Goal: Task Accomplishment & Management: Manage account settings

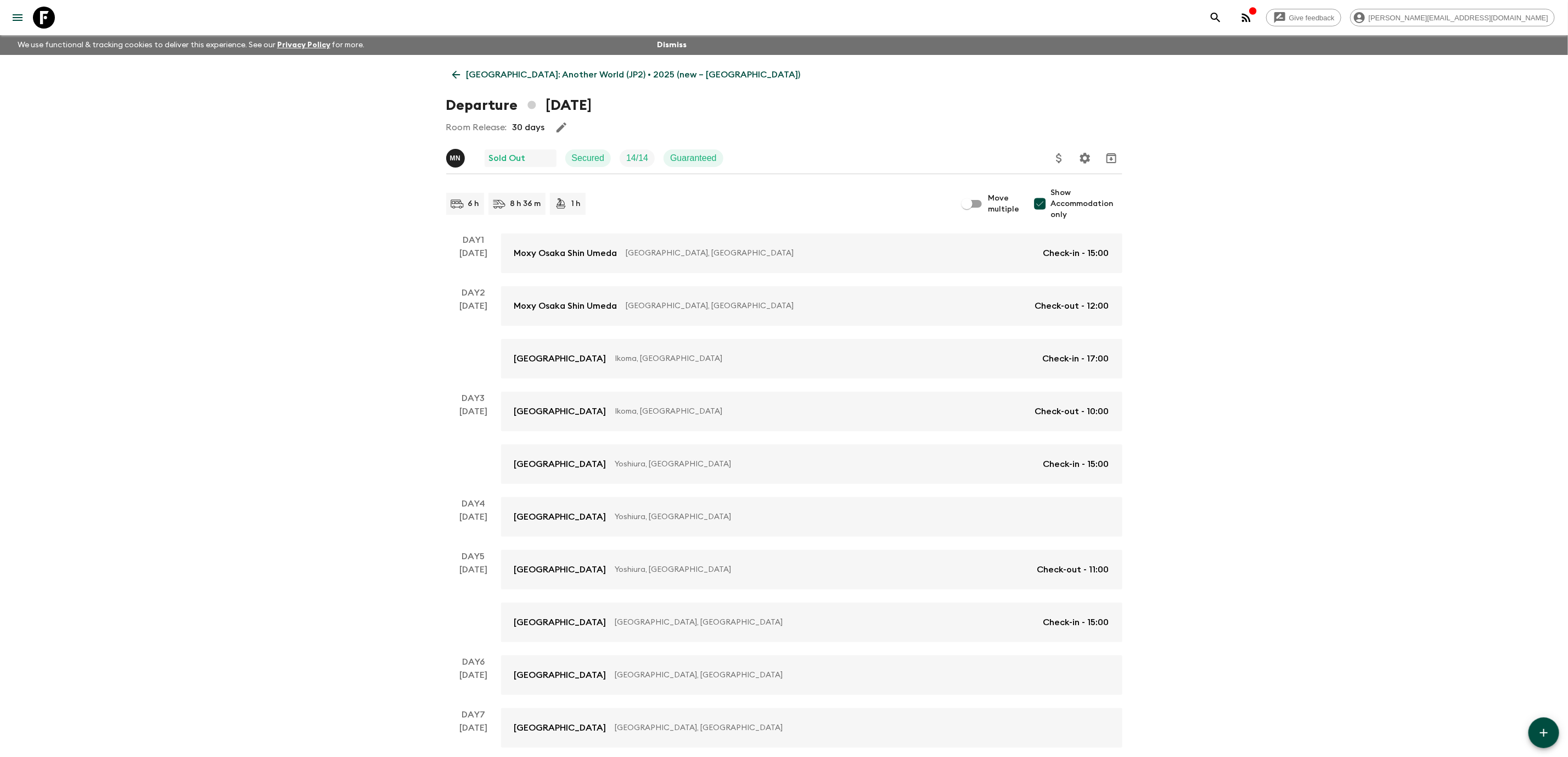
scroll to position [420, 0]
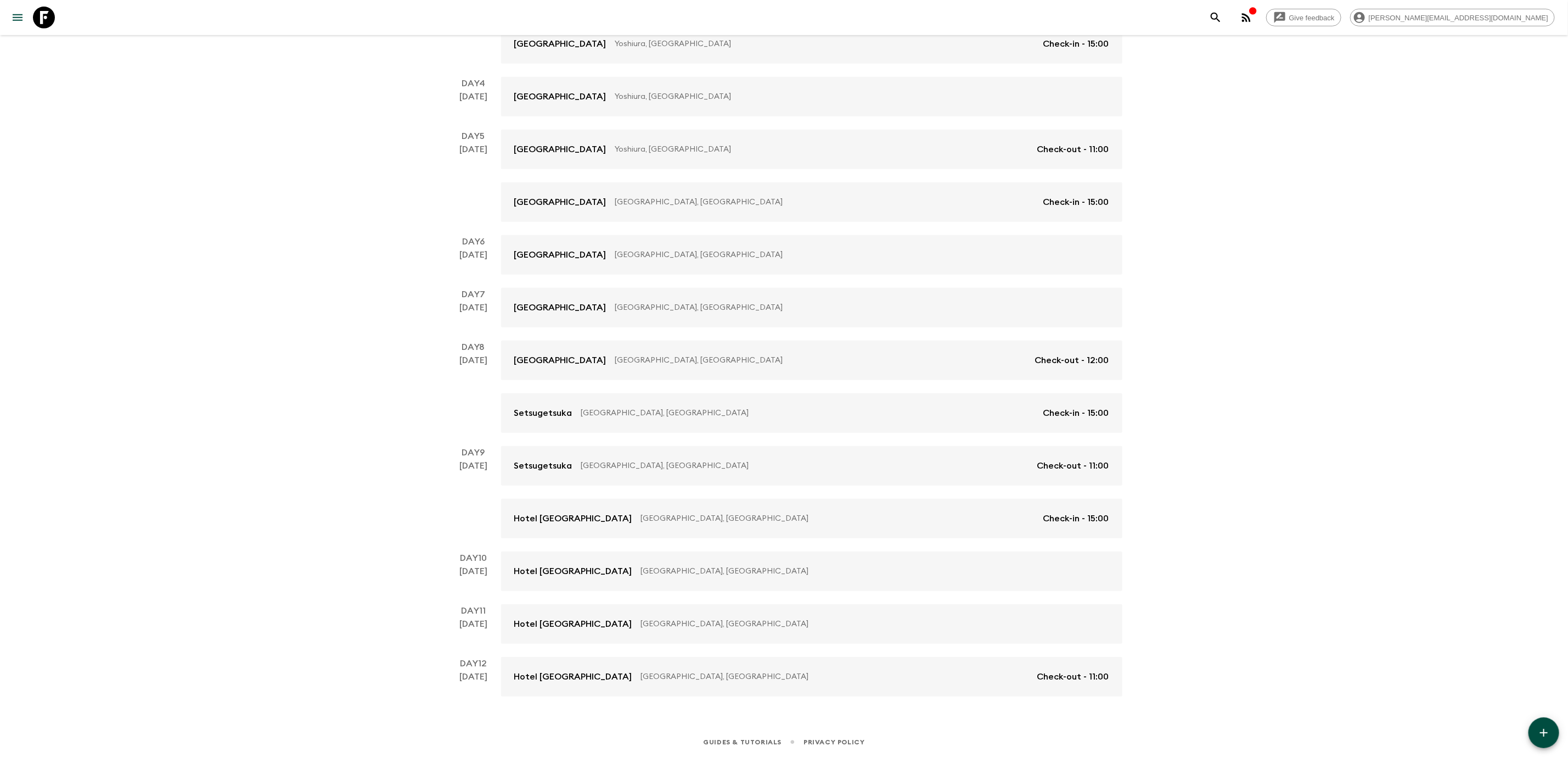
click at [42, 15] on icon at bounding box center [44, 18] width 22 height 22
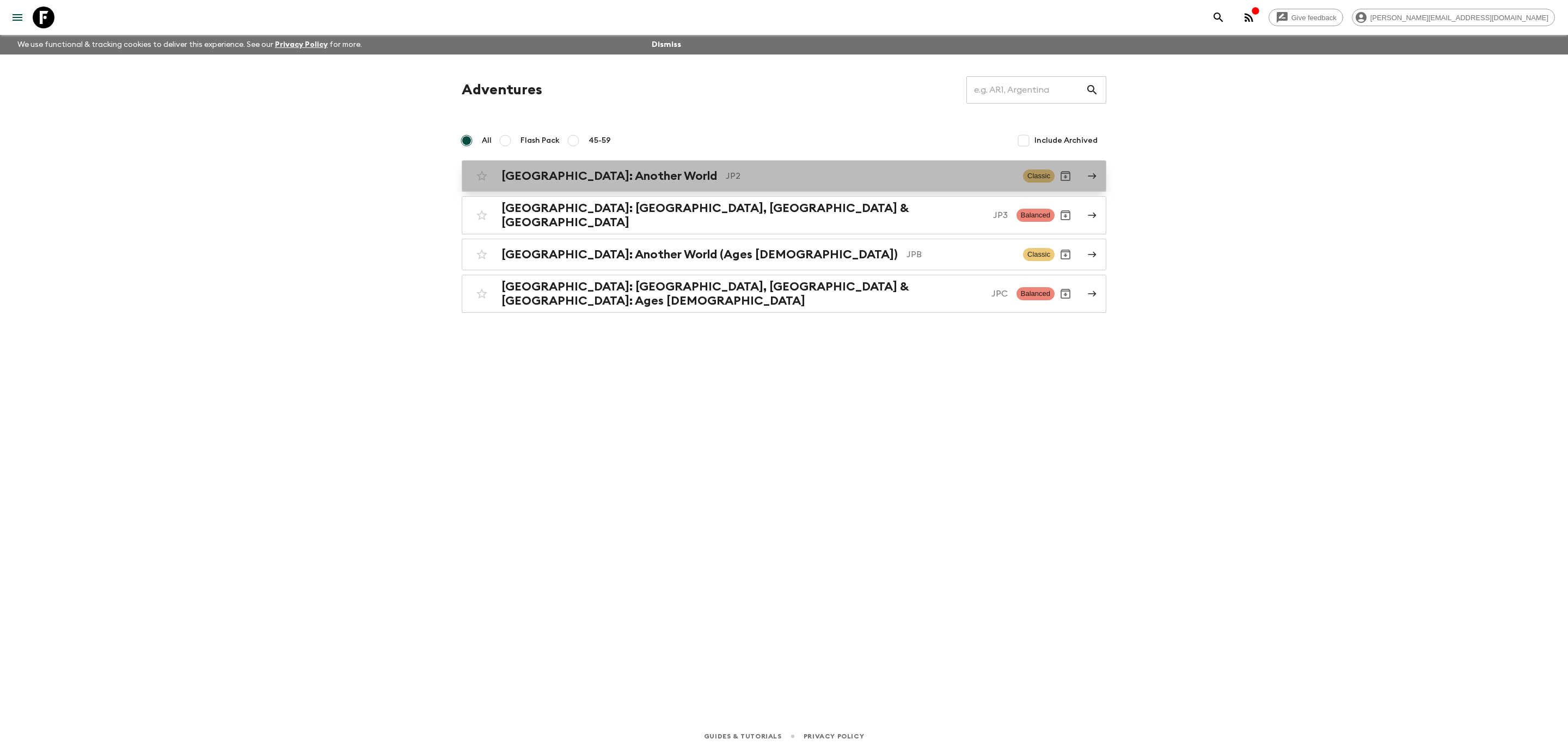
click at [779, 178] on p "JP2" at bounding box center [870, 175] width 289 height 13
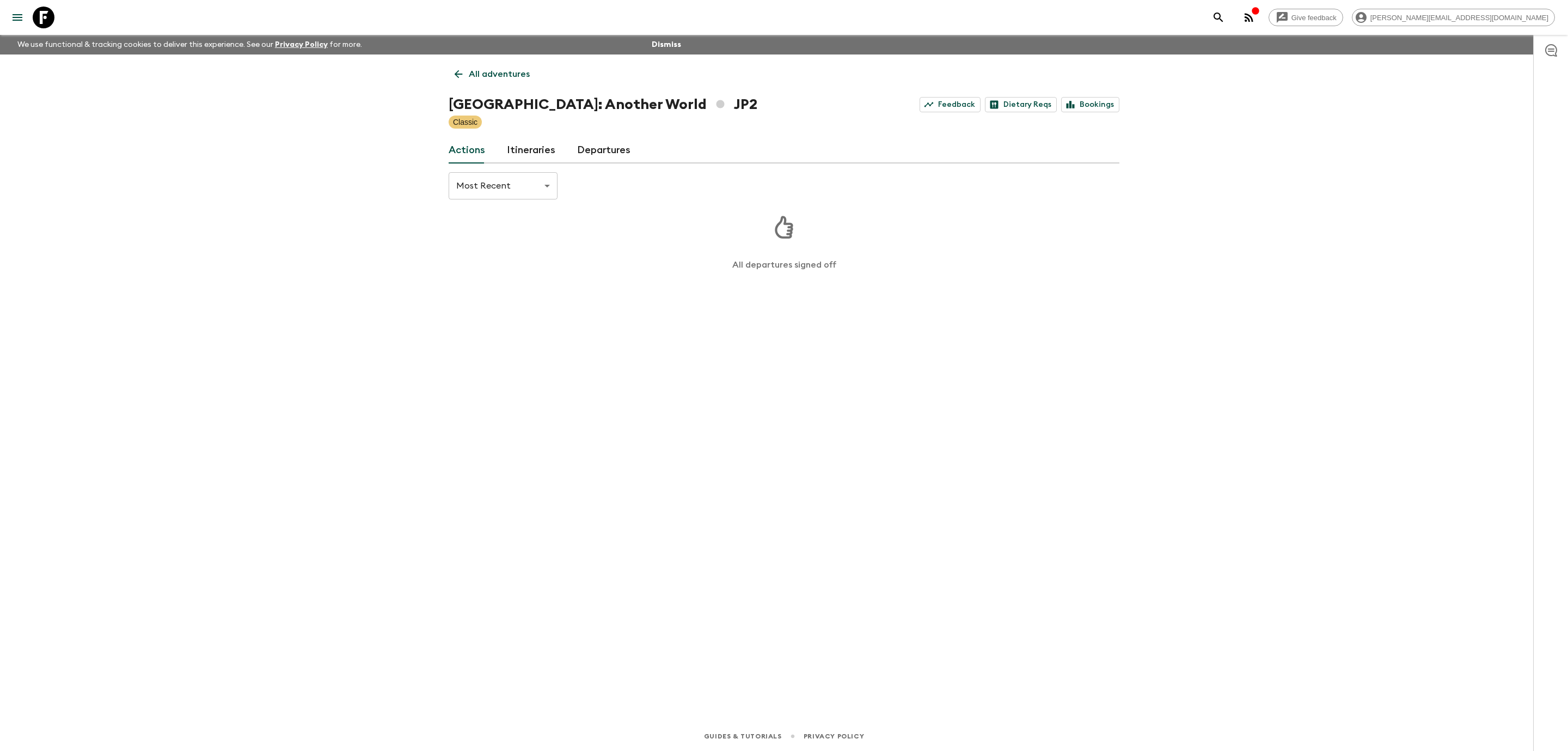
click at [534, 158] on link "Itineraries" at bounding box center [531, 150] width 49 height 26
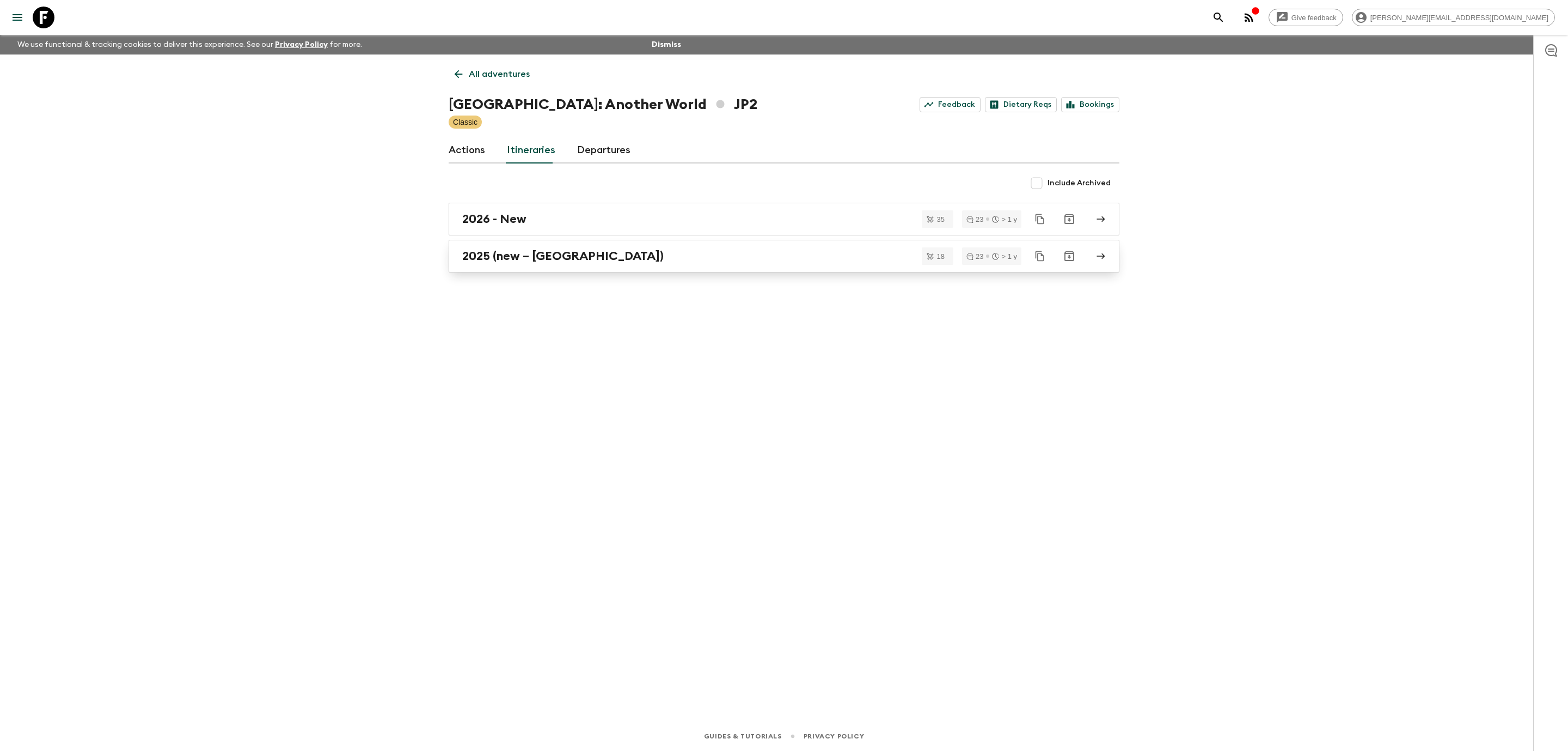
click at [621, 261] on div "2025 (new – [GEOGRAPHIC_DATA])" at bounding box center [773, 256] width 623 height 14
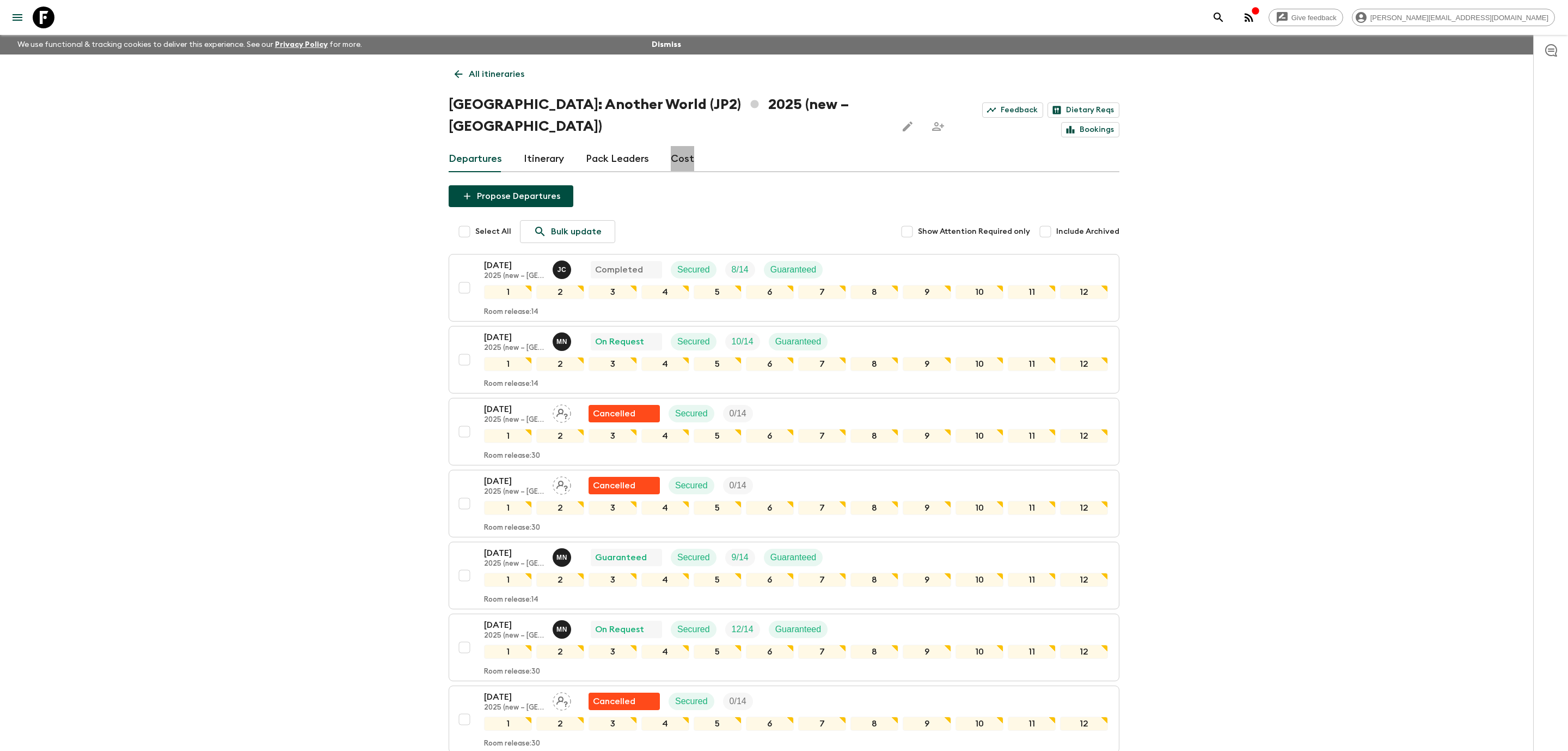
click at [673, 146] on link "Cost" at bounding box center [682, 159] width 23 height 26
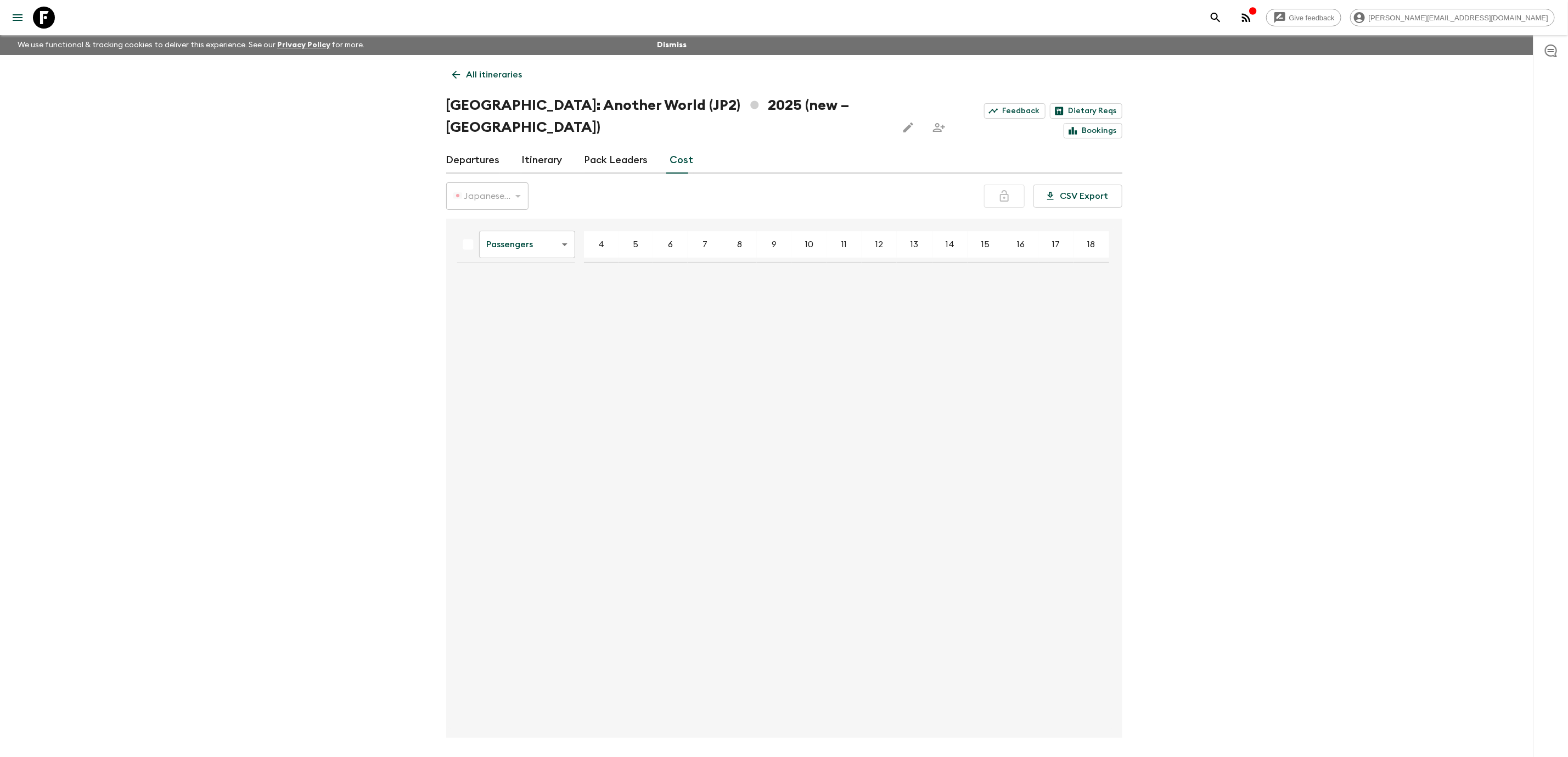
click at [549, 147] on link "Itinerary" at bounding box center [543, 160] width 41 height 26
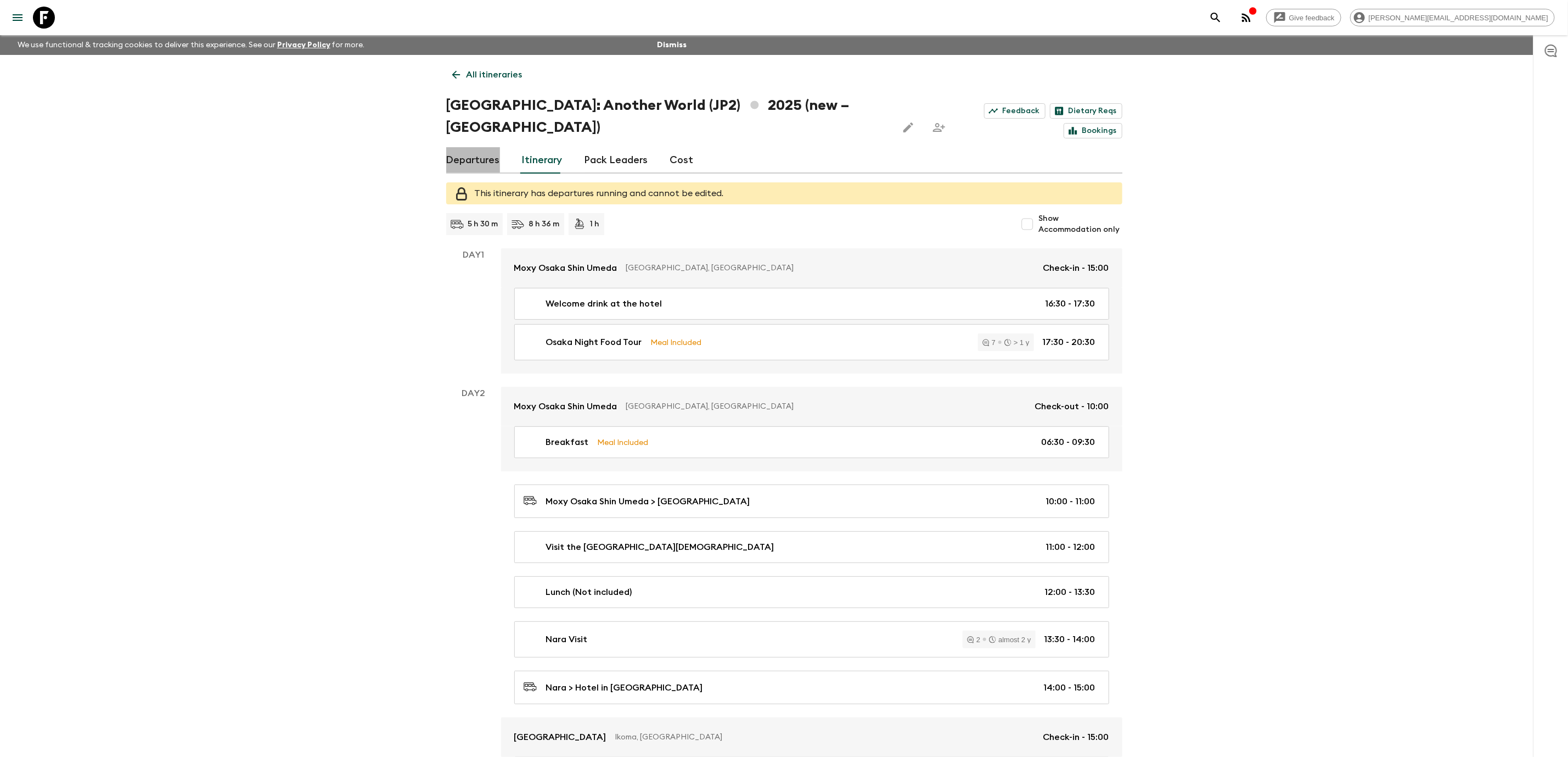
click at [494, 147] on link "Departures" at bounding box center [473, 160] width 54 height 26
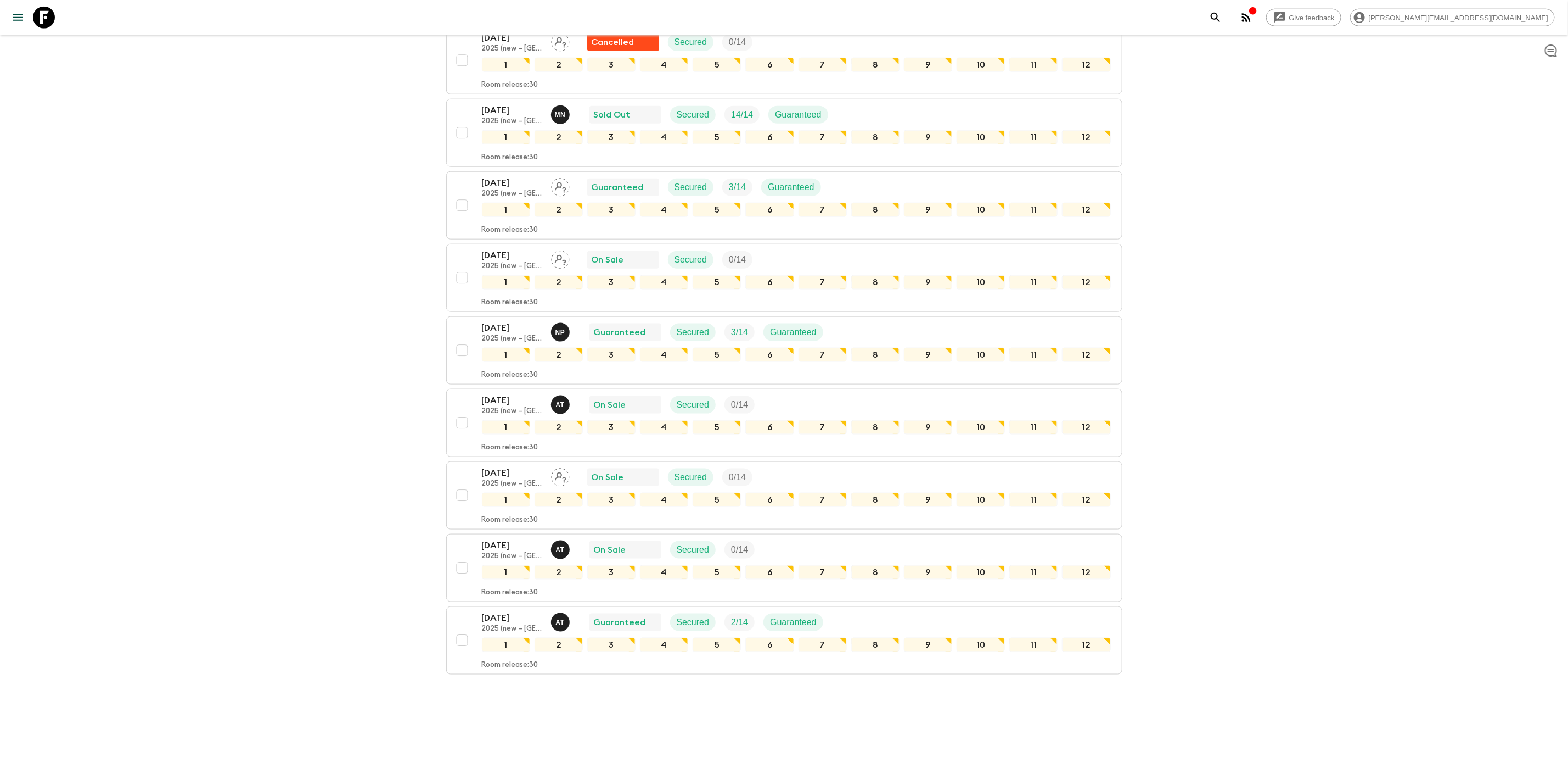
scroll to position [880, 0]
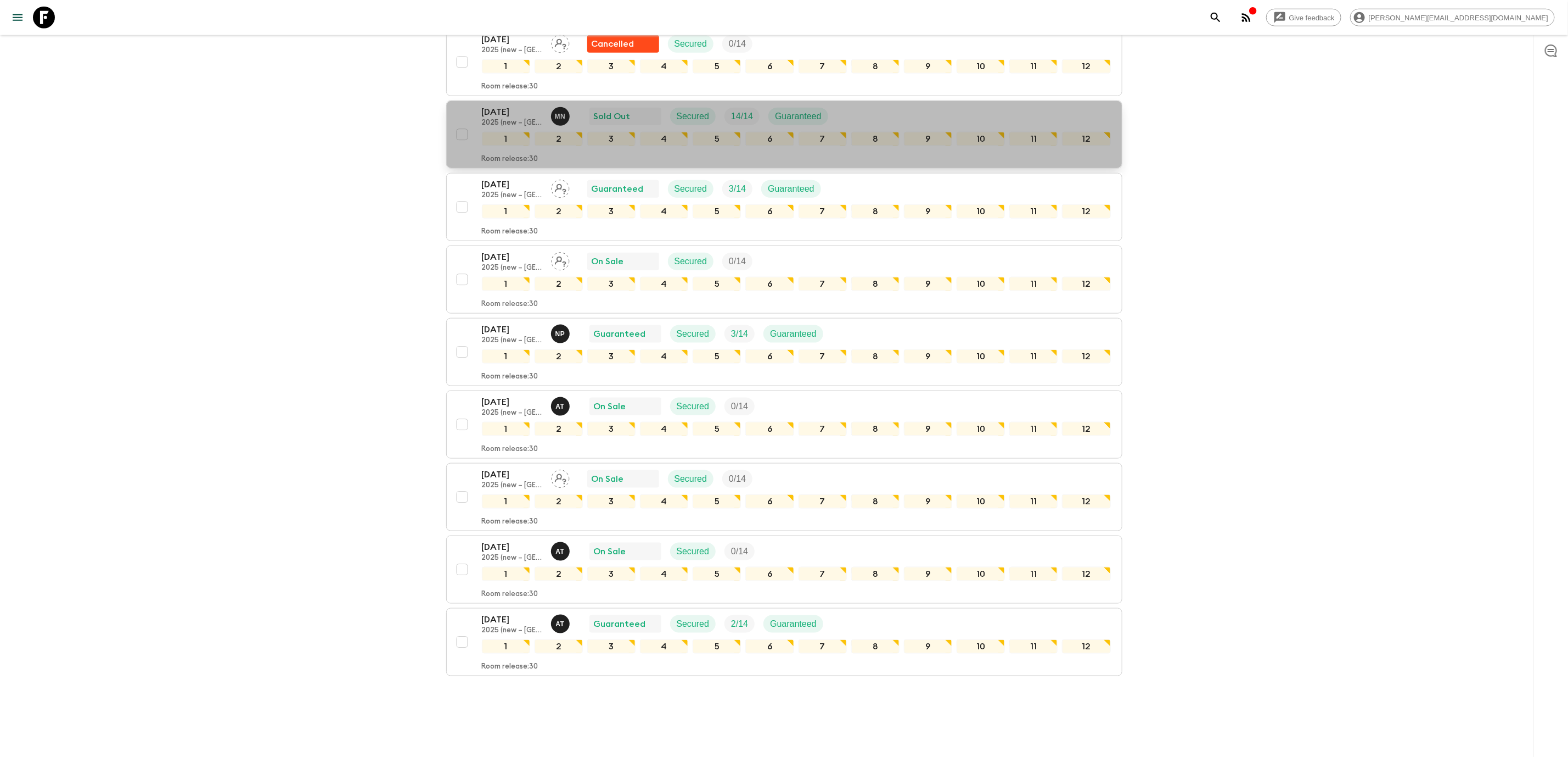
click at [968, 106] on div "[DATE] 2025 (new – [GEOGRAPHIC_DATA]) M N Sold Out Secured 14 / 14 Guaranteed" at bounding box center [796, 117] width 629 height 22
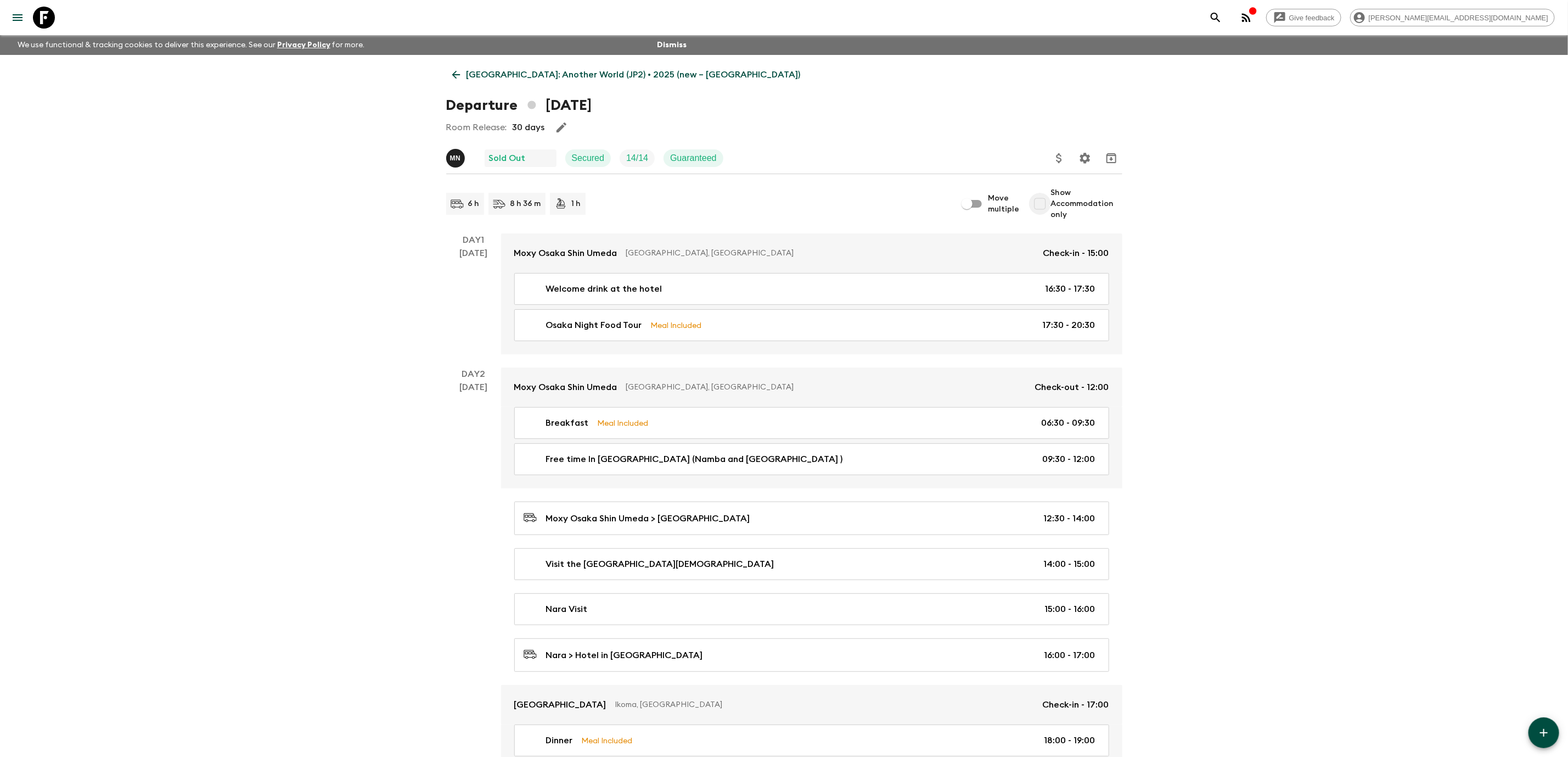
click at [1045, 204] on input "Show Accommodation only" at bounding box center [1040, 204] width 22 height 22
checkbox input "true"
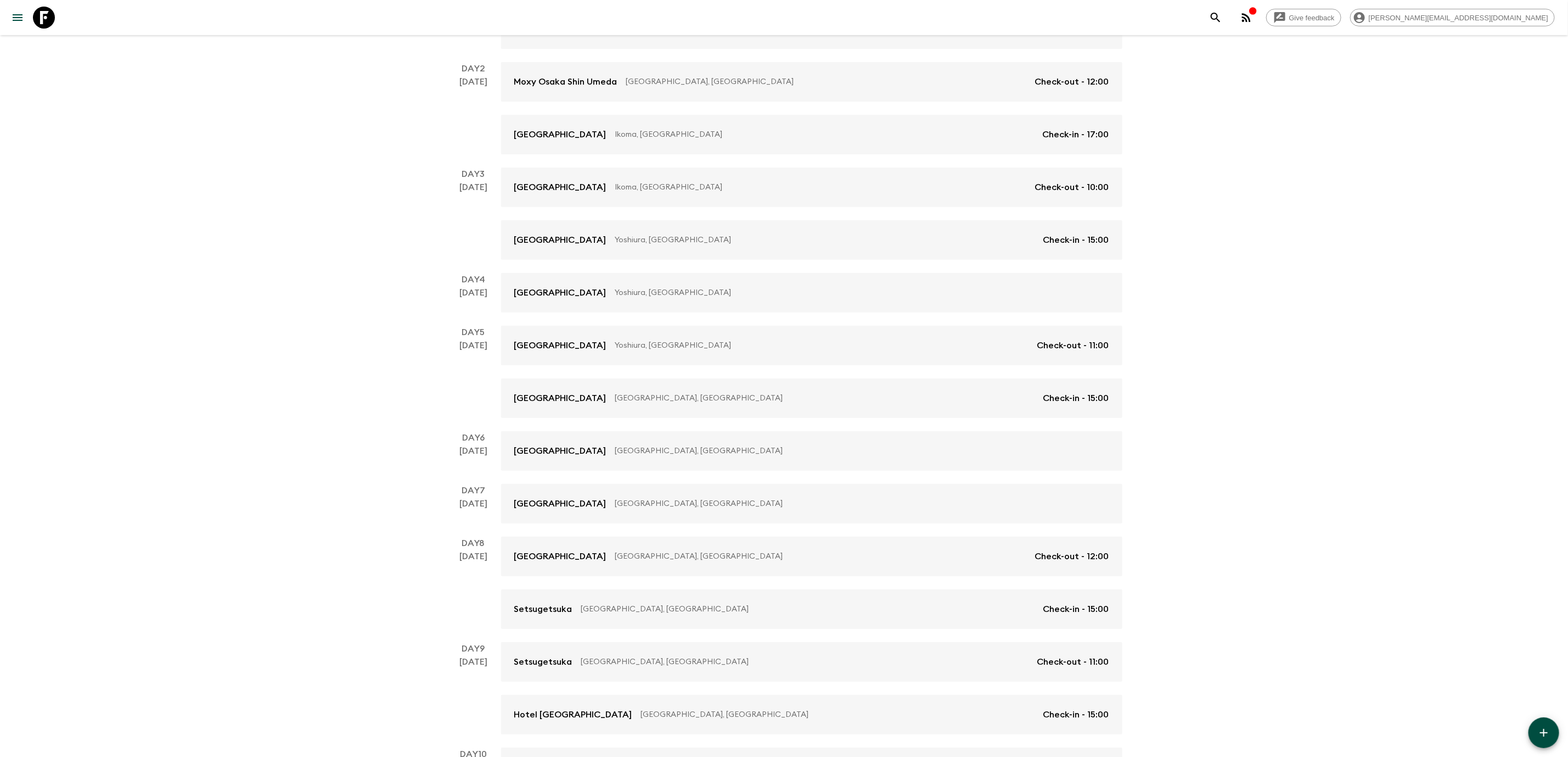
scroll to position [420, 0]
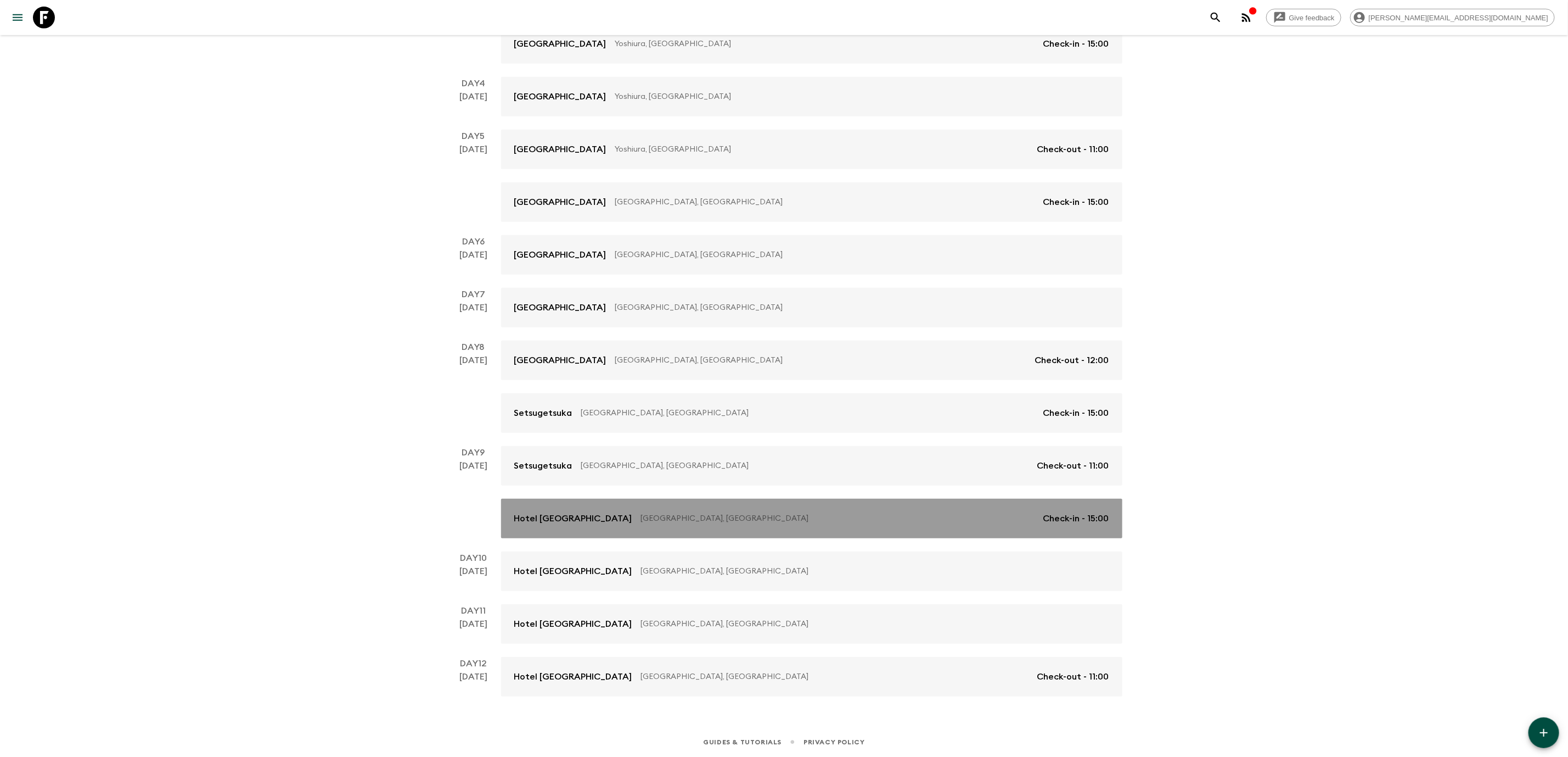
click at [787, 514] on p "[GEOGRAPHIC_DATA], [GEOGRAPHIC_DATA]" at bounding box center [838, 518] width 393 height 11
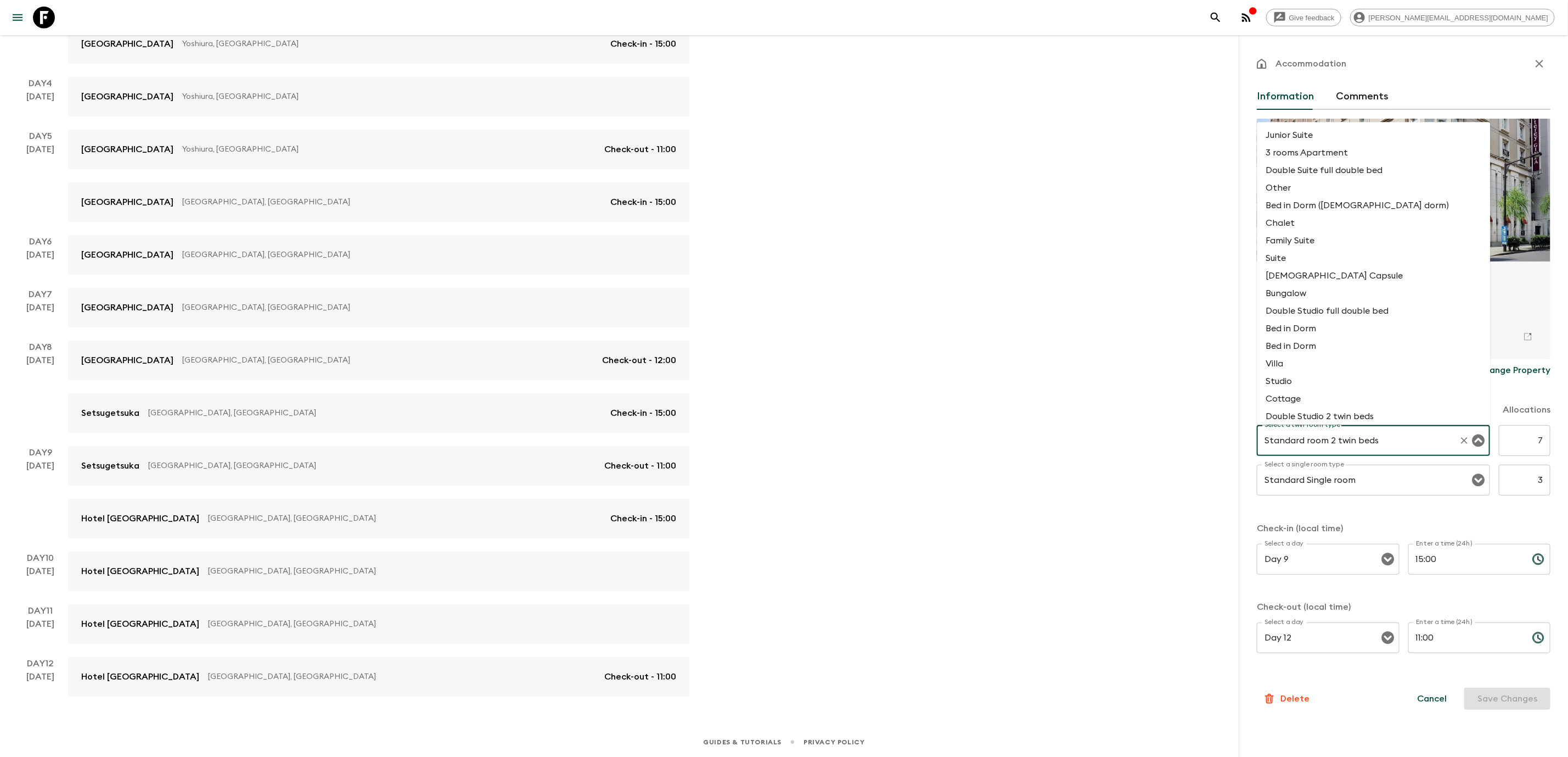
click at [1449, 438] on input "Standard room 2 twin beds" at bounding box center [1358, 440] width 193 height 21
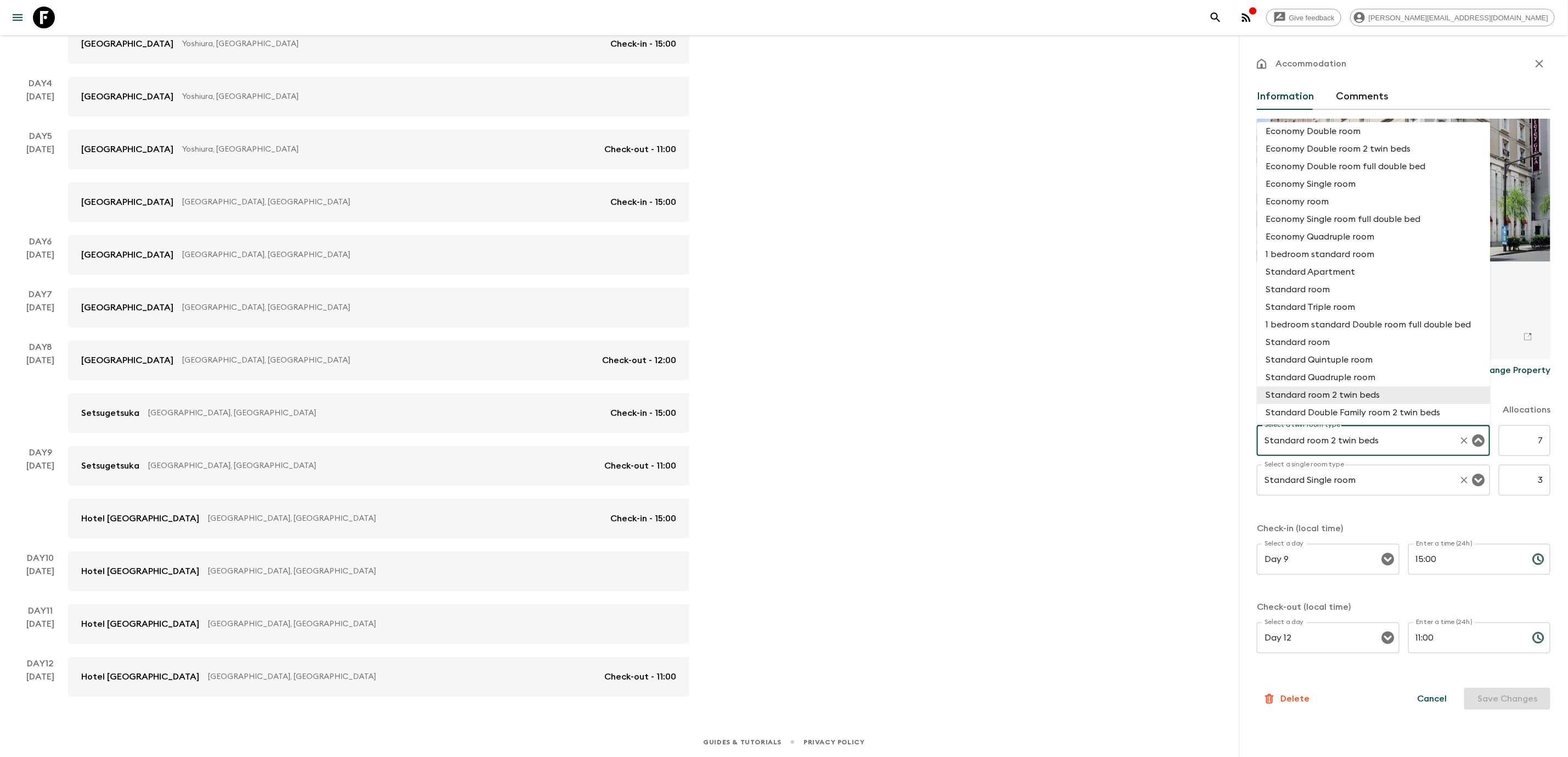
click at [1391, 472] on input "Standard Single room" at bounding box center [1358, 480] width 193 height 21
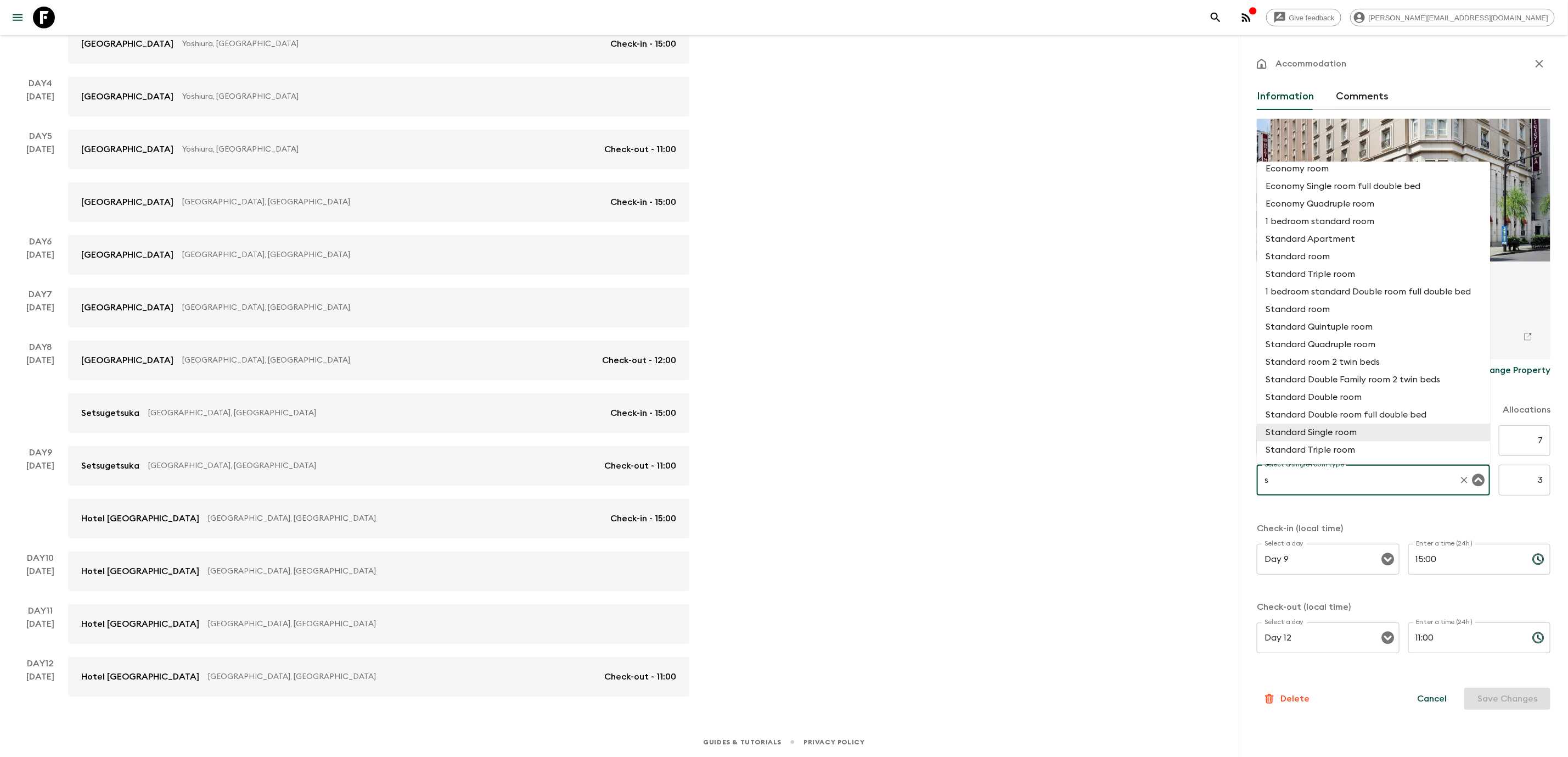
scroll to position [0, 0]
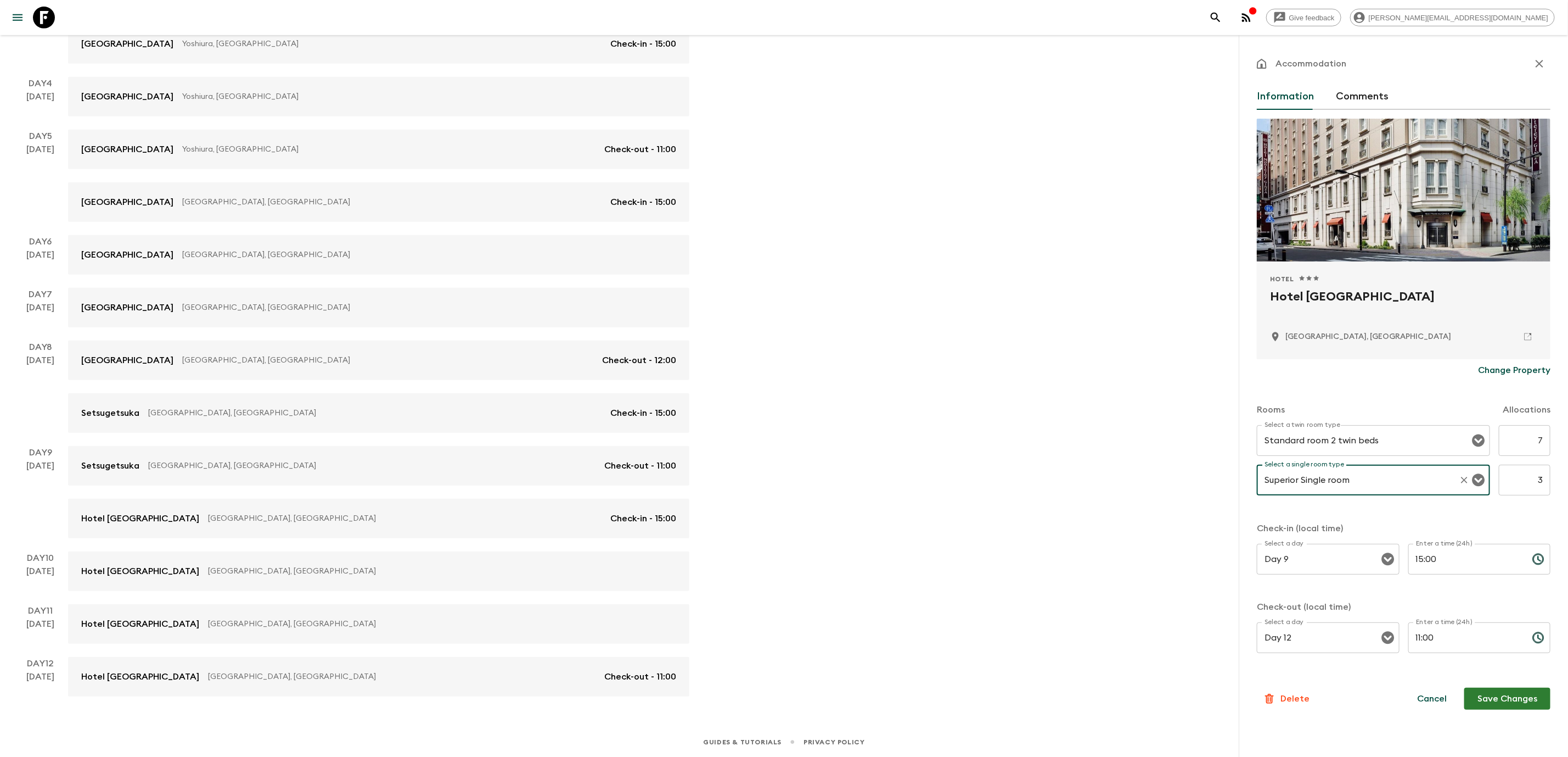
type input "Superior Single room"
click at [1497, 642] on input "11:00" at bounding box center [1466, 637] width 115 height 31
click at [1535, 644] on icon "Choose time, selected time is 11:00 AM" at bounding box center [1538, 637] width 13 height 13
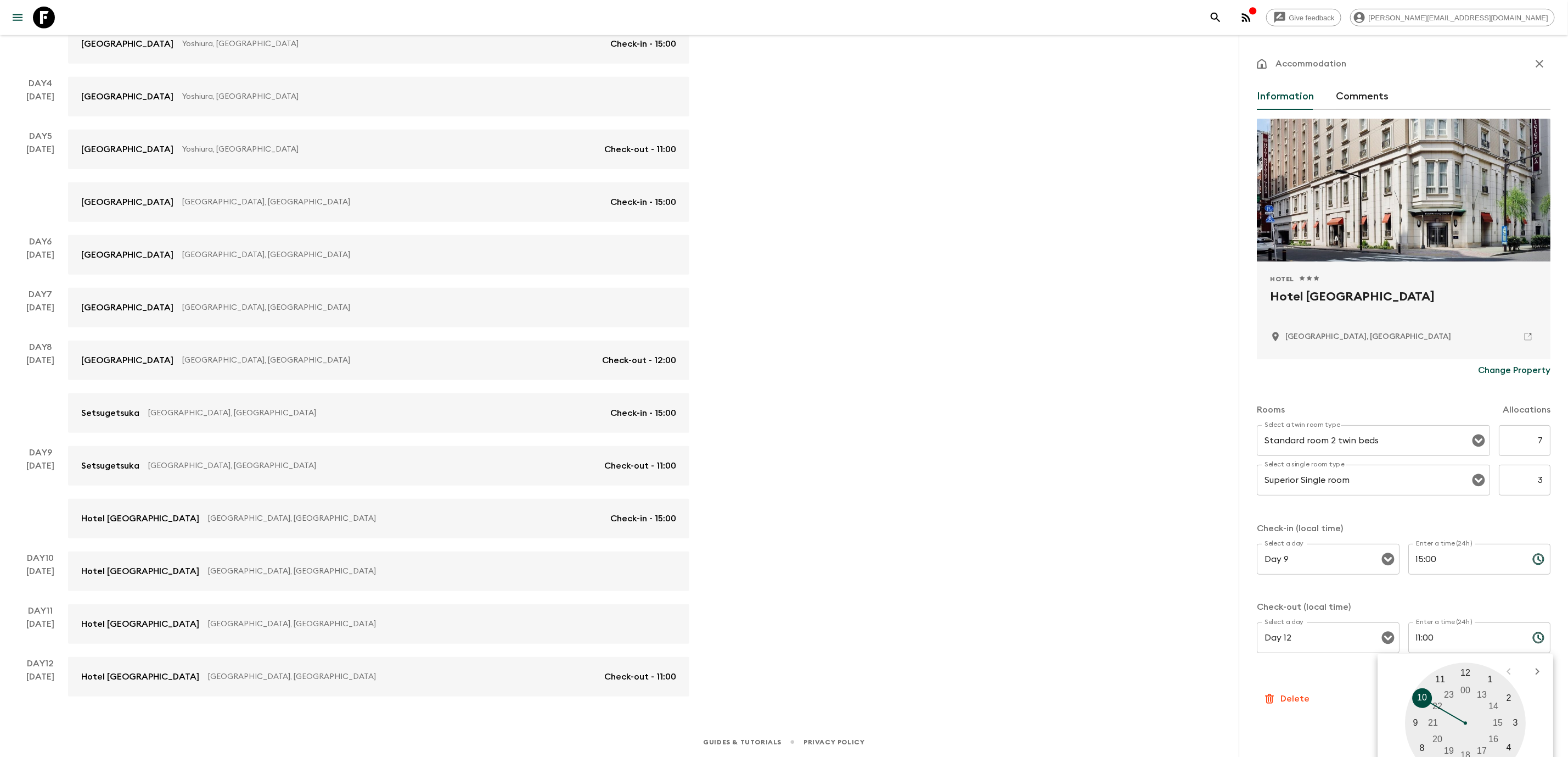
click at [1427, 697] on div at bounding box center [1466, 723] width 121 height 121
type input "10:00"
click at [1444, 583] on p "​" at bounding box center [1480, 581] width 128 height 11
click at [1483, 372] on p "Change Property" at bounding box center [1515, 370] width 72 height 13
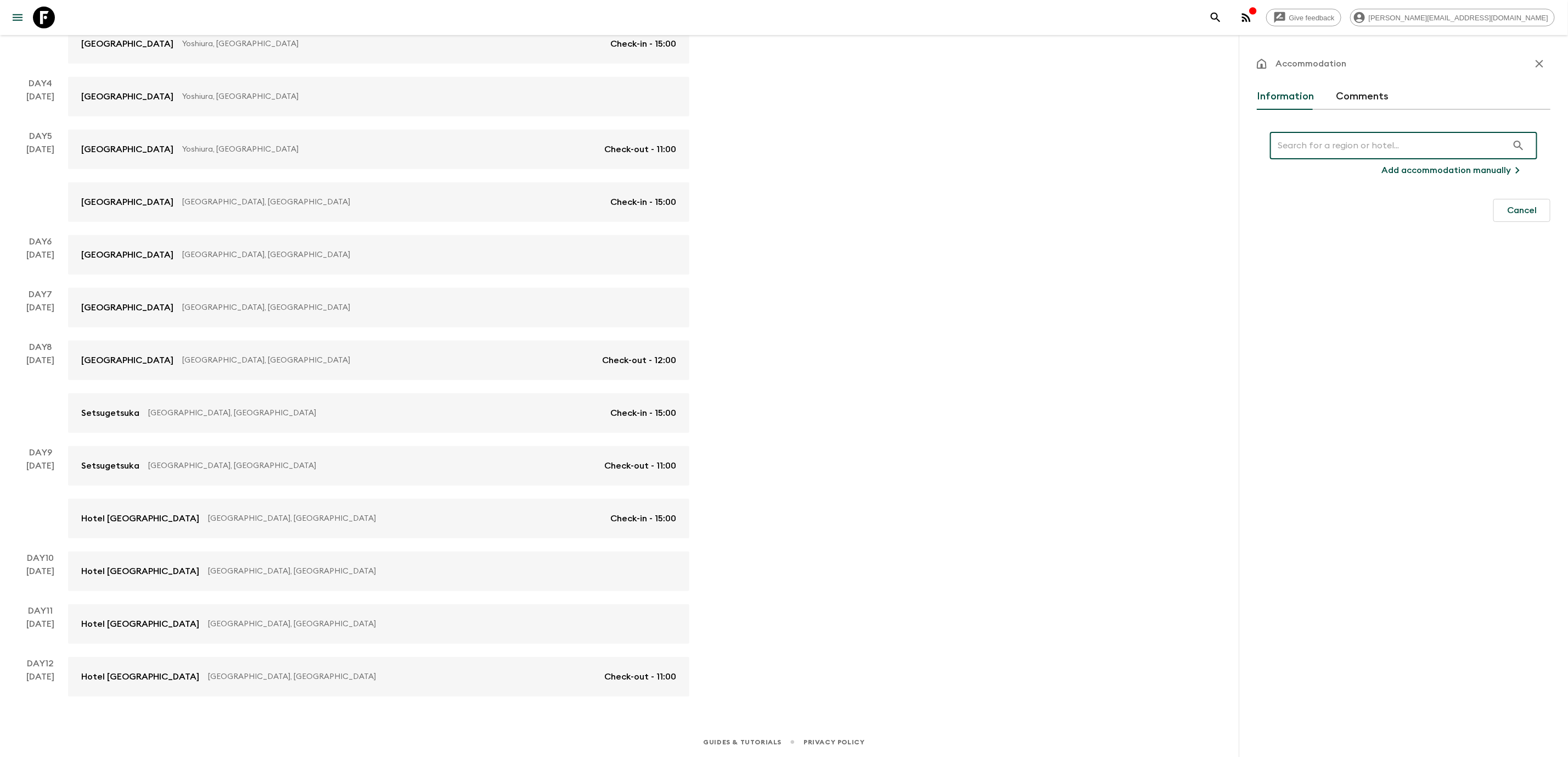
paste input "[PERSON_NAME] Bettei"
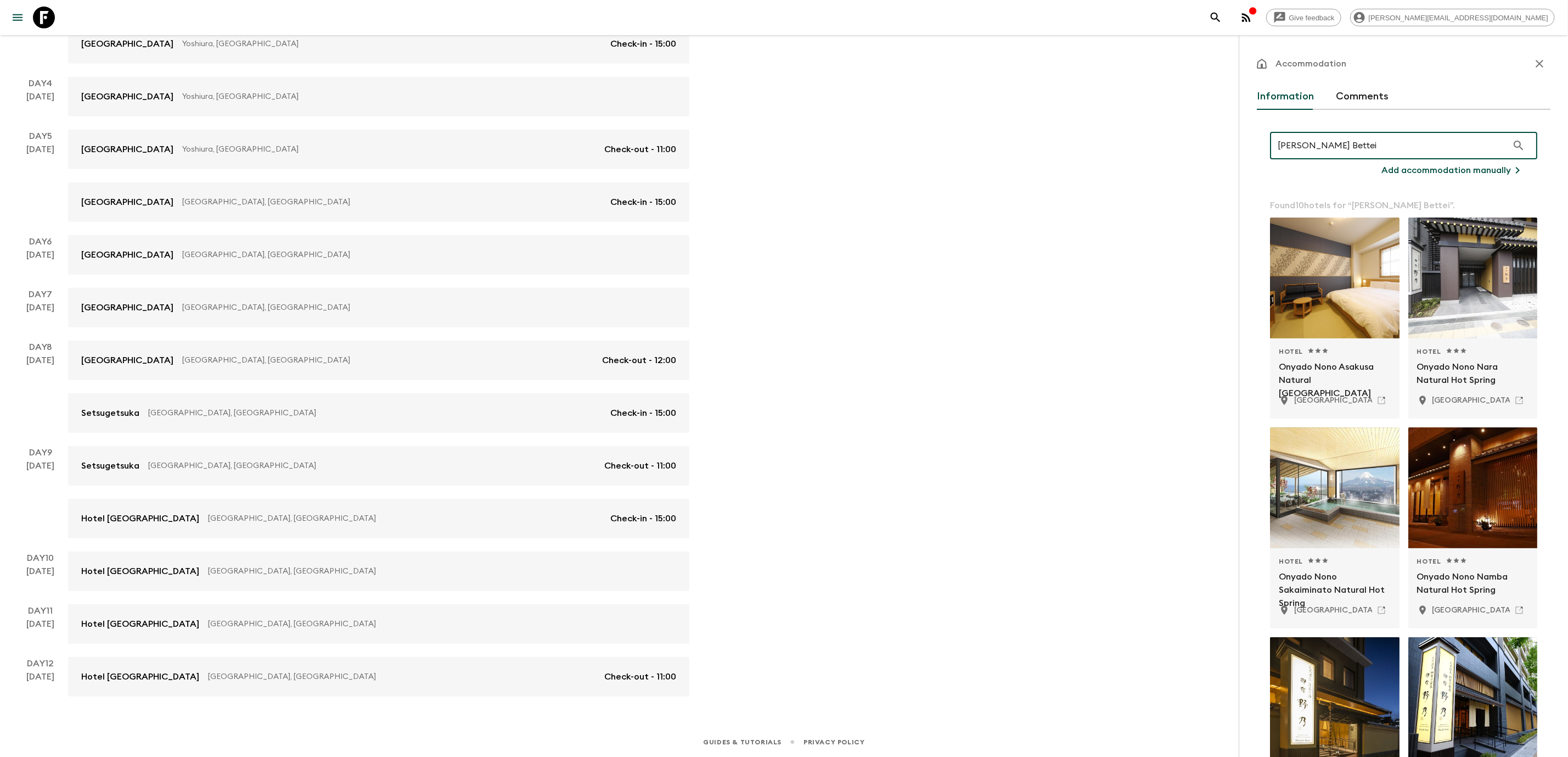
type input "[PERSON_NAME] Bettei"
click at [1459, 167] on p "Add accommodation manually" at bounding box center [1446, 170] width 129 height 13
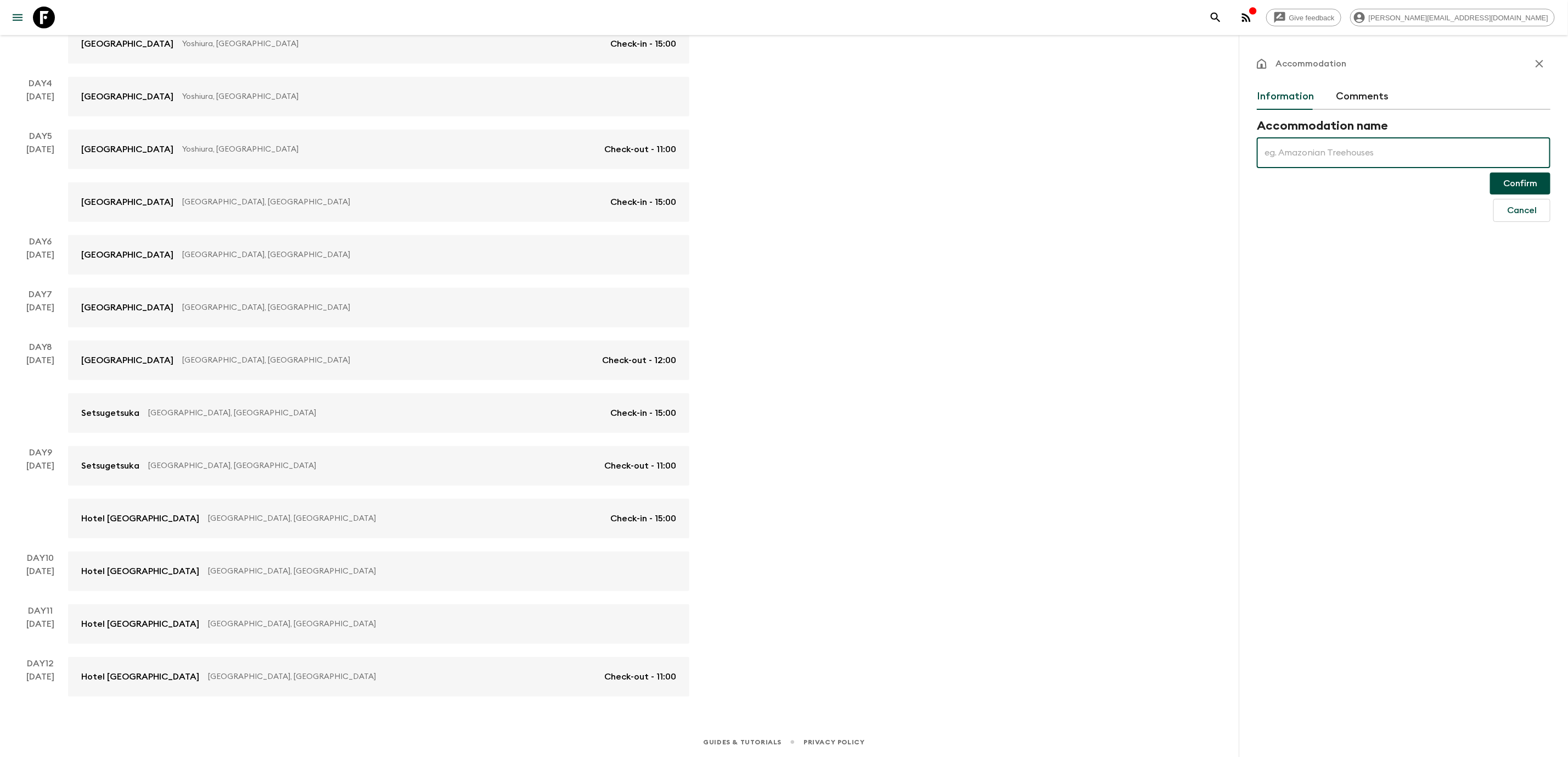
click at [1412, 155] on input "text" at bounding box center [1404, 153] width 294 height 31
paste input "[PERSON_NAME] Bettei"
type input "[PERSON_NAME] Bettei"
click at [1499, 183] on button "Confirm" at bounding box center [1520, 184] width 60 height 22
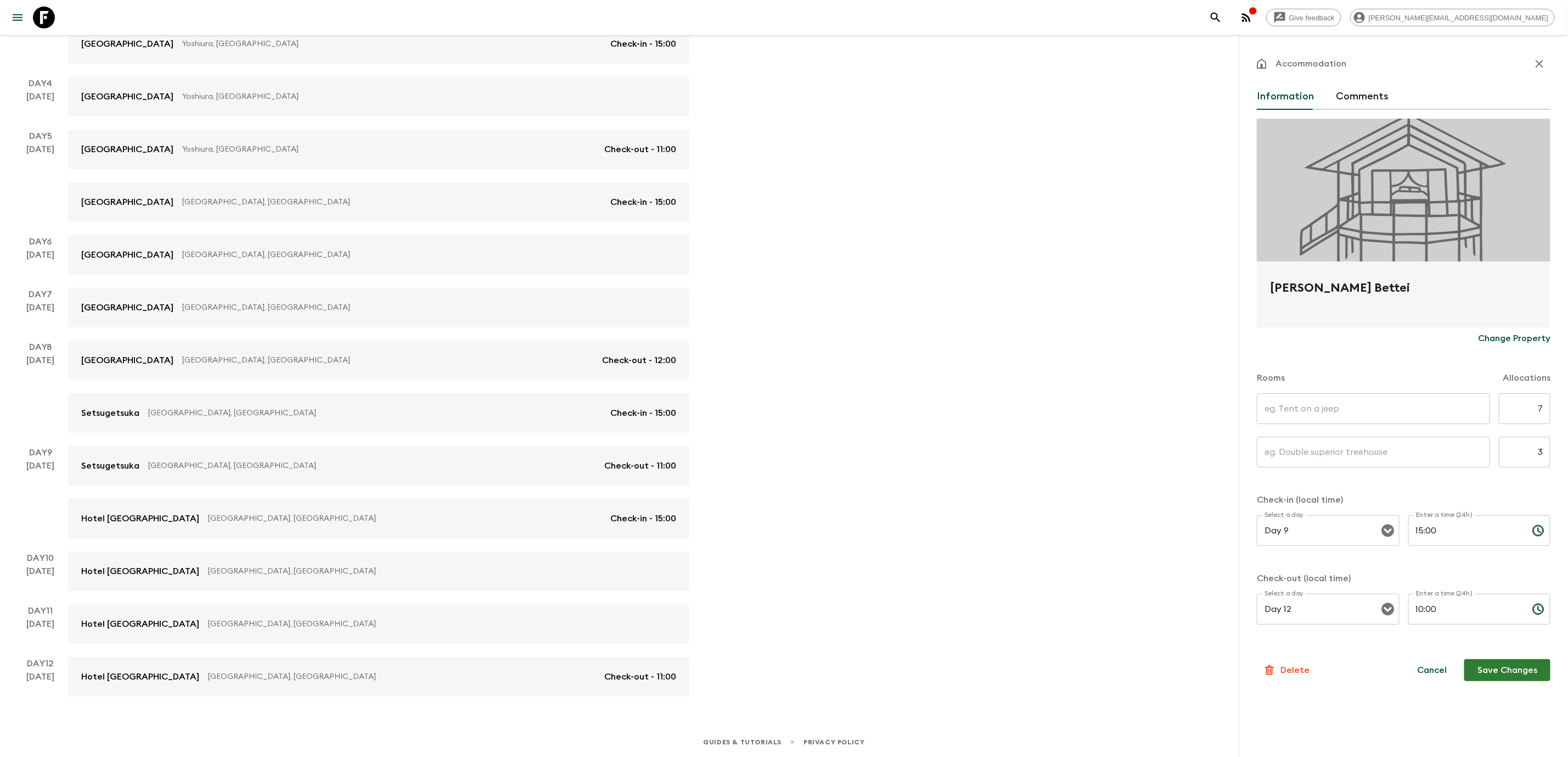
click at [1418, 421] on input "text" at bounding box center [1373, 408] width 233 height 31
type input "Twin room standard"
click at [1372, 457] on input "text" at bounding box center [1373, 452] width 233 height 31
type input "Superior Queen room"
click at [1354, 705] on div "Information Comments Onyado Nono Asakusa Bettei Change Property Rooms Allocatio…" at bounding box center [1404, 397] width 294 height 628
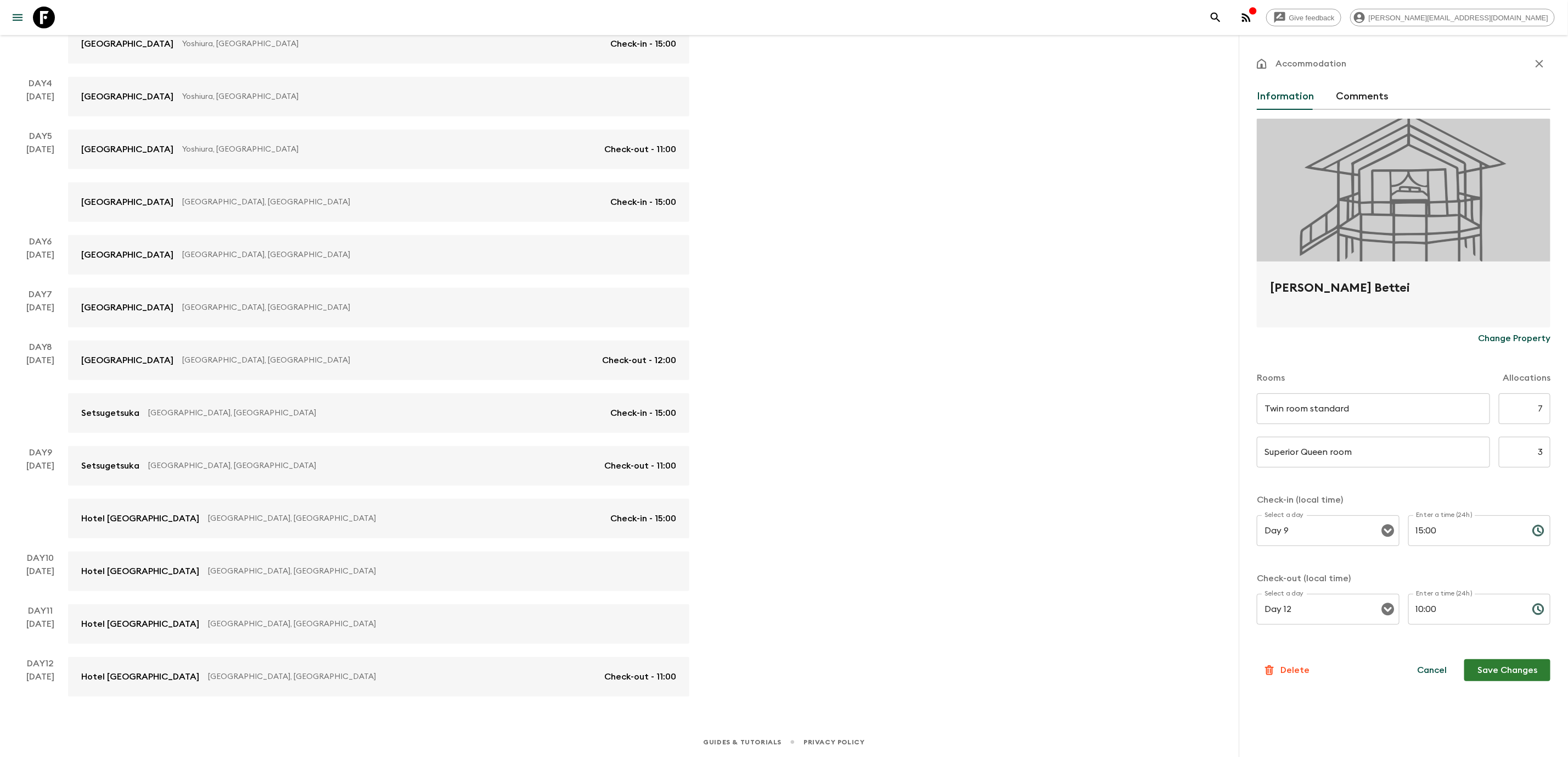
click at [1505, 669] on button "Save Changes" at bounding box center [1507, 670] width 86 height 22
click at [939, 204] on div "Give feedback [PERSON_NAME][EMAIL_ADDRESS][DOMAIN_NAME] We use functional & tra…" at bounding box center [784, 168] width 1568 height 1177
click at [980, 243] on div "Give feedback [PERSON_NAME][EMAIL_ADDRESS][DOMAIN_NAME] We use functional & tra…" at bounding box center [784, 168] width 1568 height 1177
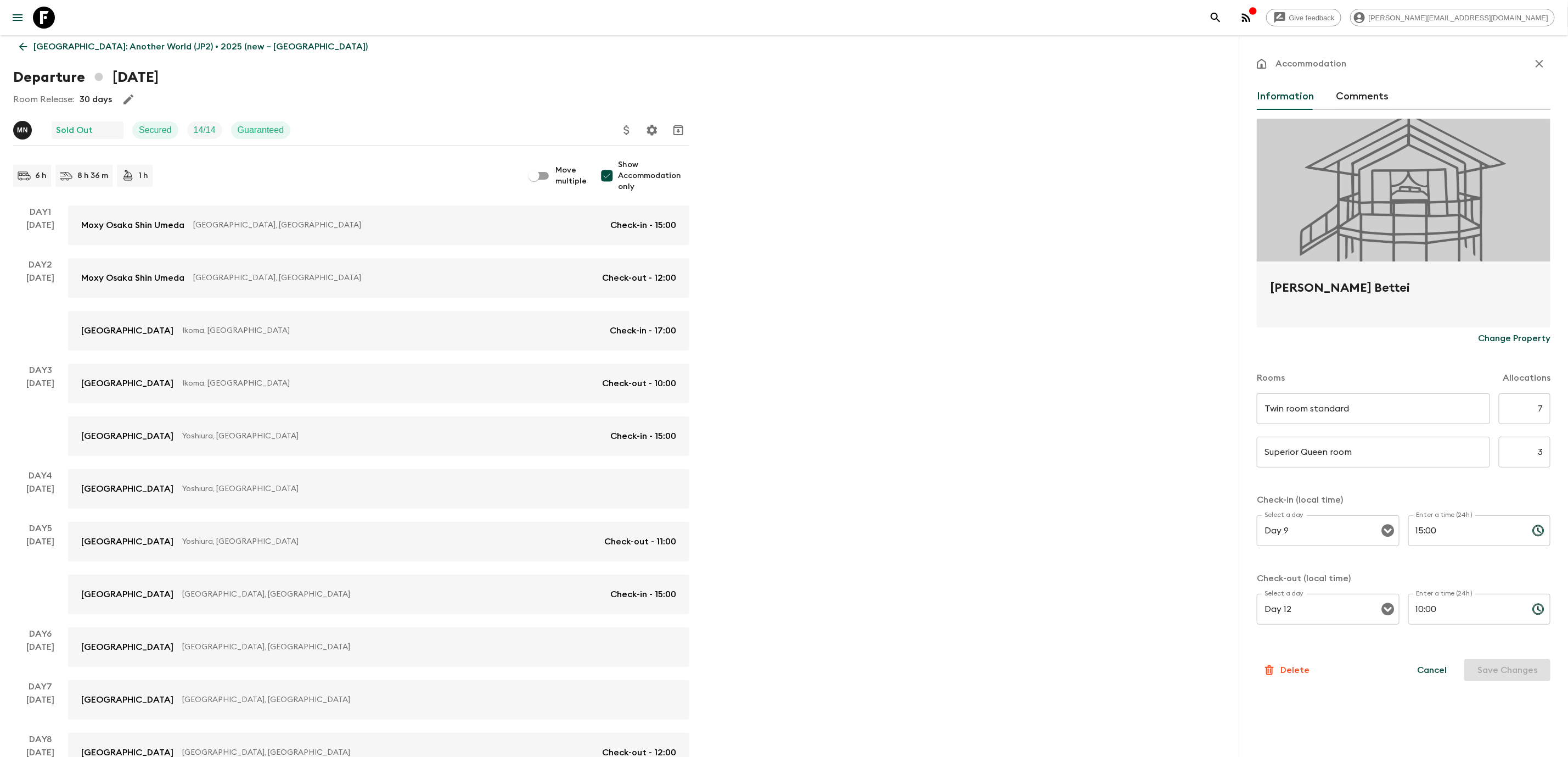
scroll to position [25, 0]
click at [1537, 68] on icon "button" at bounding box center [1539, 63] width 13 height 13
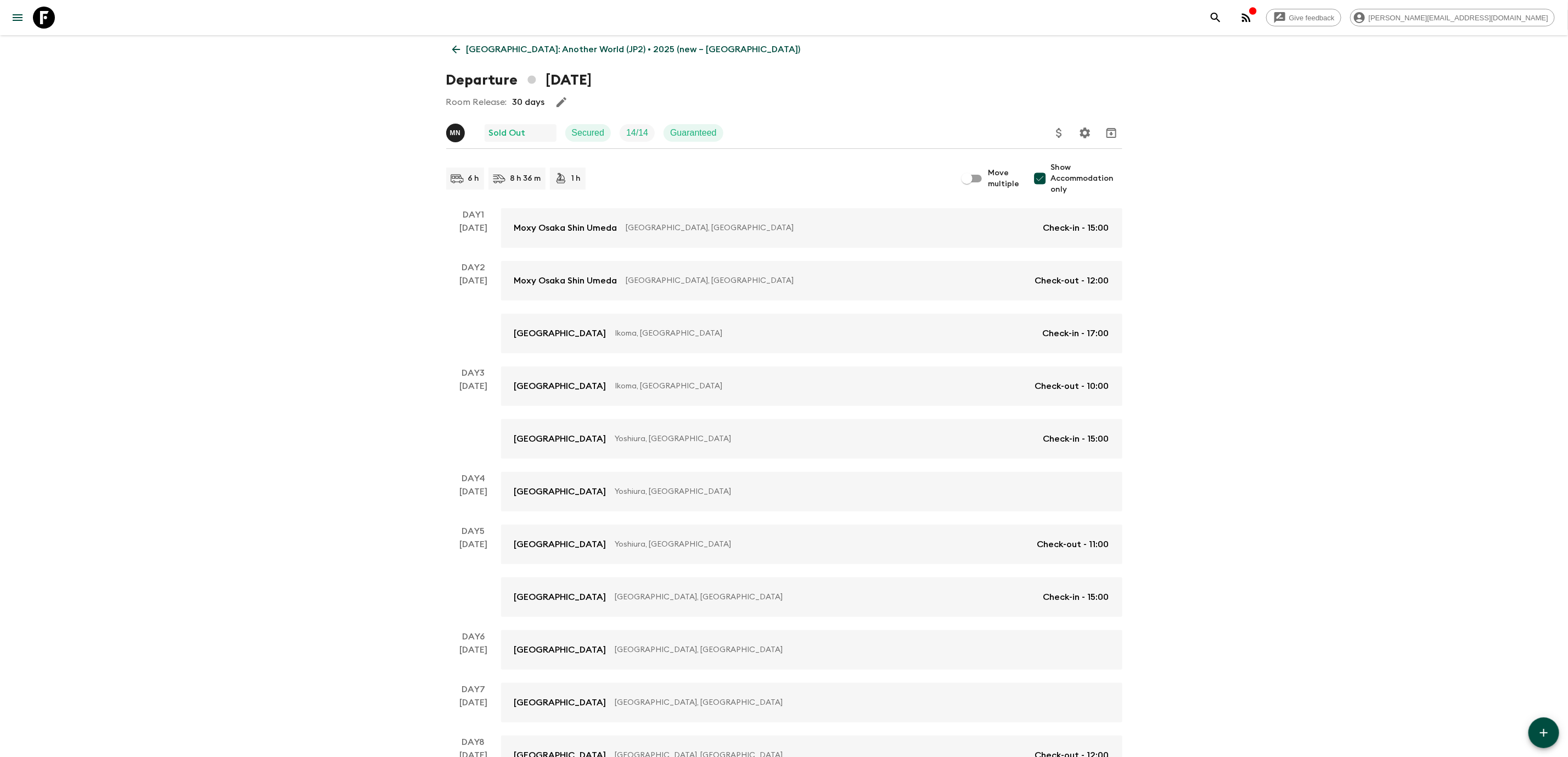
scroll to position [420, 0]
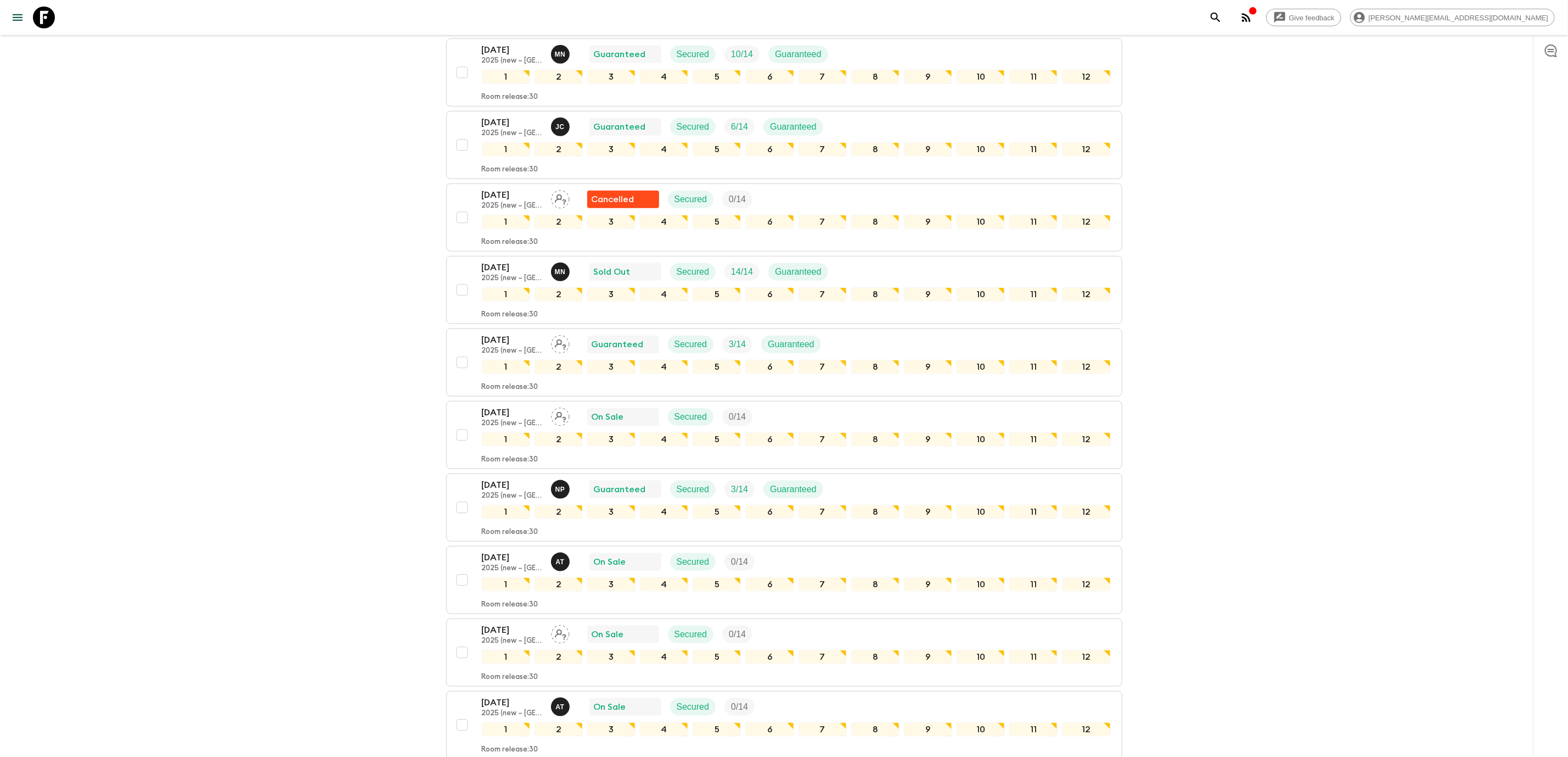
scroll to position [856, 0]
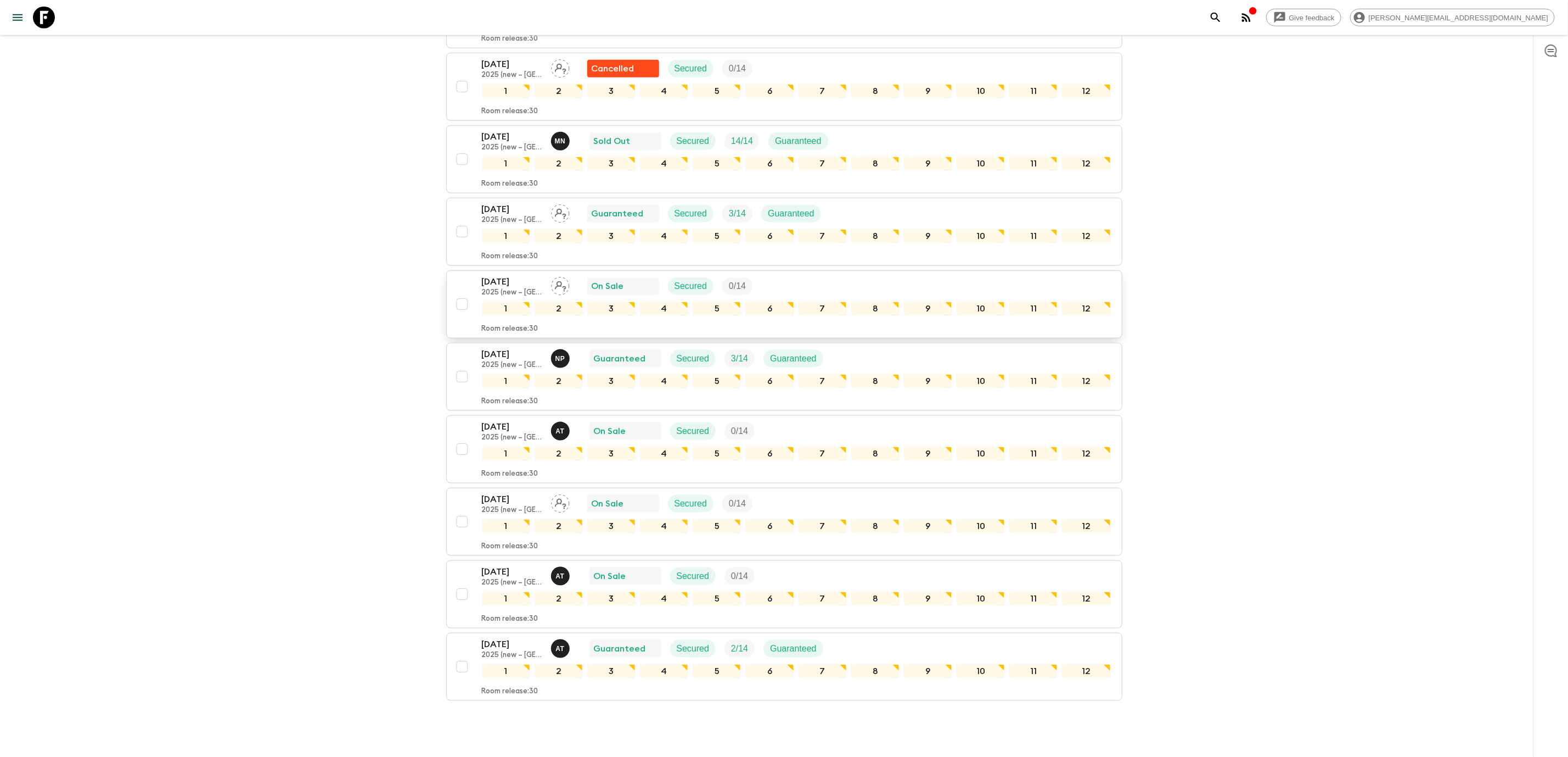
click at [824, 279] on div "[DATE] 2025 (new – [GEOGRAPHIC_DATA]) On Sale Secured 0 / 14" at bounding box center [796, 286] width 629 height 22
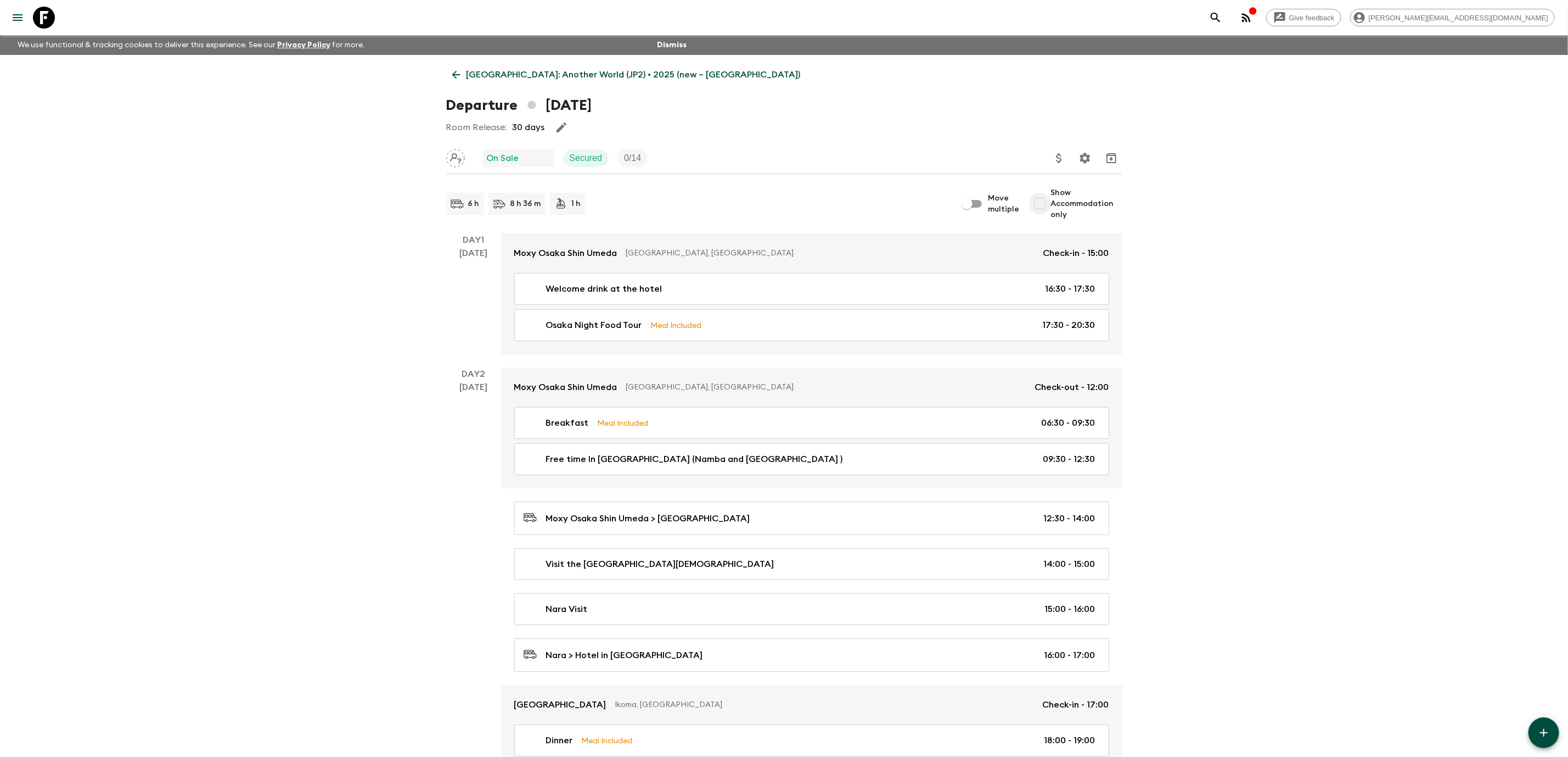
click at [1046, 206] on input "Show Accommodation only" at bounding box center [1040, 204] width 22 height 22
checkbox input "true"
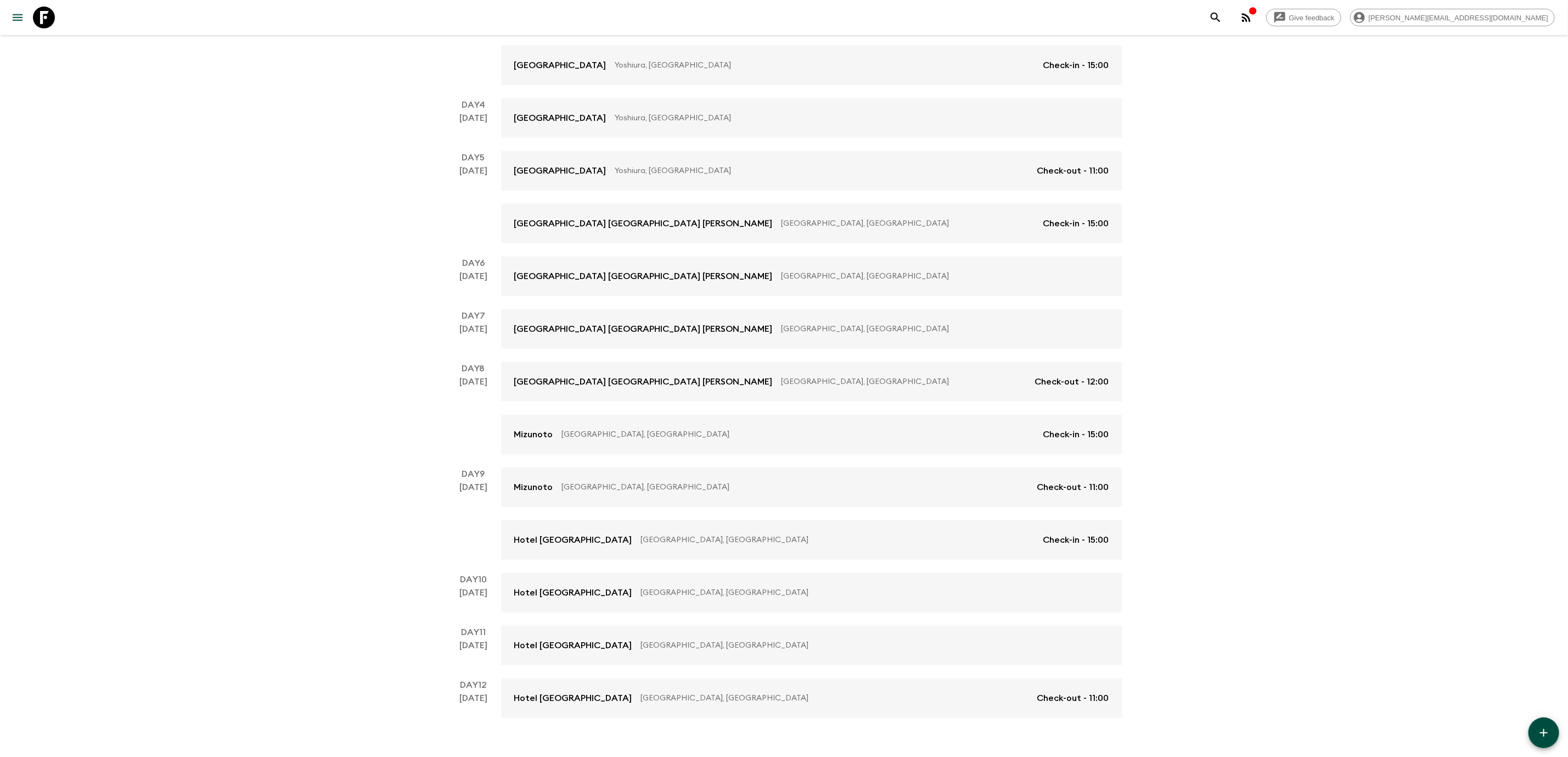
scroll to position [420, 0]
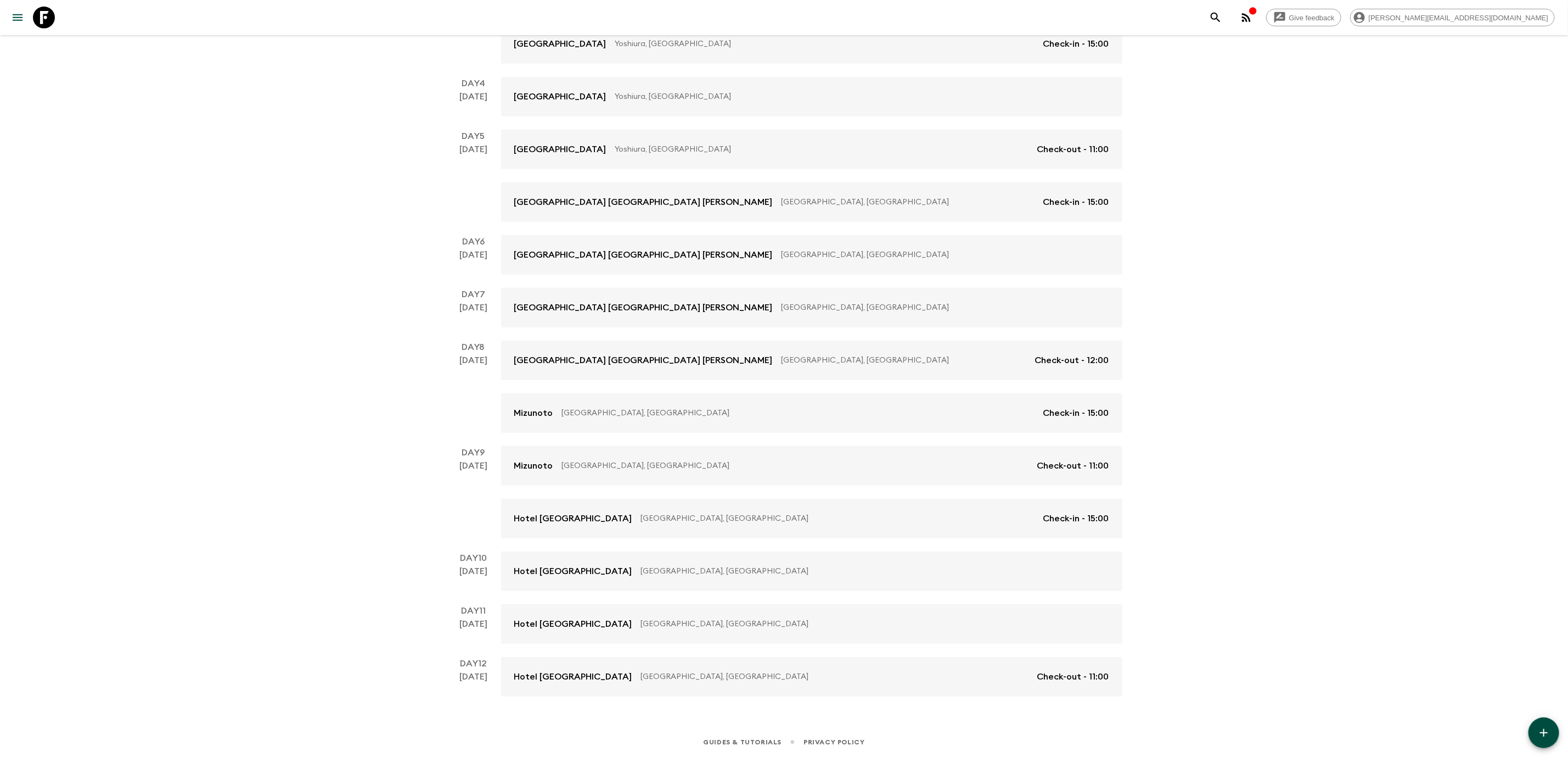
click at [791, 497] on div "[PERSON_NAME], [GEOGRAPHIC_DATA] Check-out - 11:00 [GEOGRAPHIC_DATA] [GEOGRAPHI…" at bounding box center [812, 492] width 622 height 92
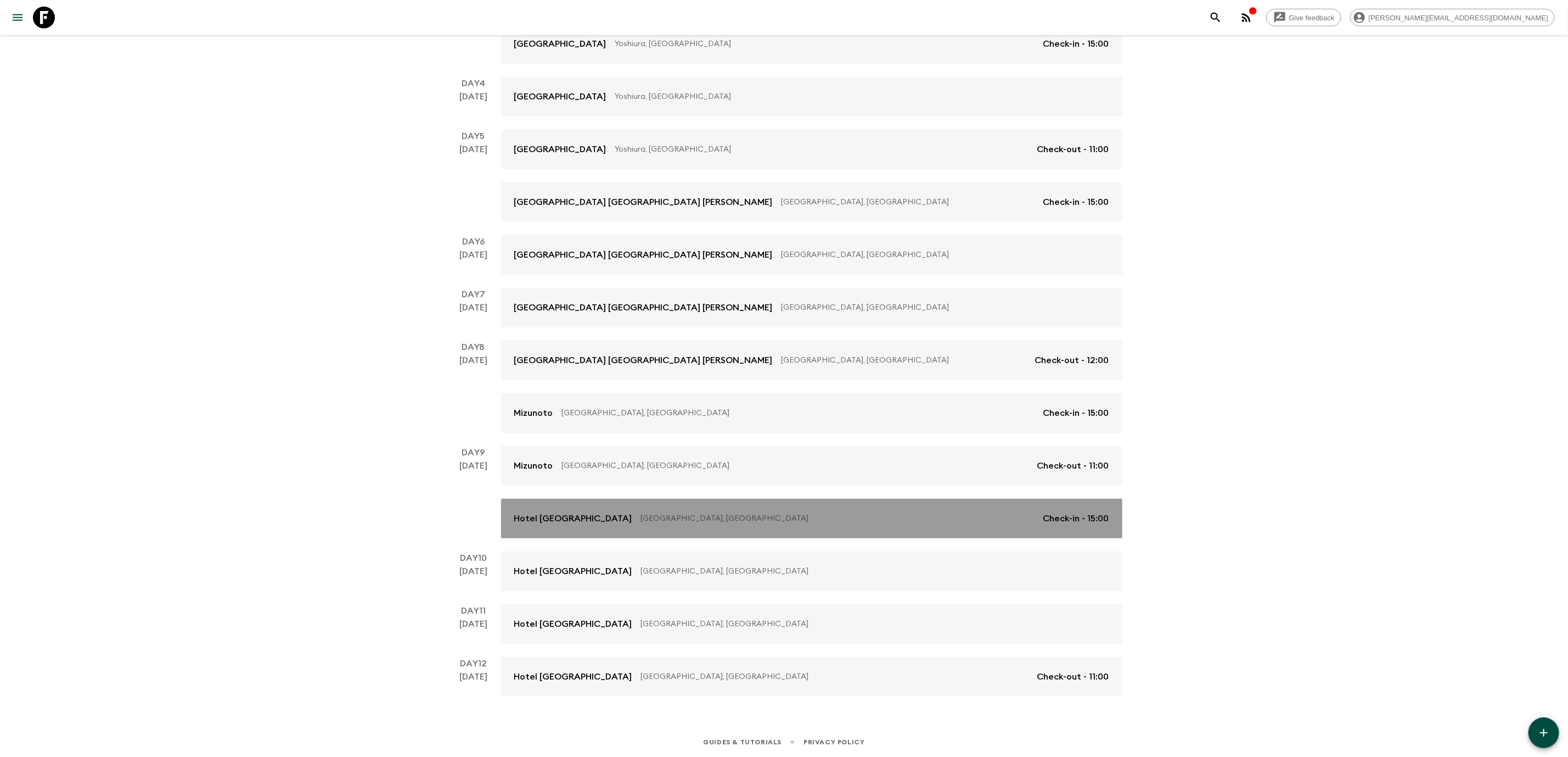
click at [791, 511] on link "Hotel [GEOGRAPHIC_DATA] [GEOGRAPHIC_DATA], [GEOGRAPHIC_DATA] Check-in - 15:00" at bounding box center [812, 518] width 622 height 39
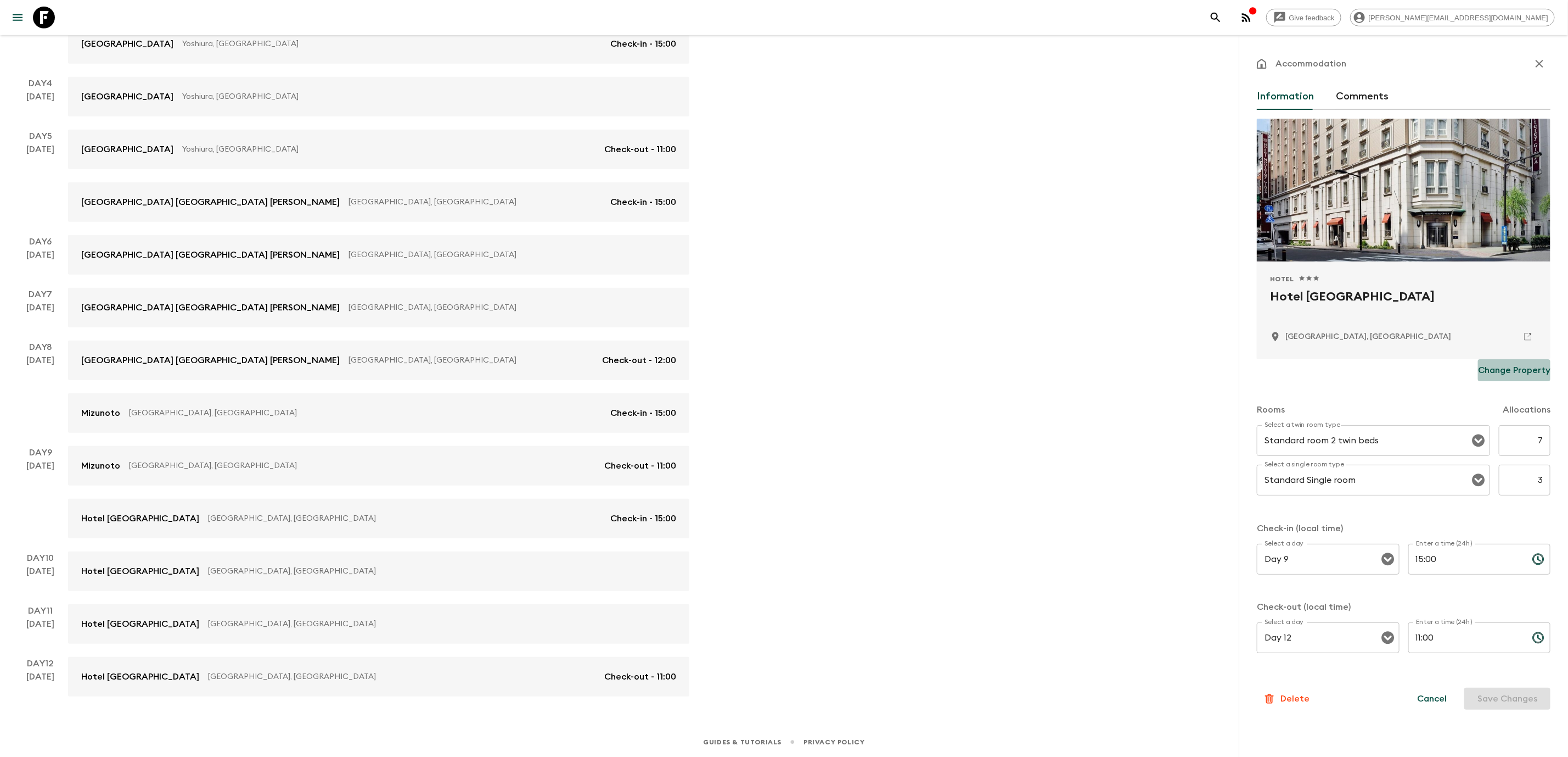
click at [1522, 371] on p "Change Property" at bounding box center [1515, 370] width 72 height 13
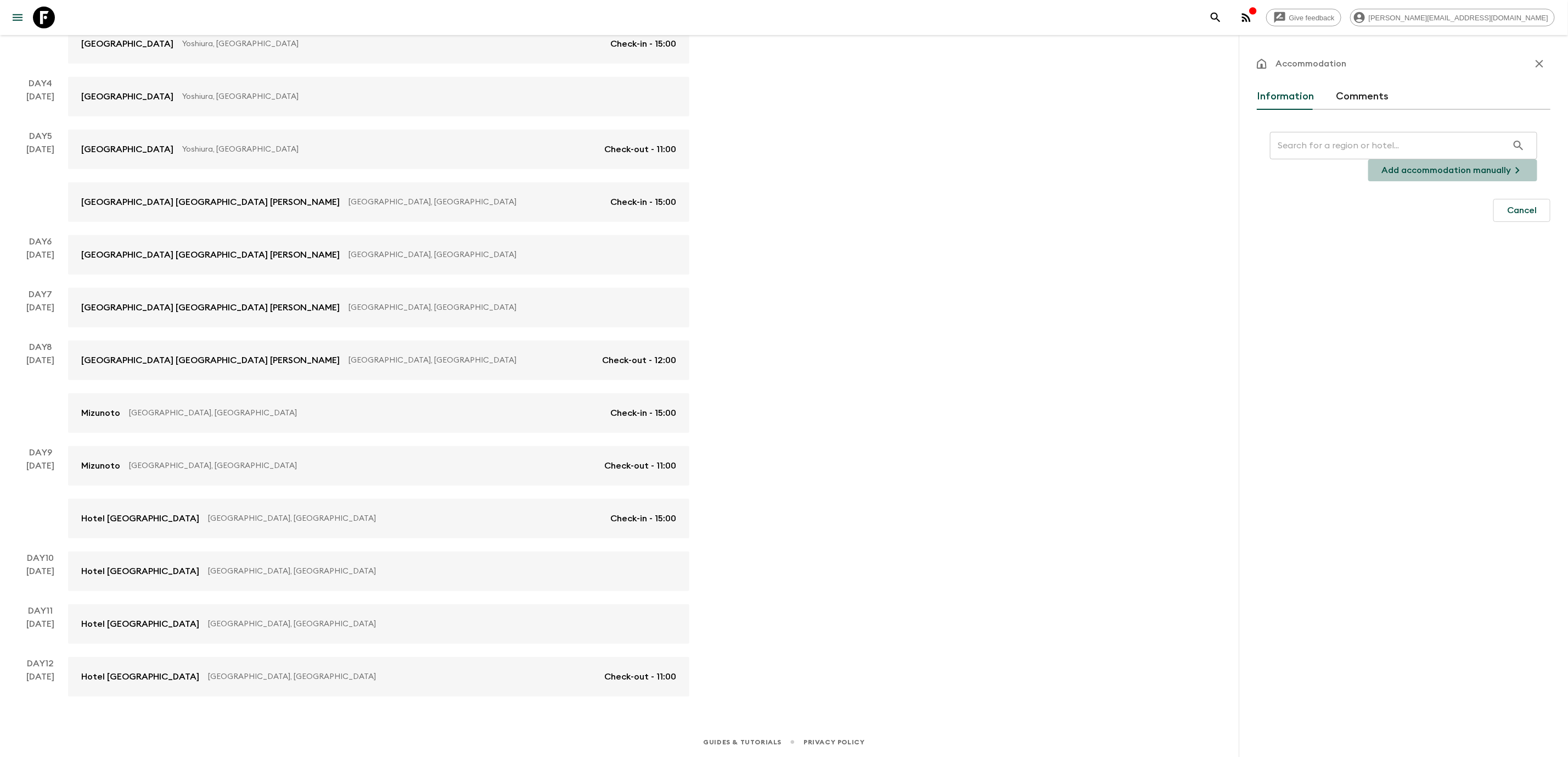
click at [1458, 171] on p "Add accommodation manually" at bounding box center [1446, 170] width 129 height 13
click at [1365, 149] on input "text" at bounding box center [1404, 153] width 294 height 31
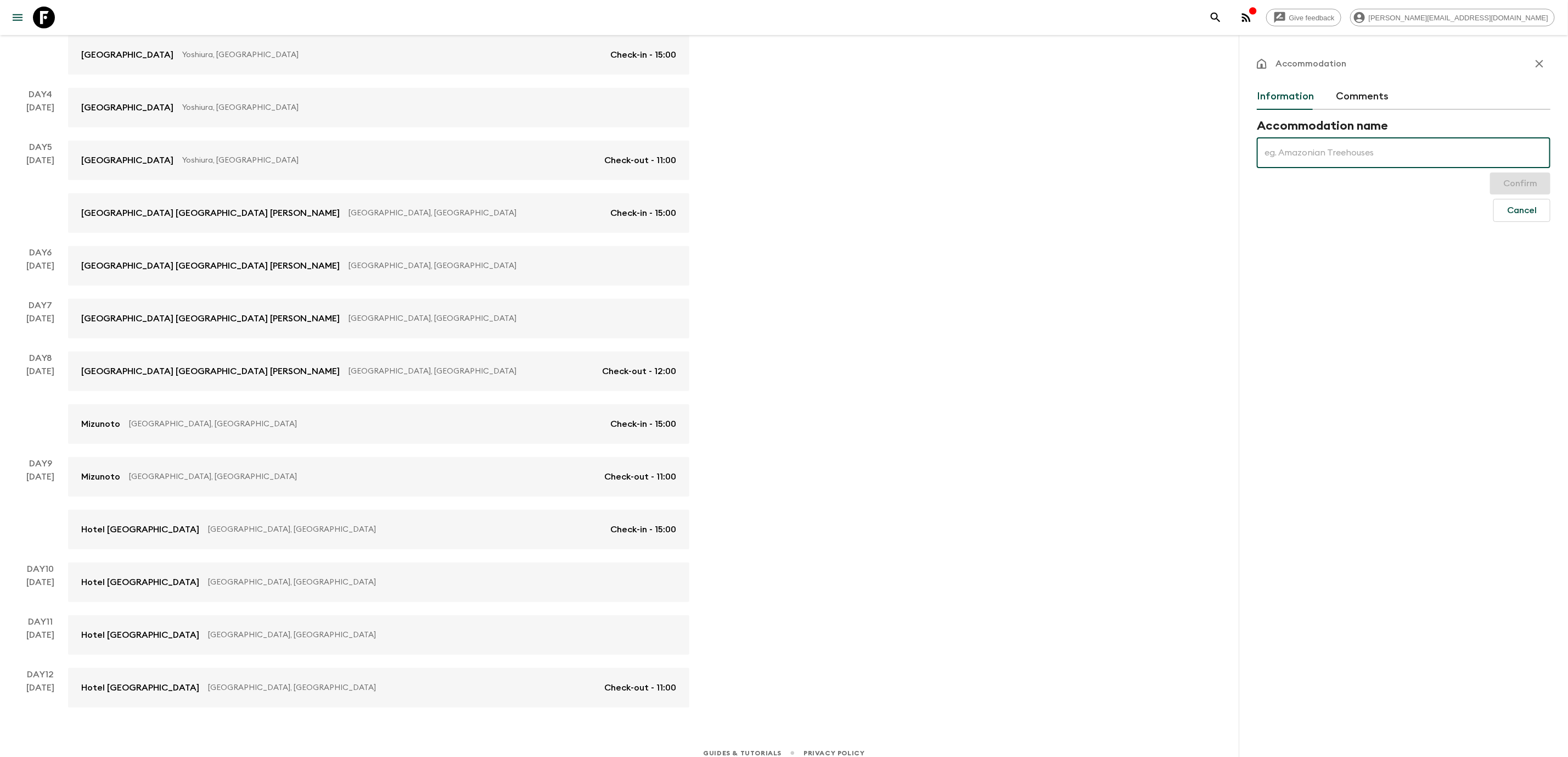
scroll to position [420, 0]
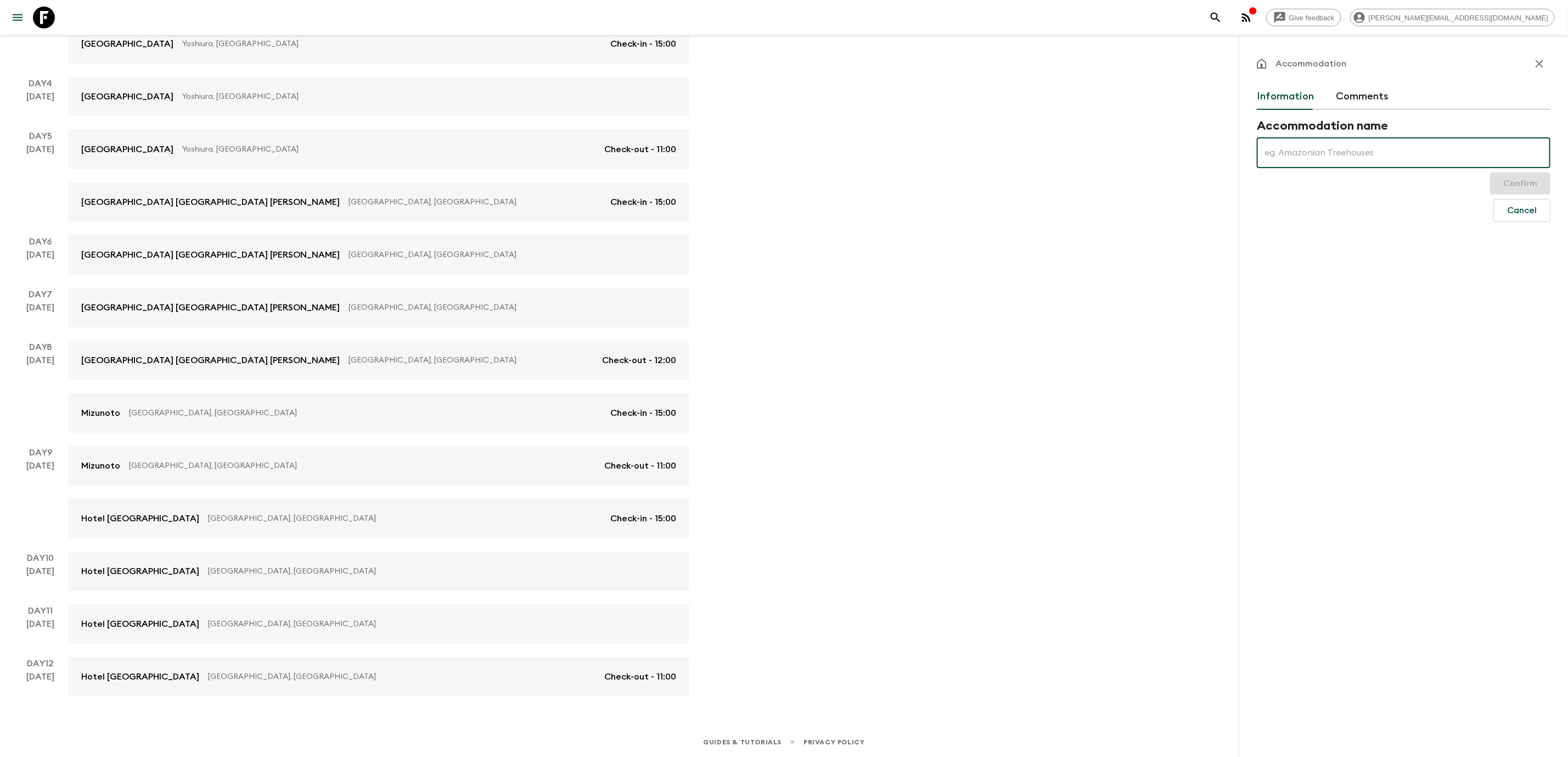
paste input "[PERSON_NAME] Bettei"
type input "[PERSON_NAME] Bettei"
click at [1497, 178] on button "Confirm" at bounding box center [1520, 184] width 60 height 22
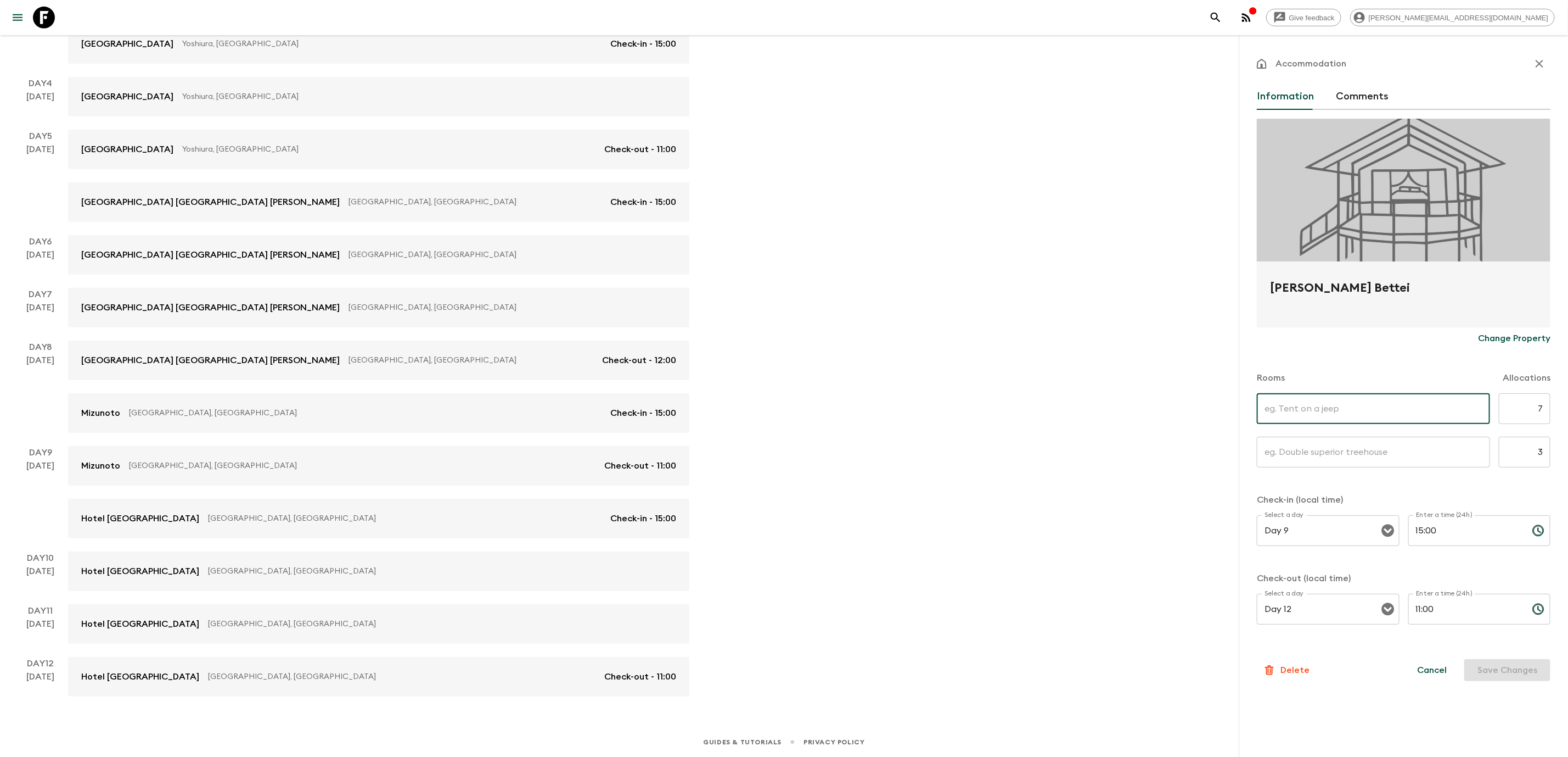
click at [1356, 419] on input "text" at bounding box center [1373, 408] width 233 height 31
type input "Twin room standard"
click at [1345, 446] on input "text" at bounding box center [1373, 452] width 233 height 31
type input "Superior Queen room"
click at [1481, 664] on button "Save Changes" at bounding box center [1507, 670] width 86 height 22
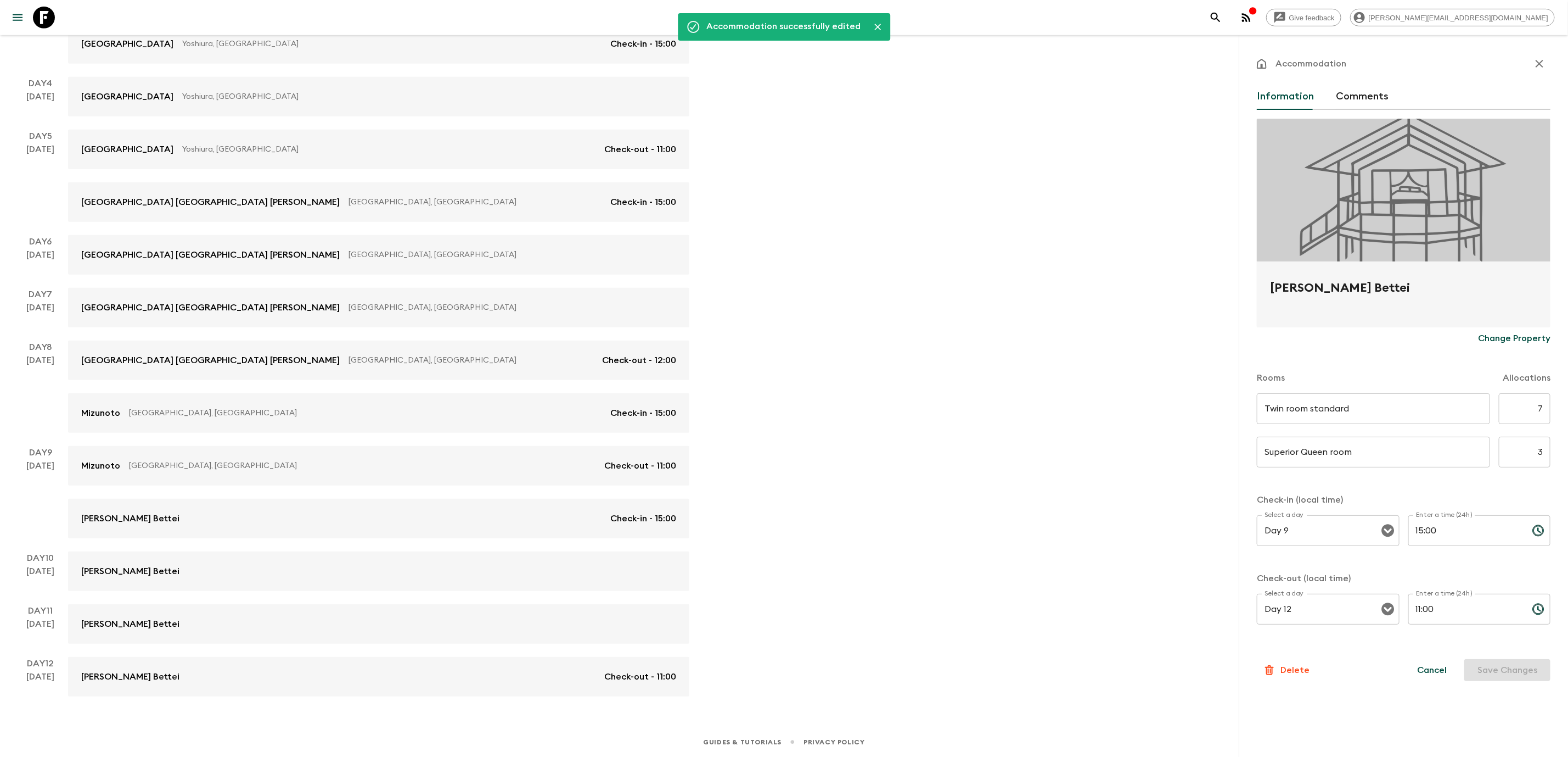
click at [979, 497] on div "Give feedback [PERSON_NAME][EMAIL_ADDRESS][DOMAIN_NAME] We use functional & tra…" at bounding box center [784, 168] width 1568 height 1177
click at [1539, 61] on icon "button" at bounding box center [1539, 63] width 13 height 13
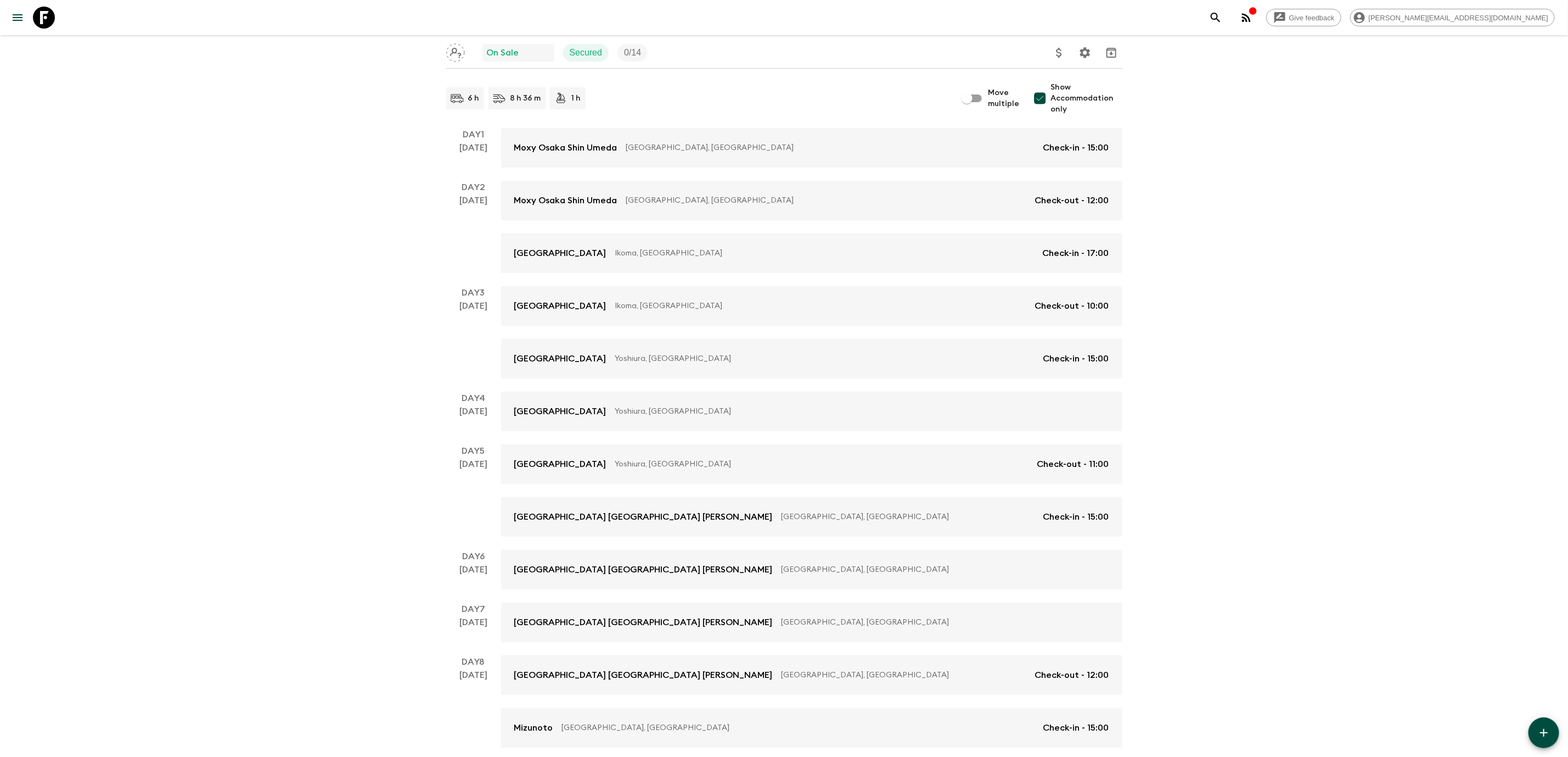
scroll to position [89, 0]
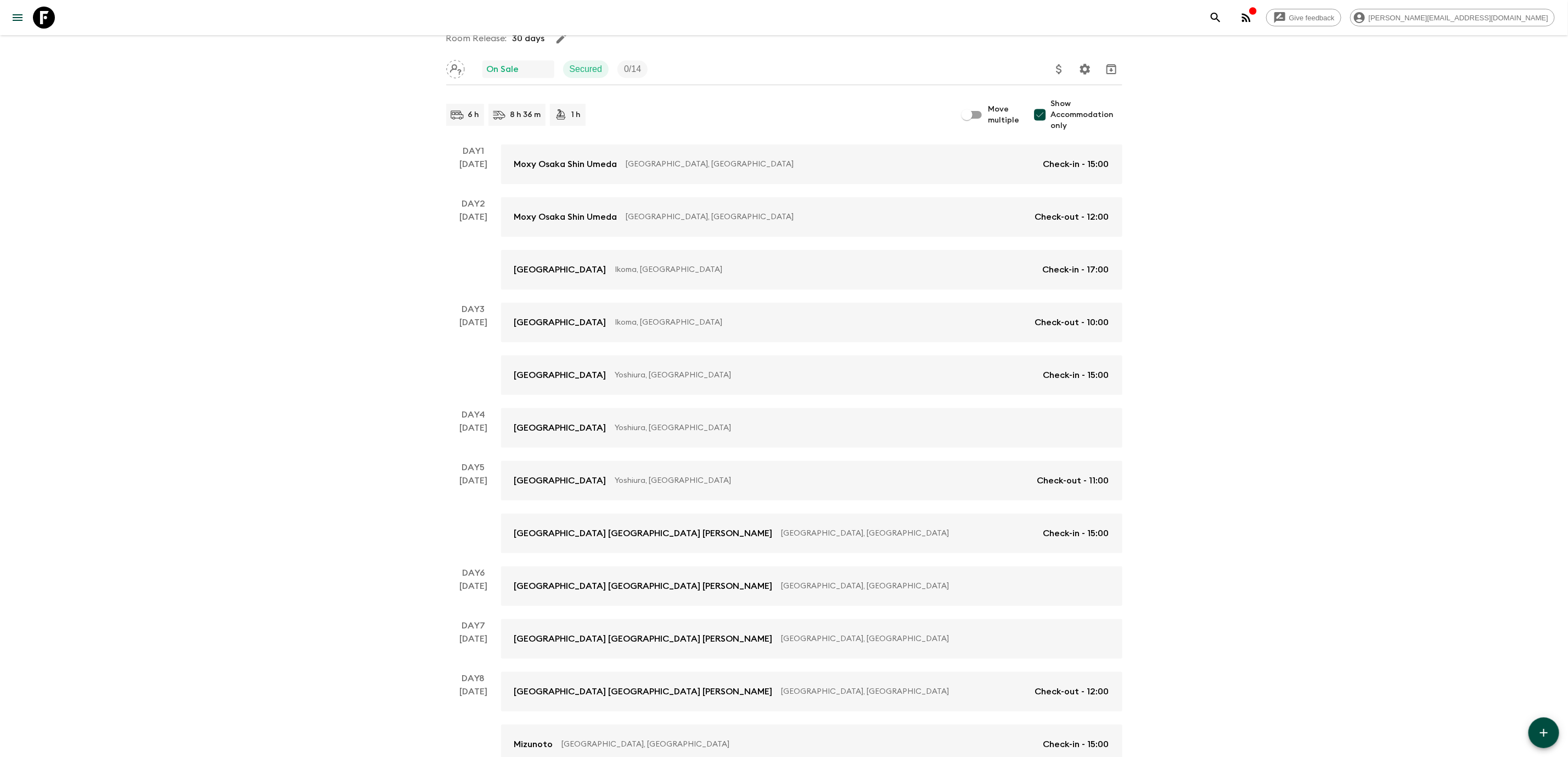
scroll to position [420, 0]
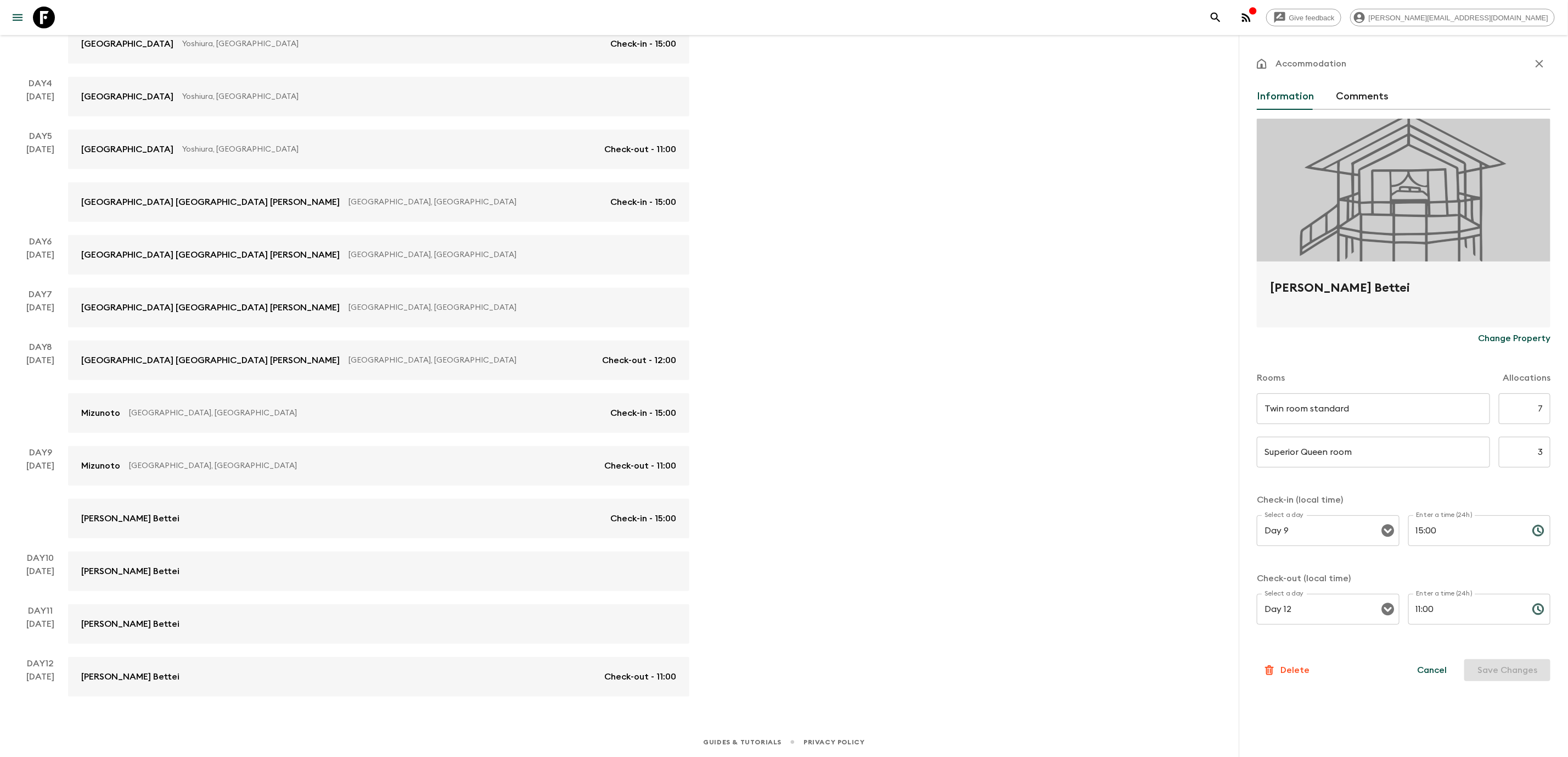
click at [41, 8] on icon at bounding box center [44, 18] width 22 height 22
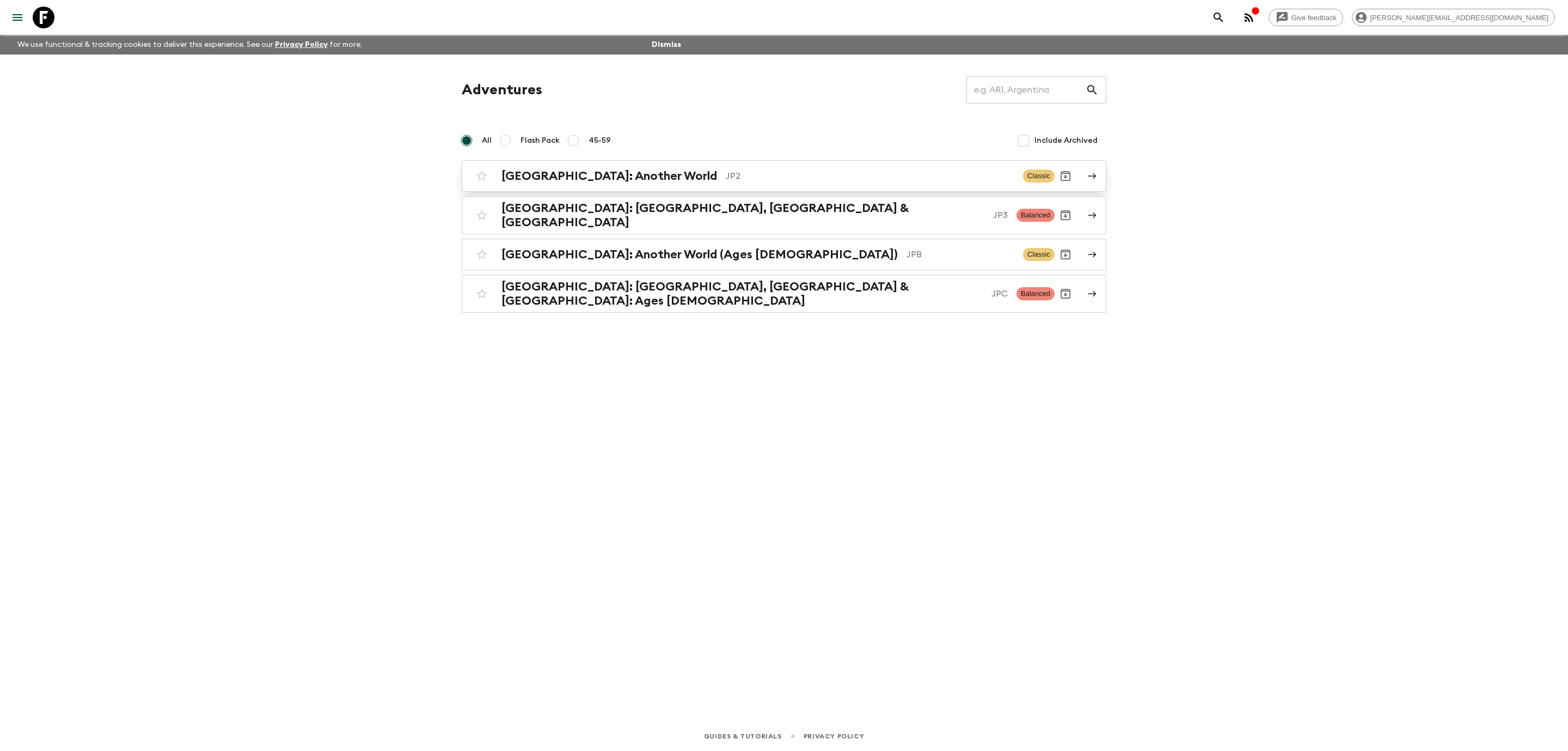
click at [569, 173] on h2 "[GEOGRAPHIC_DATA]: Another World" at bounding box center [609, 175] width 215 height 14
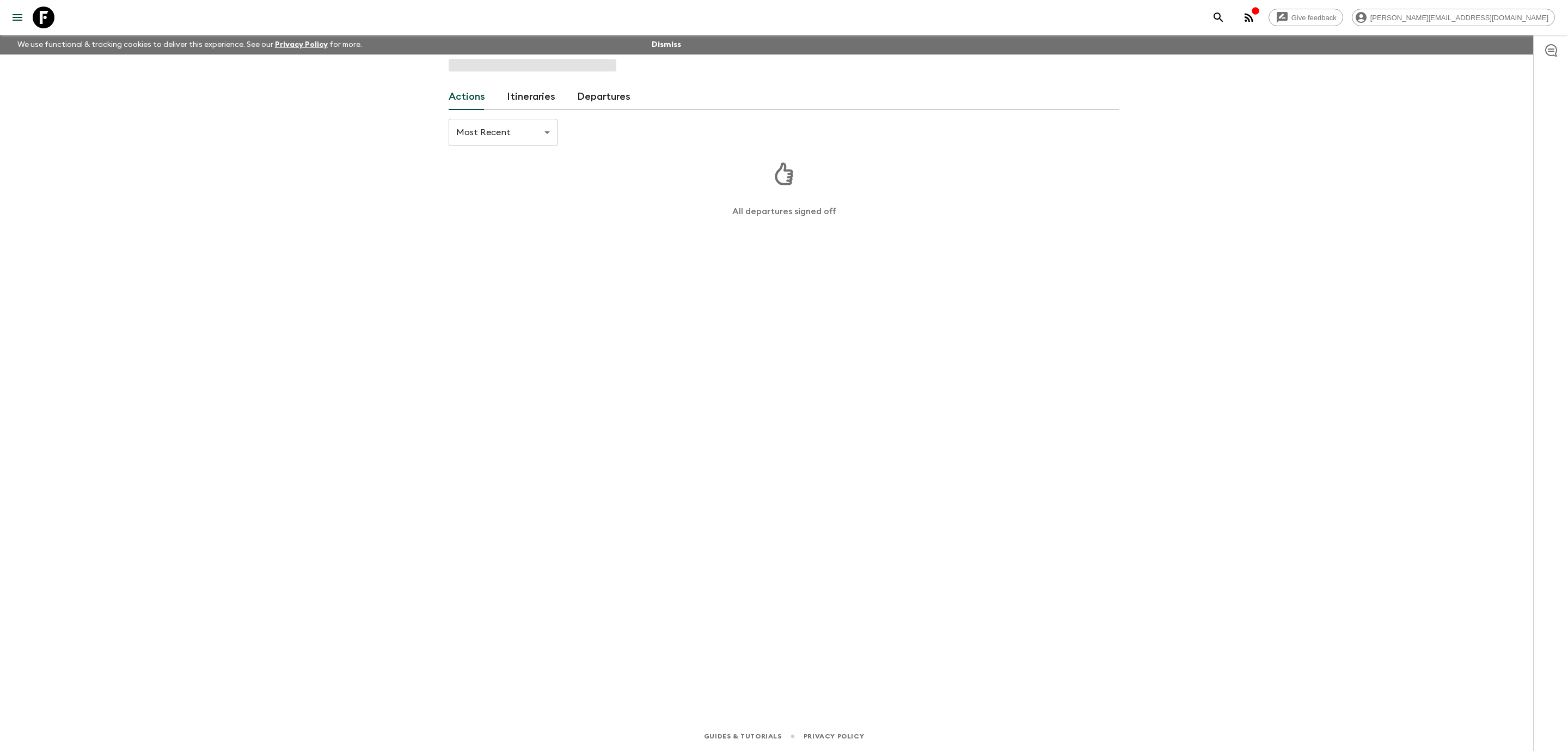
click at [505, 95] on div "Actions Itineraries Departures" at bounding box center [784, 97] width 671 height 26
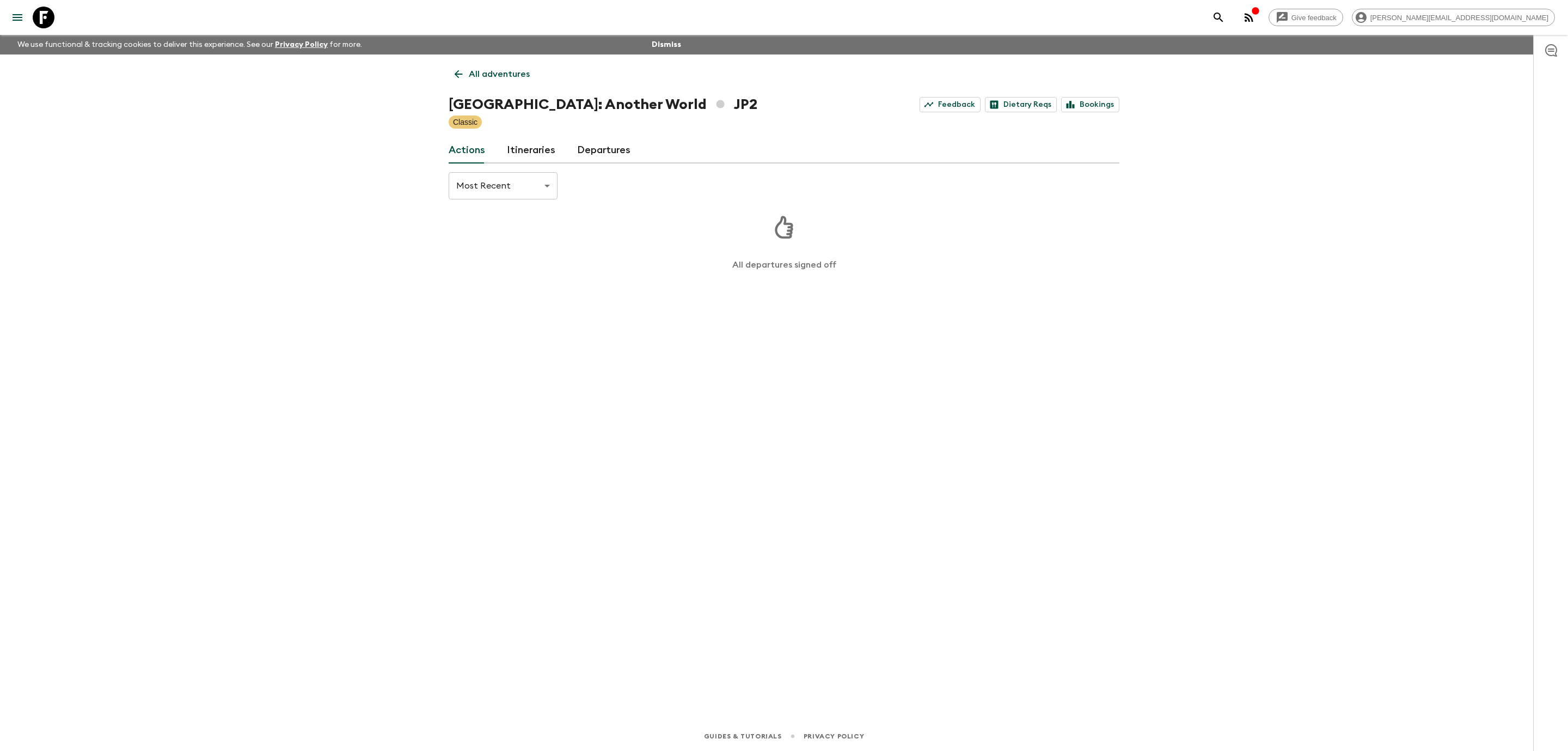
click at [511, 95] on h1 "[GEOGRAPHIC_DATA]: Another World JP2" at bounding box center [603, 105] width 309 height 22
click at [519, 147] on link "Itineraries" at bounding box center [531, 150] width 49 height 26
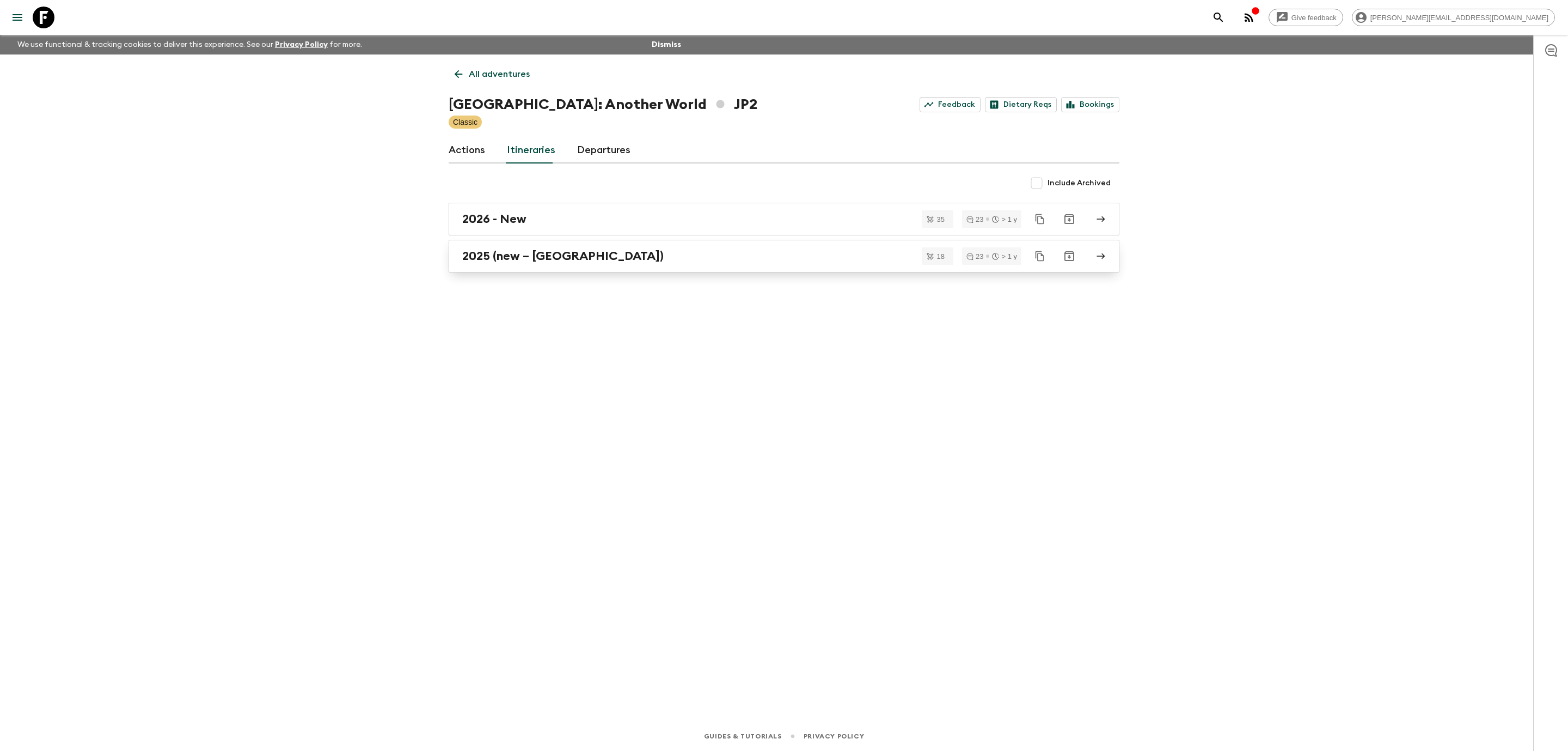
click at [551, 264] on link "2025 (new – [GEOGRAPHIC_DATA])" at bounding box center [784, 256] width 671 height 33
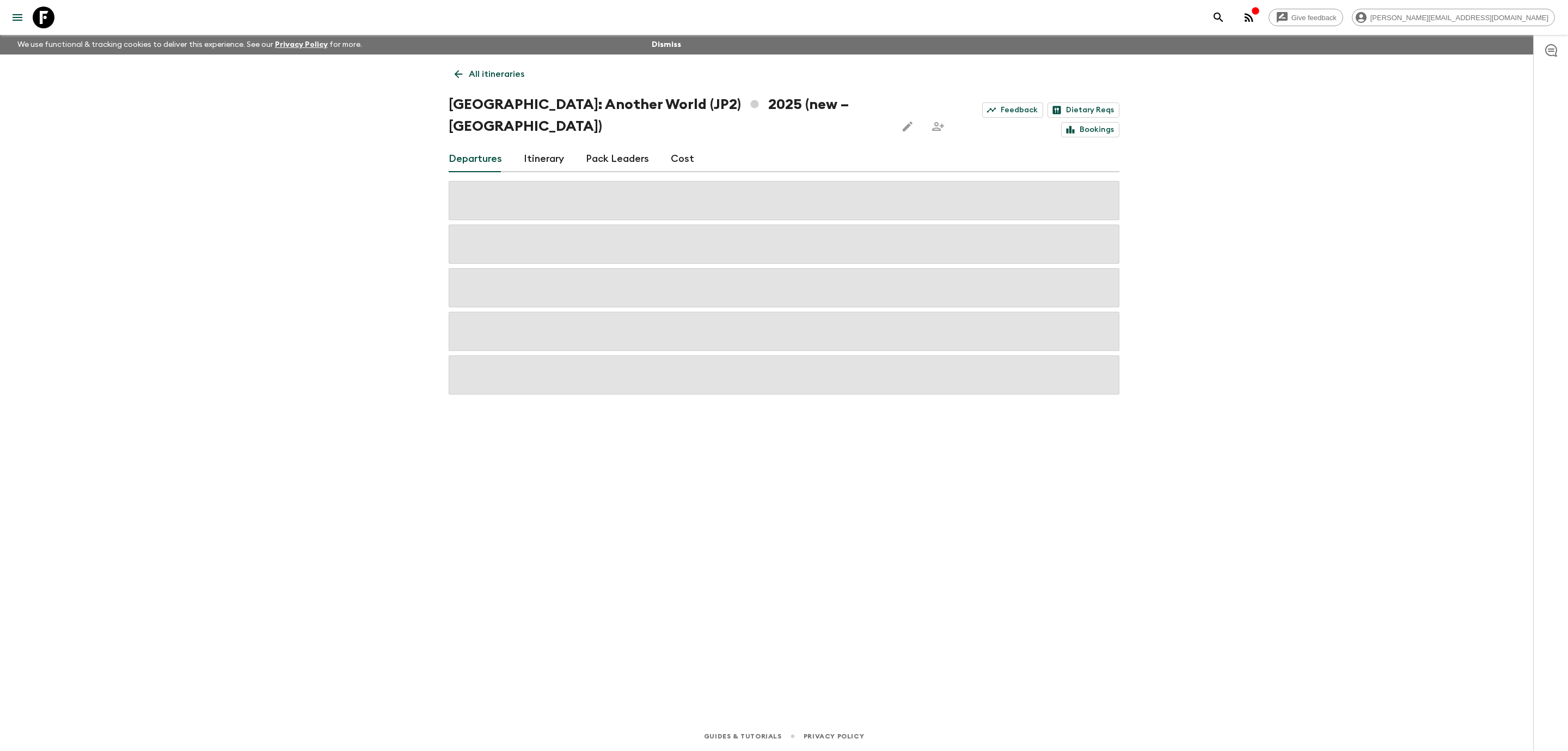
click at [551, 146] on link "Itinerary" at bounding box center [544, 159] width 40 height 26
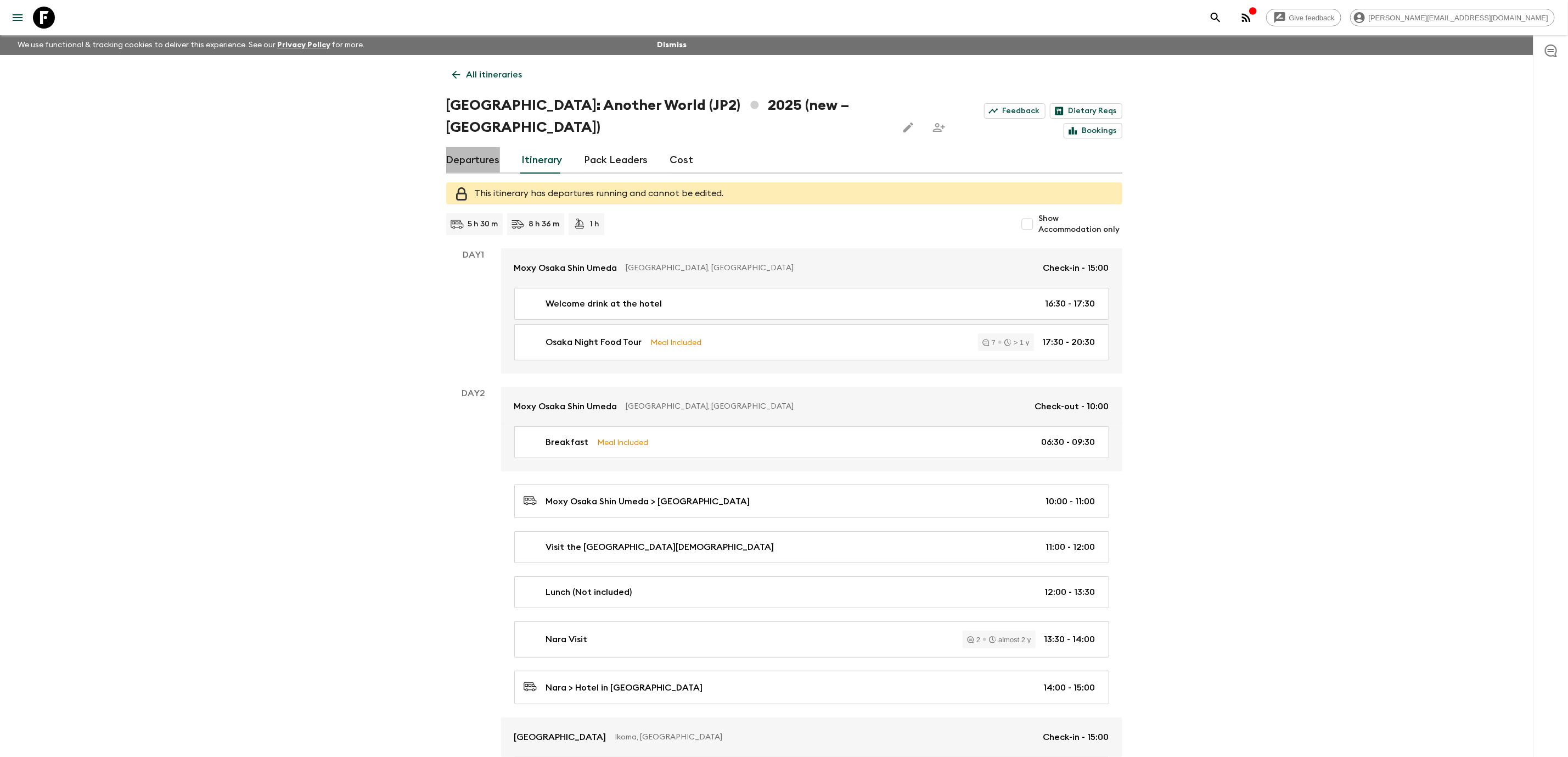
click at [484, 147] on link "Departures" at bounding box center [473, 160] width 54 height 26
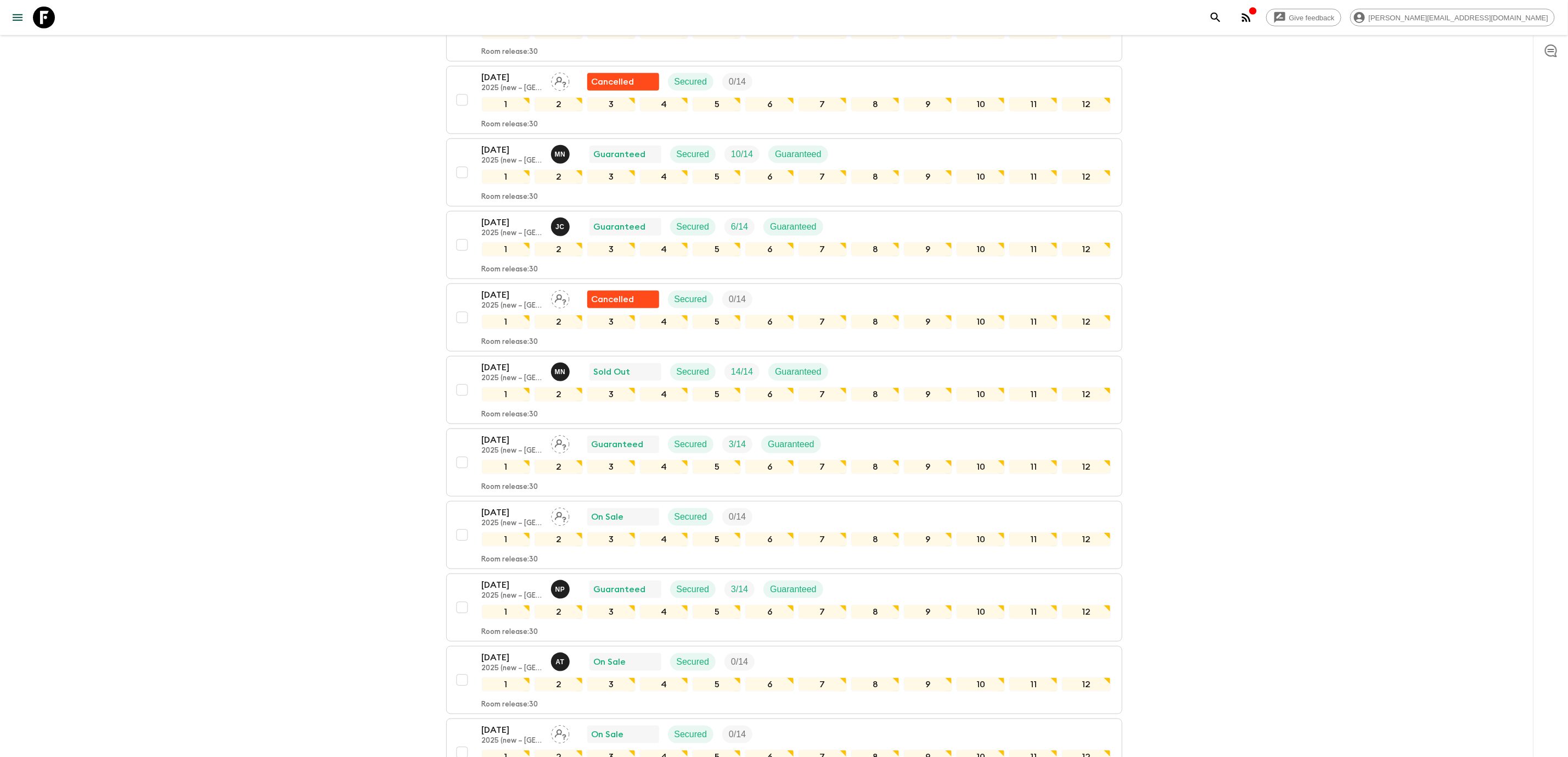
scroll to position [627, 0]
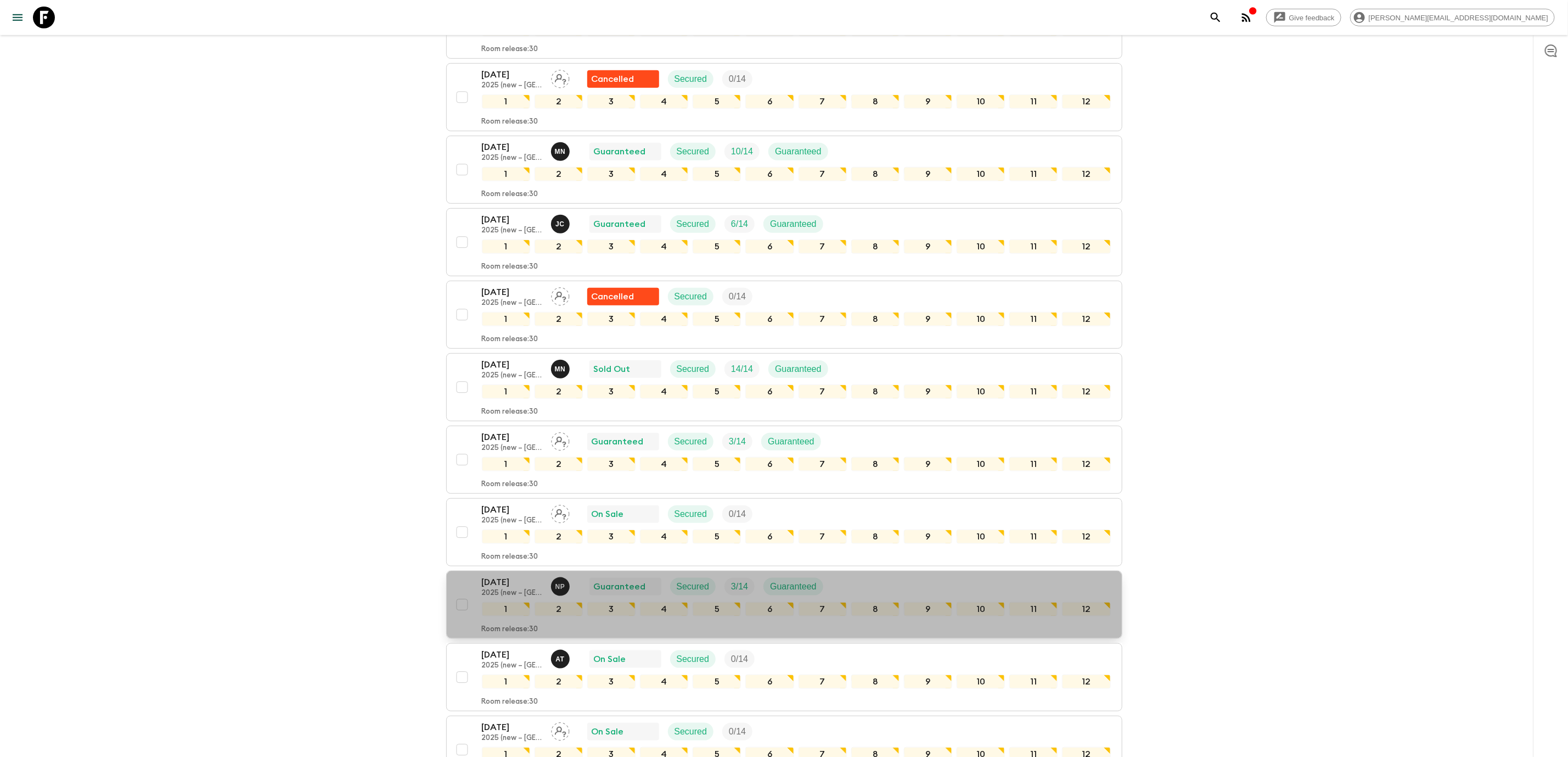
click at [952, 580] on div "[DATE] 2025 (new – [GEOGRAPHIC_DATA]) N P Guaranteed Secured 3 / 14 Guaranteed" at bounding box center [796, 586] width 629 height 22
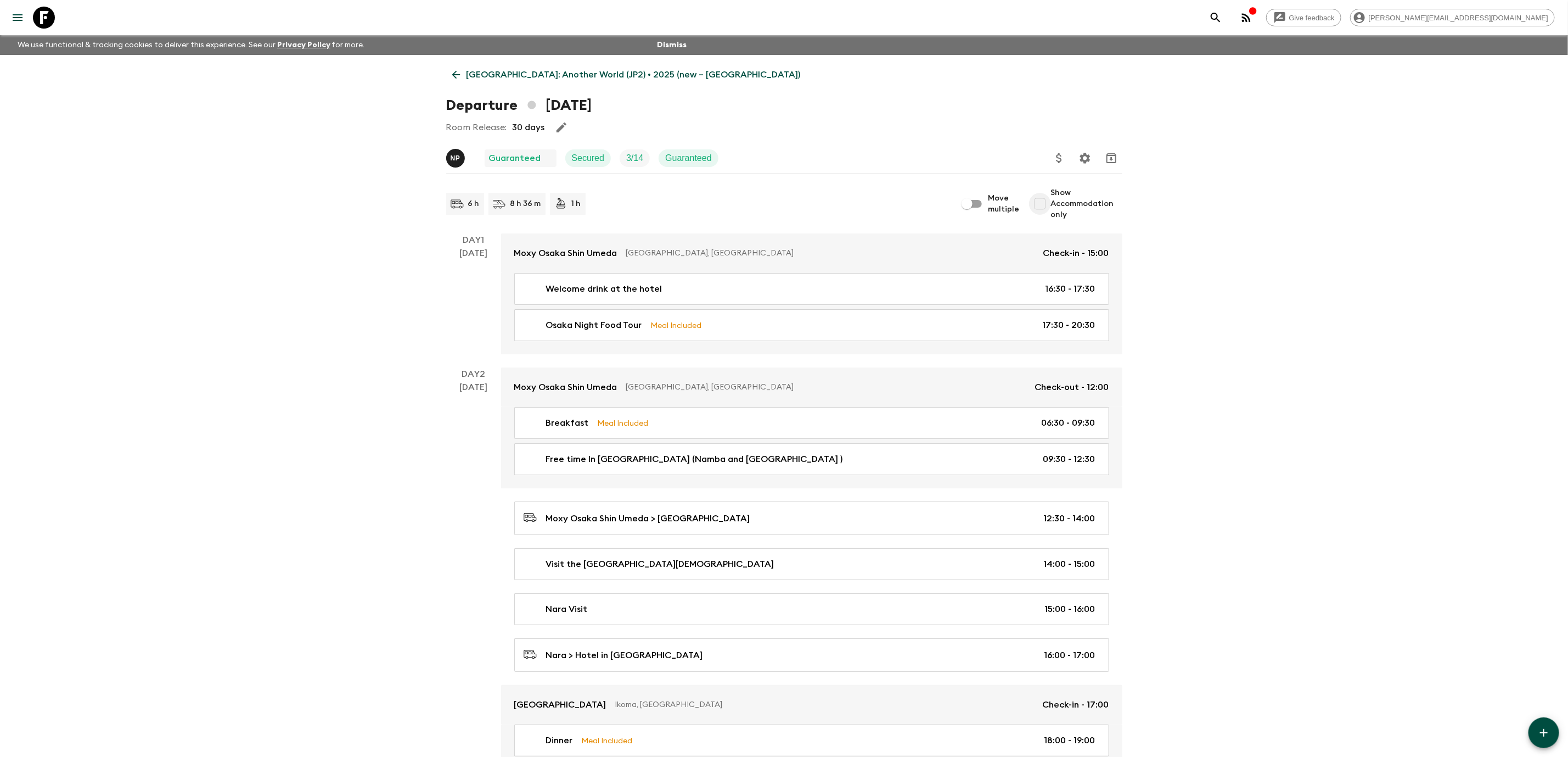
click at [1048, 201] on input "Show Accommodation only" at bounding box center [1040, 204] width 22 height 22
checkbox input "true"
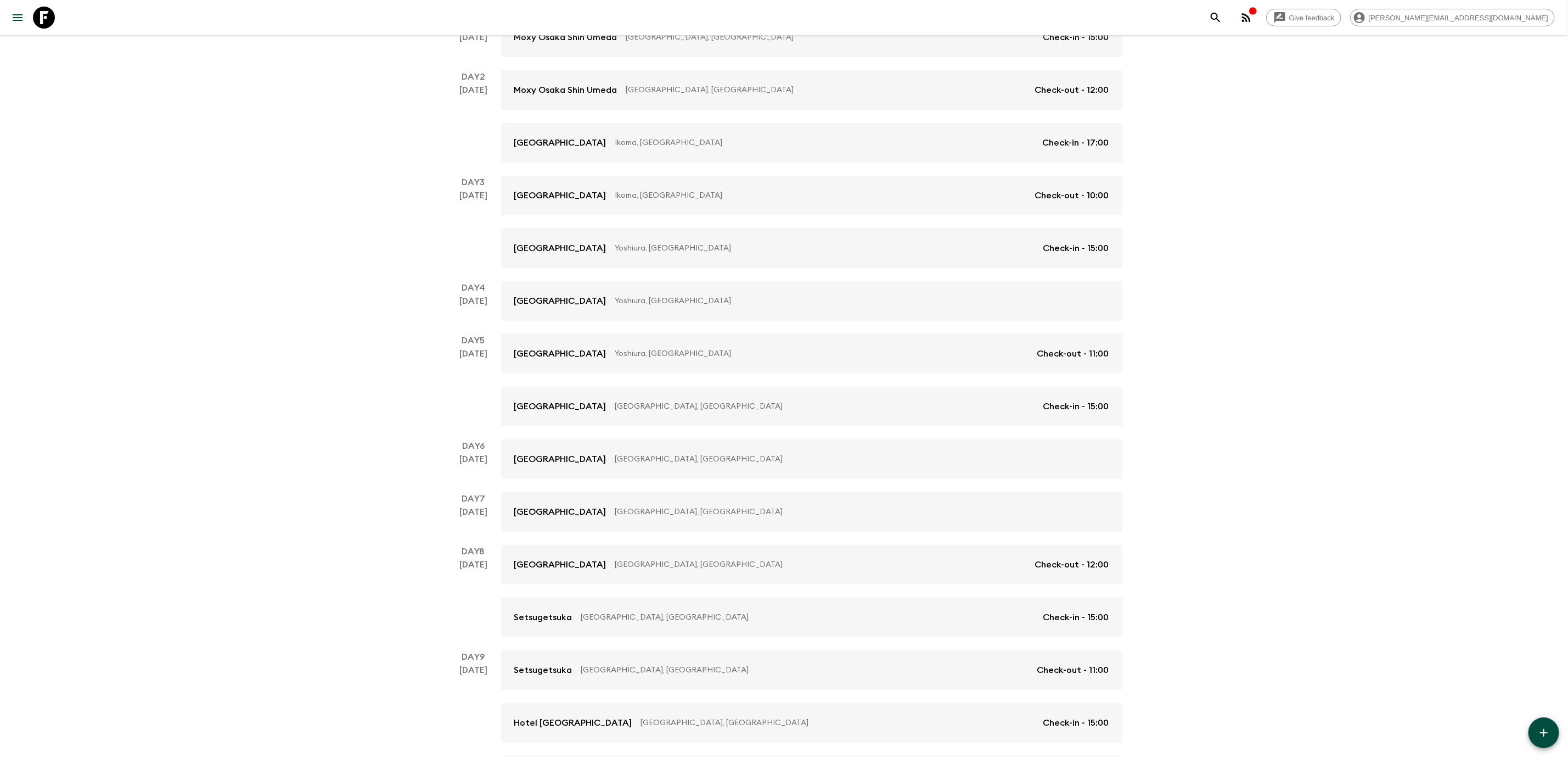
scroll to position [420, 0]
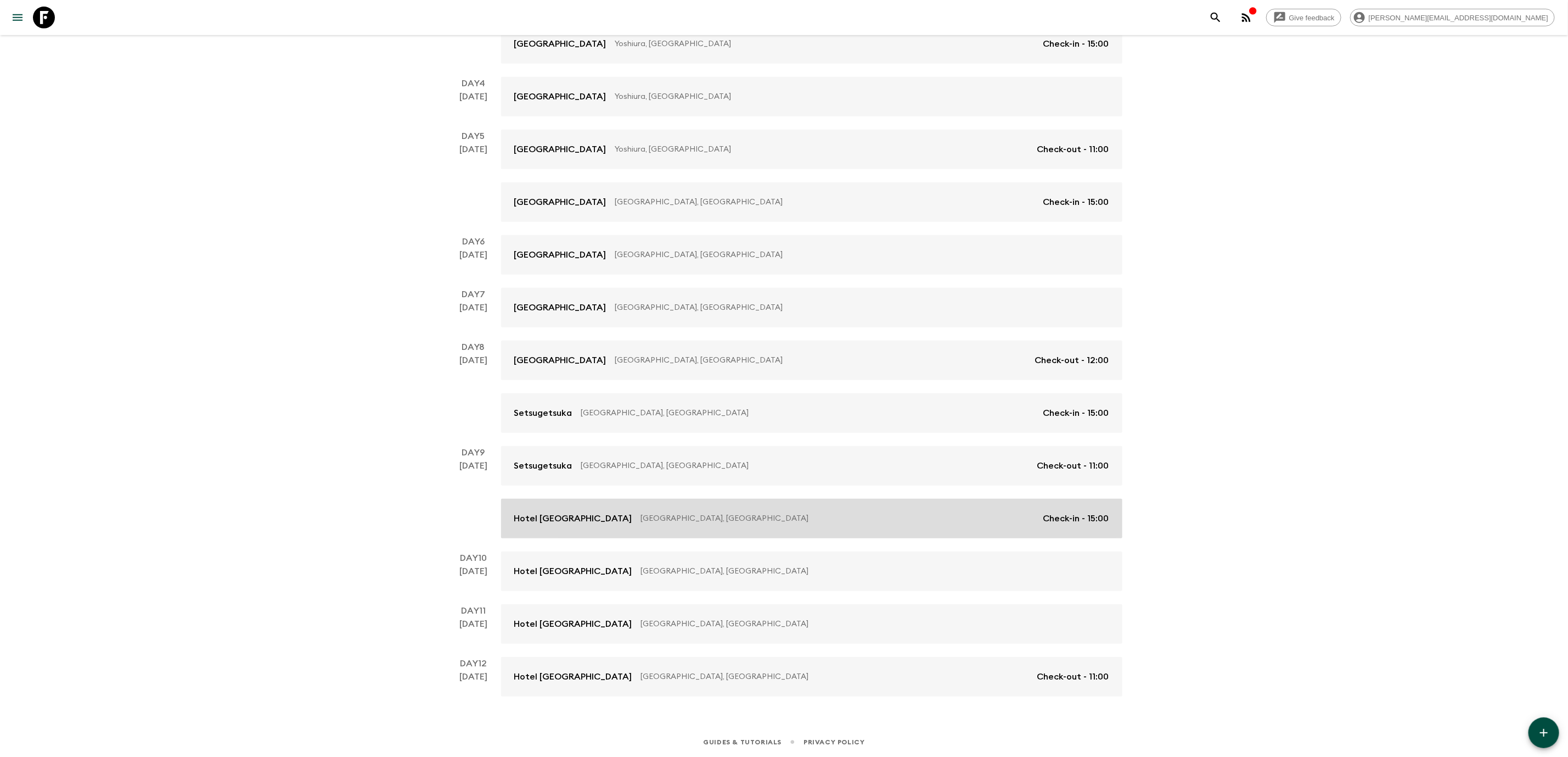
click at [781, 521] on p "[GEOGRAPHIC_DATA], [GEOGRAPHIC_DATA]" at bounding box center [838, 518] width 393 height 11
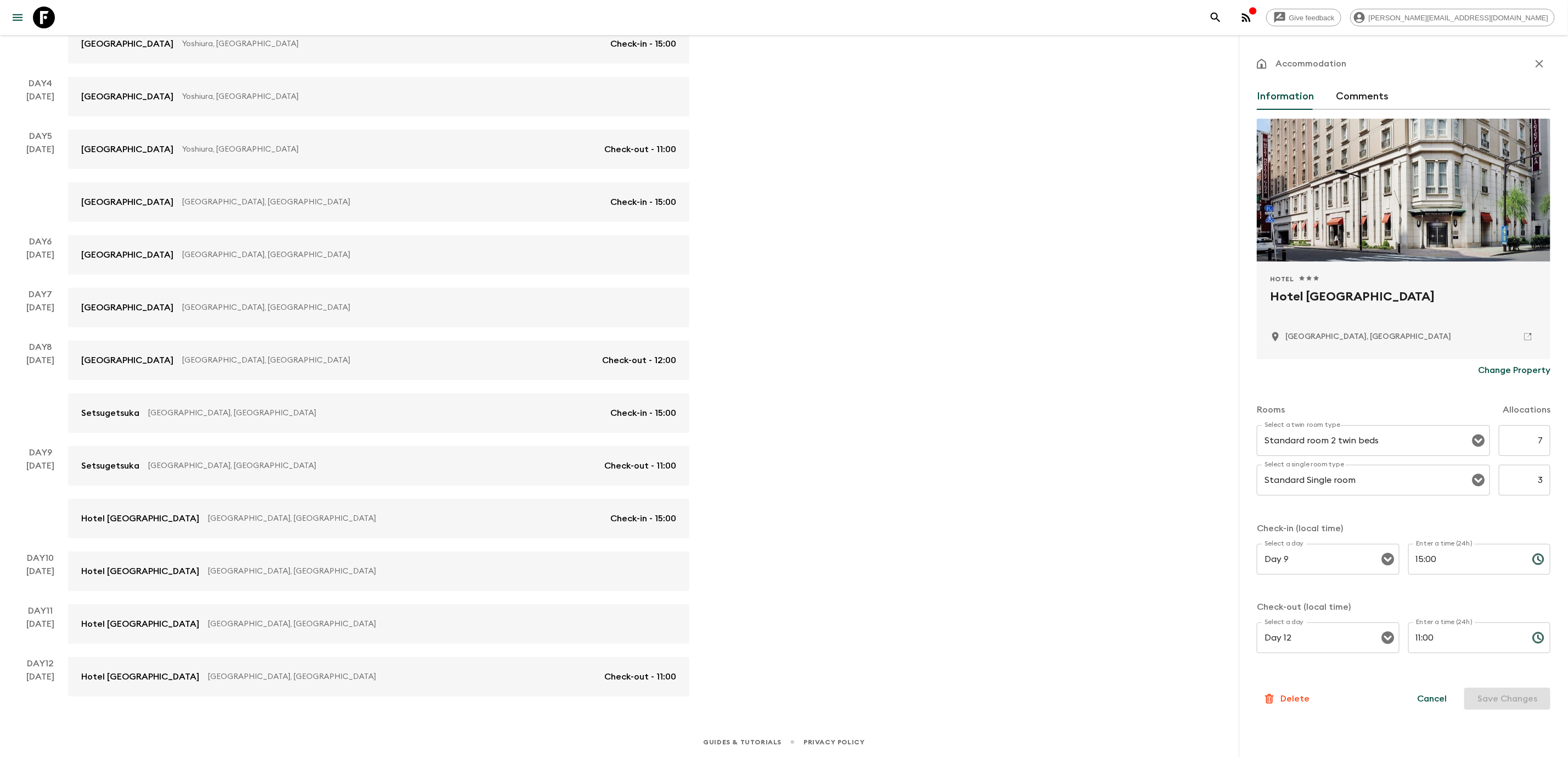
click at [1522, 369] on p "Change Property" at bounding box center [1515, 370] width 72 height 13
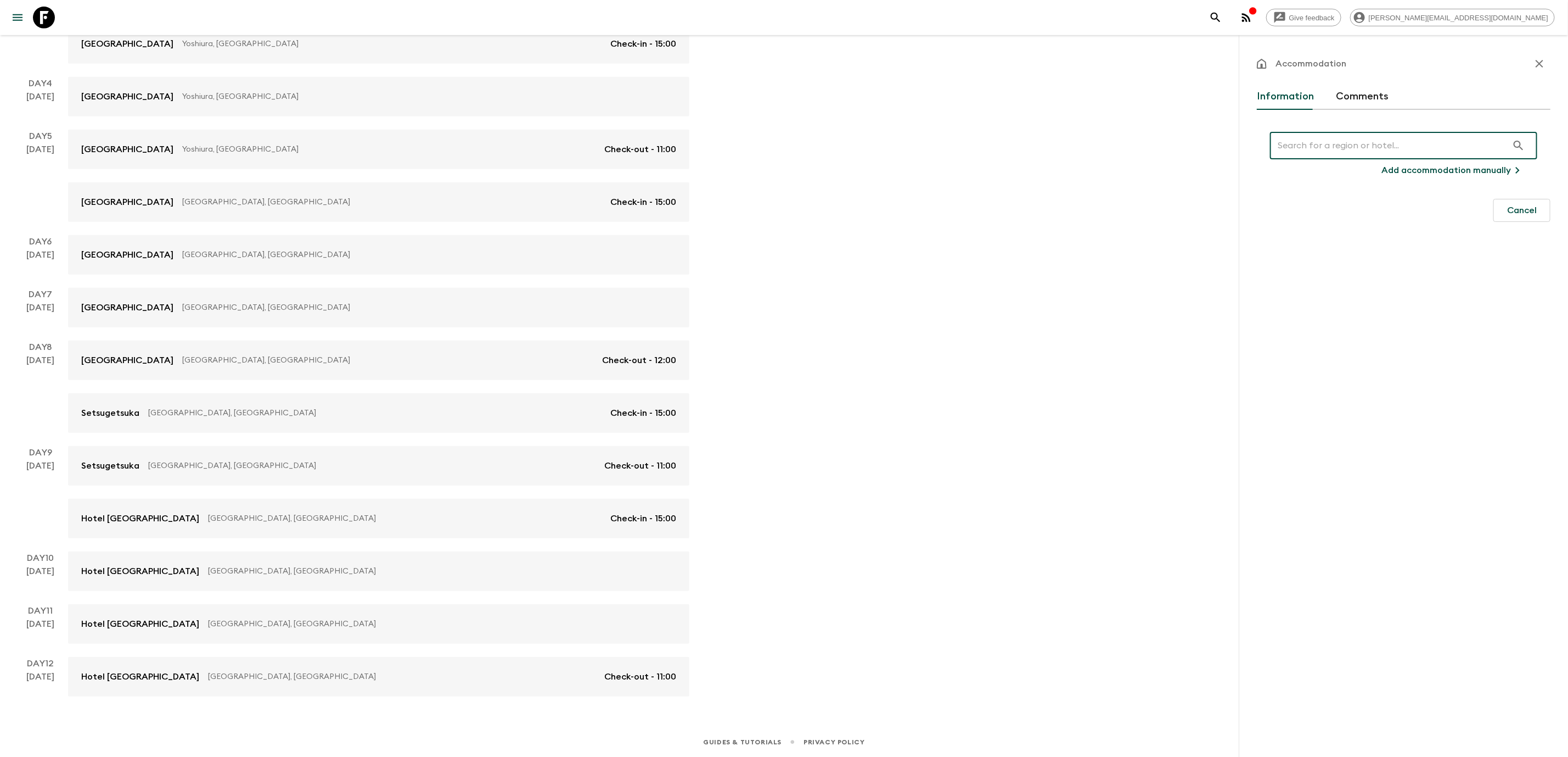
paste input "[PERSON_NAME] Bettei"
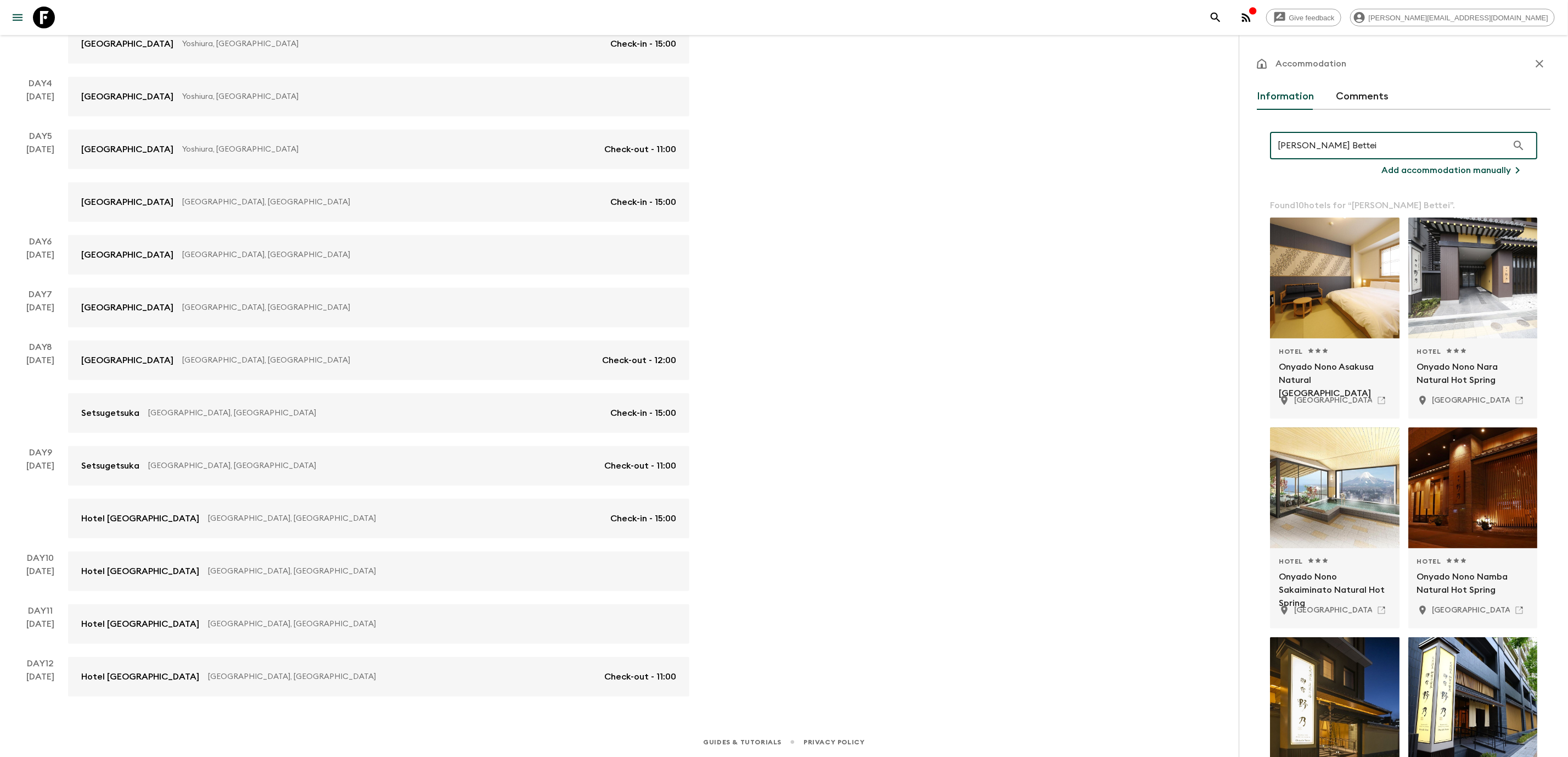
type input "[PERSON_NAME] Bettei"
click at [1464, 165] on p "Add accommodation manually" at bounding box center [1446, 170] width 129 height 13
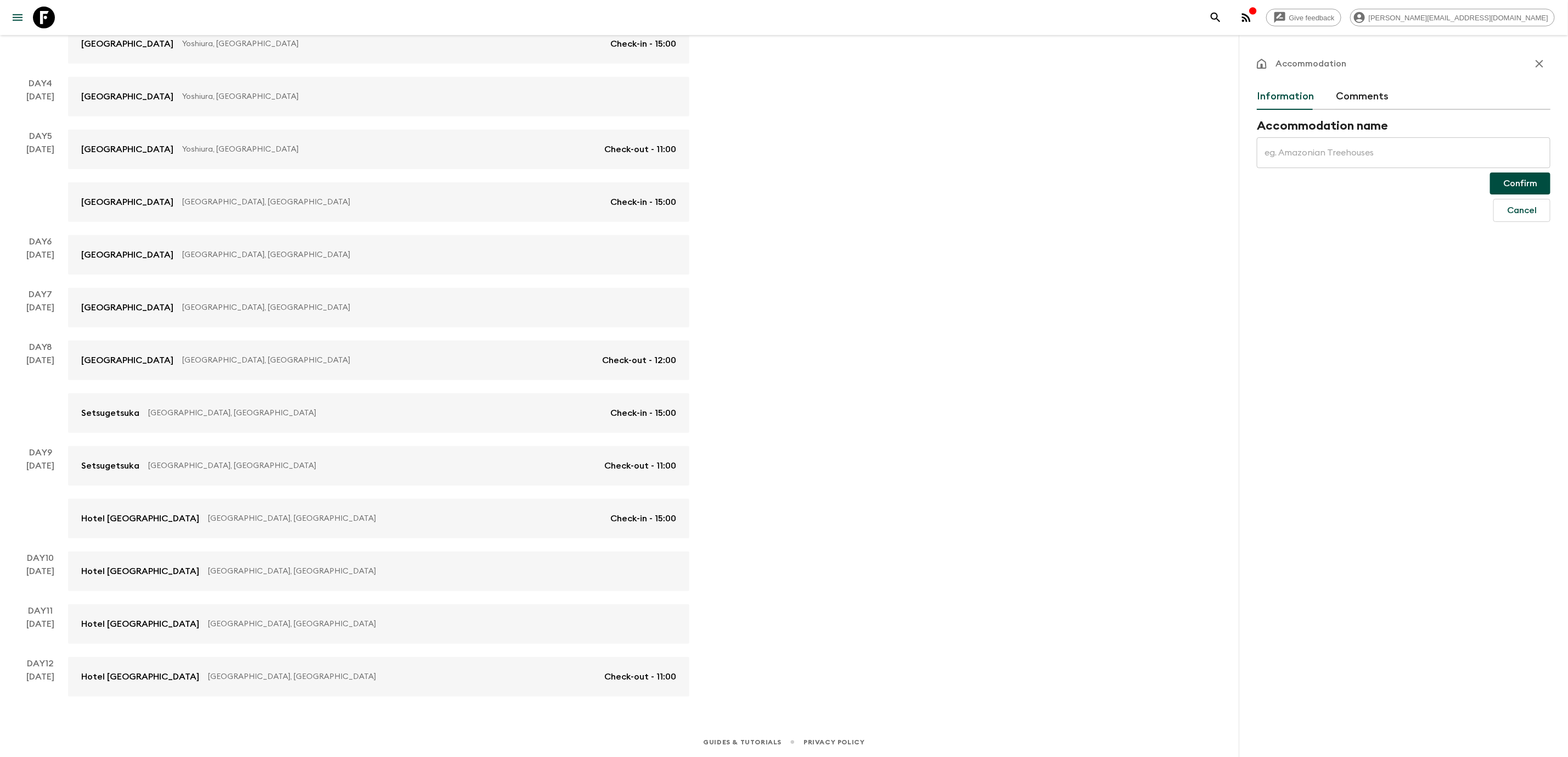
click at [1443, 163] on input "text" at bounding box center [1404, 153] width 294 height 31
type input "[PERSON_NAME] Bettei"
click at [1510, 187] on button "Confirm" at bounding box center [1520, 184] width 60 height 22
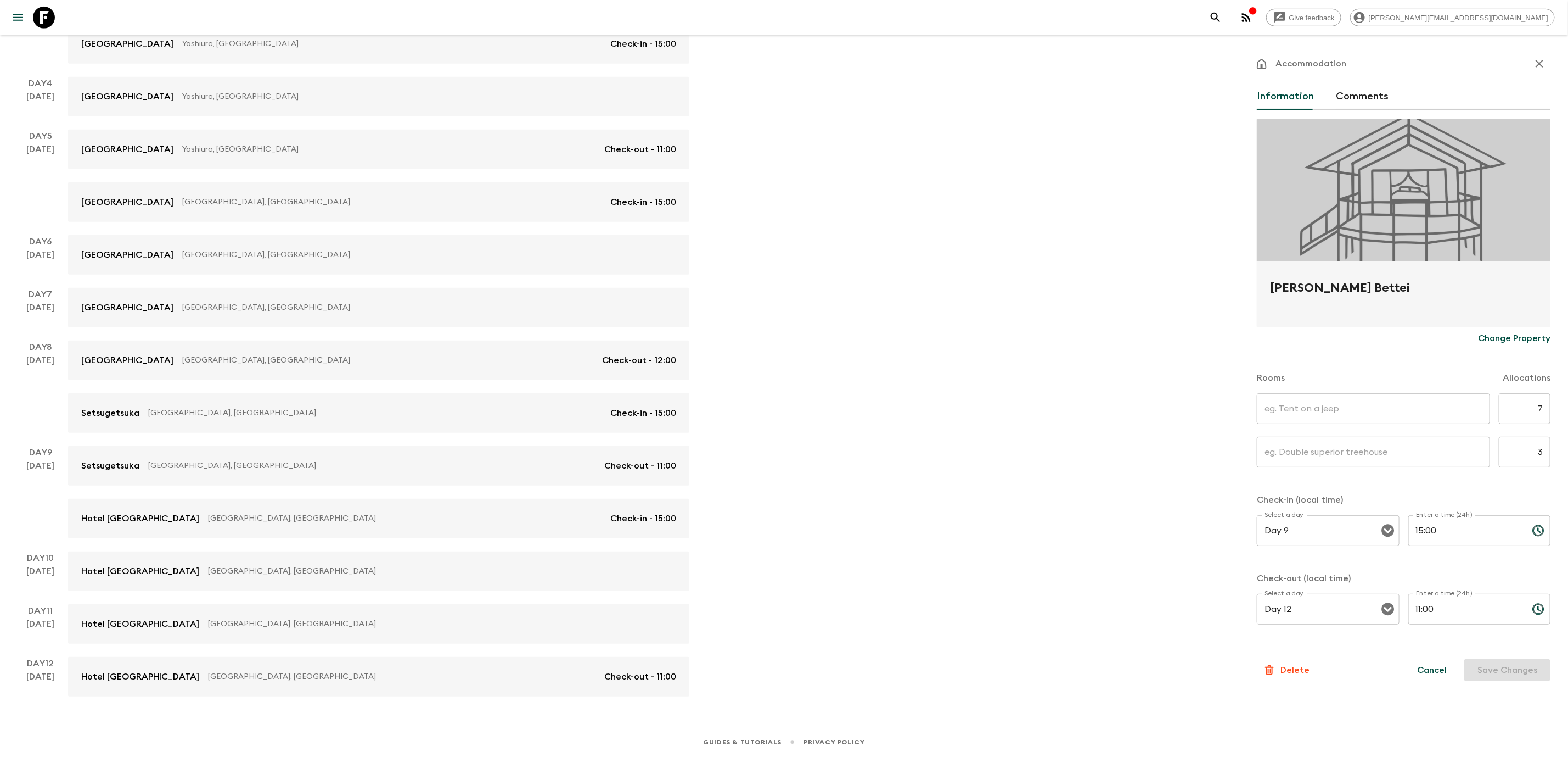
click at [1367, 419] on input "text" at bounding box center [1373, 408] width 233 height 31
type input "Twin room standard"
click at [1344, 464] on input "text" at bounding box center [1373, 452] width 233 height 31
type input "Superior Queen room"
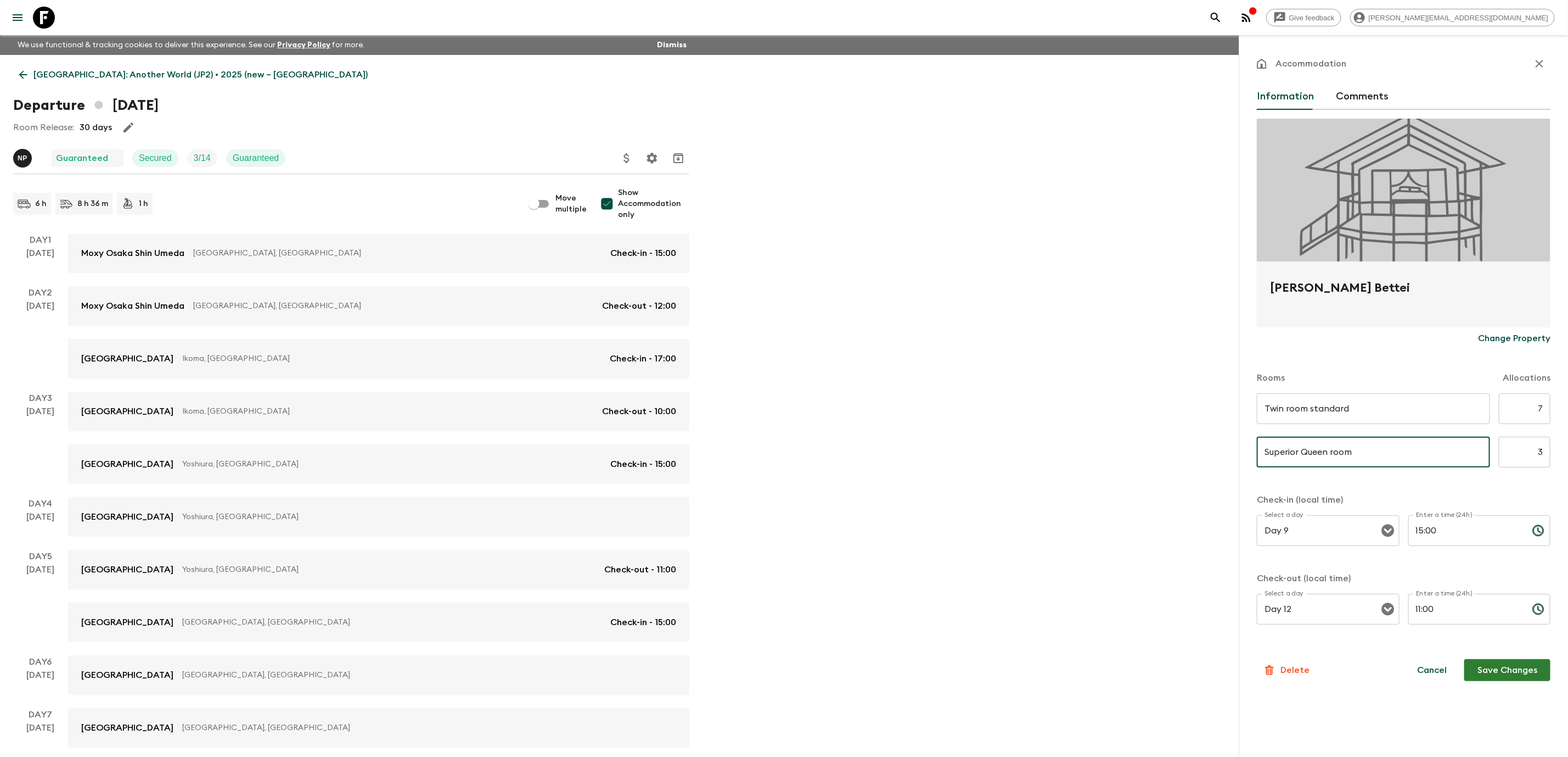
click at [1494, 673] on button "Save Changes" at bounding box center [1507, 670] width 86 height 22
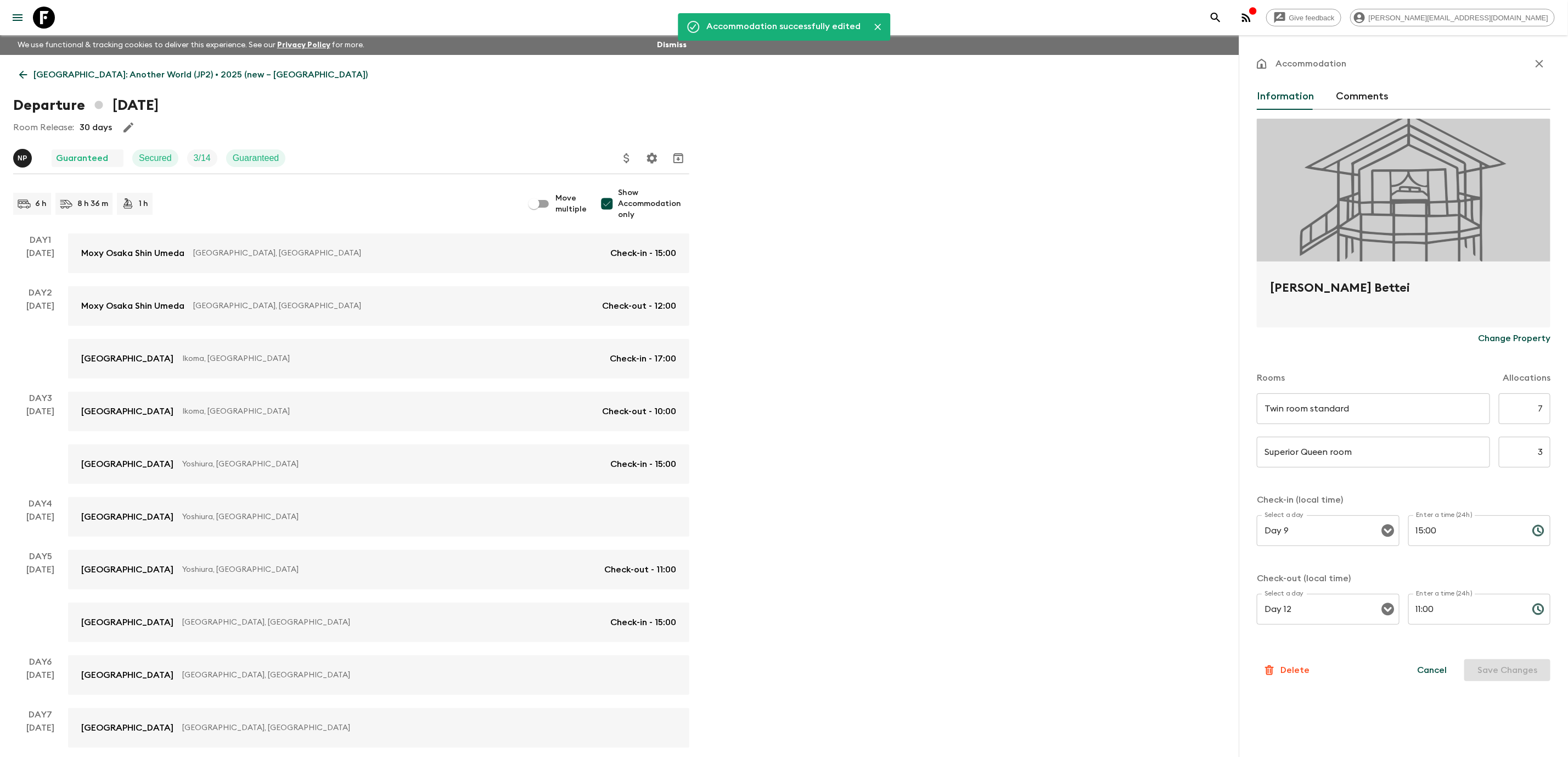
click at [1542, 65] on icon "button" at bounding box center [1540, 63] width 8 height 8
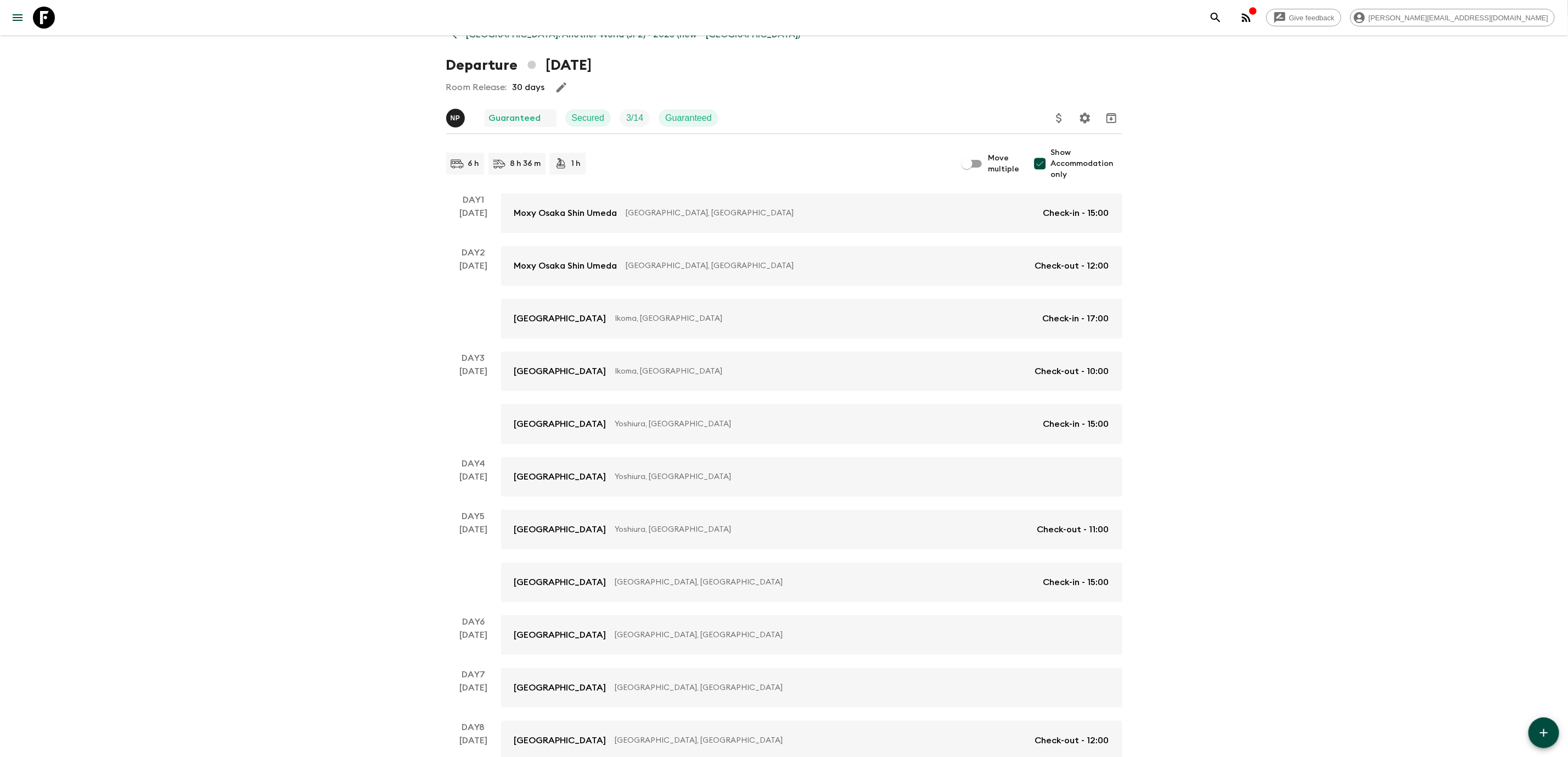
scroll to position [36, 0]
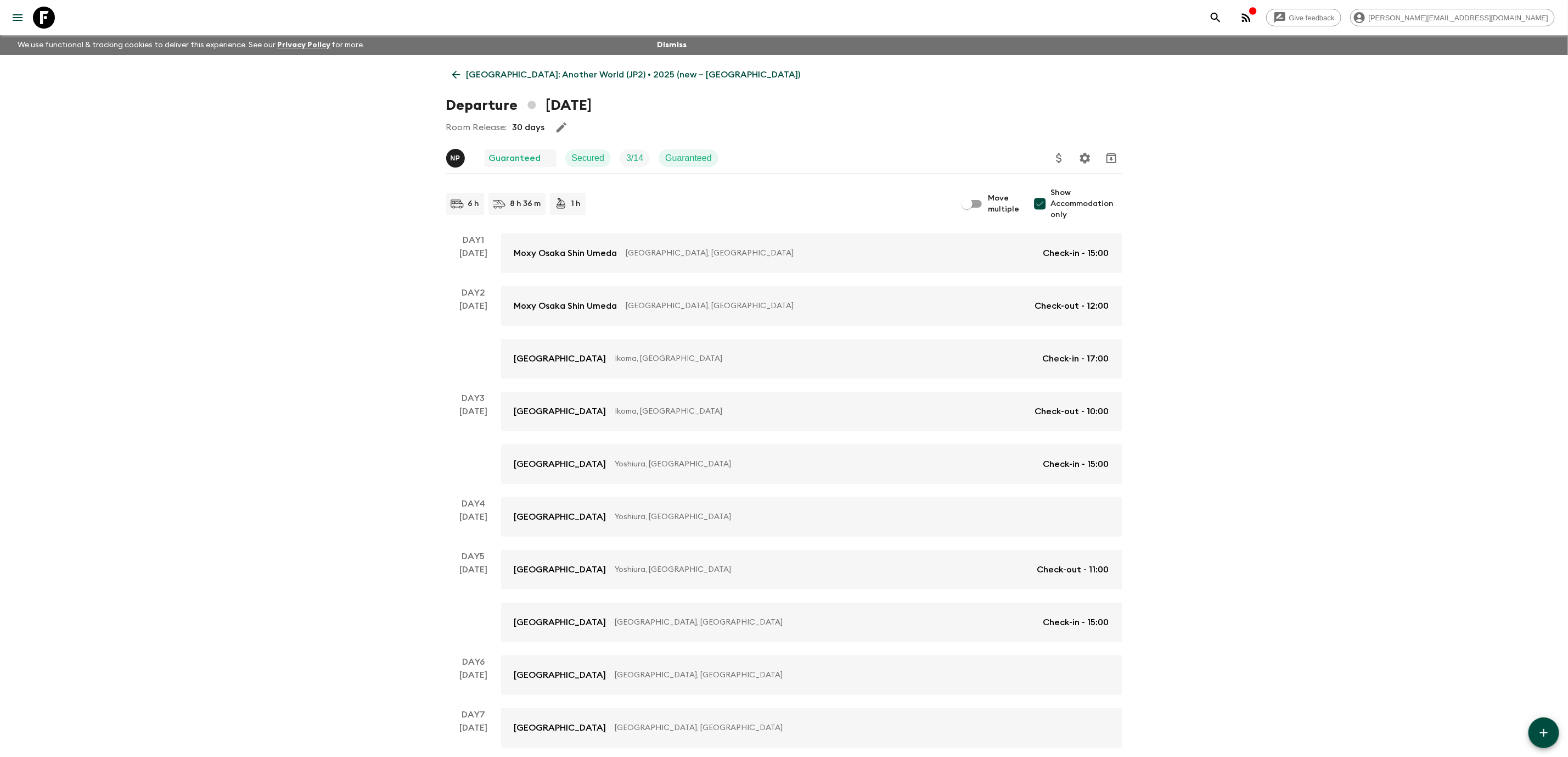
scroll to position [420, 0]
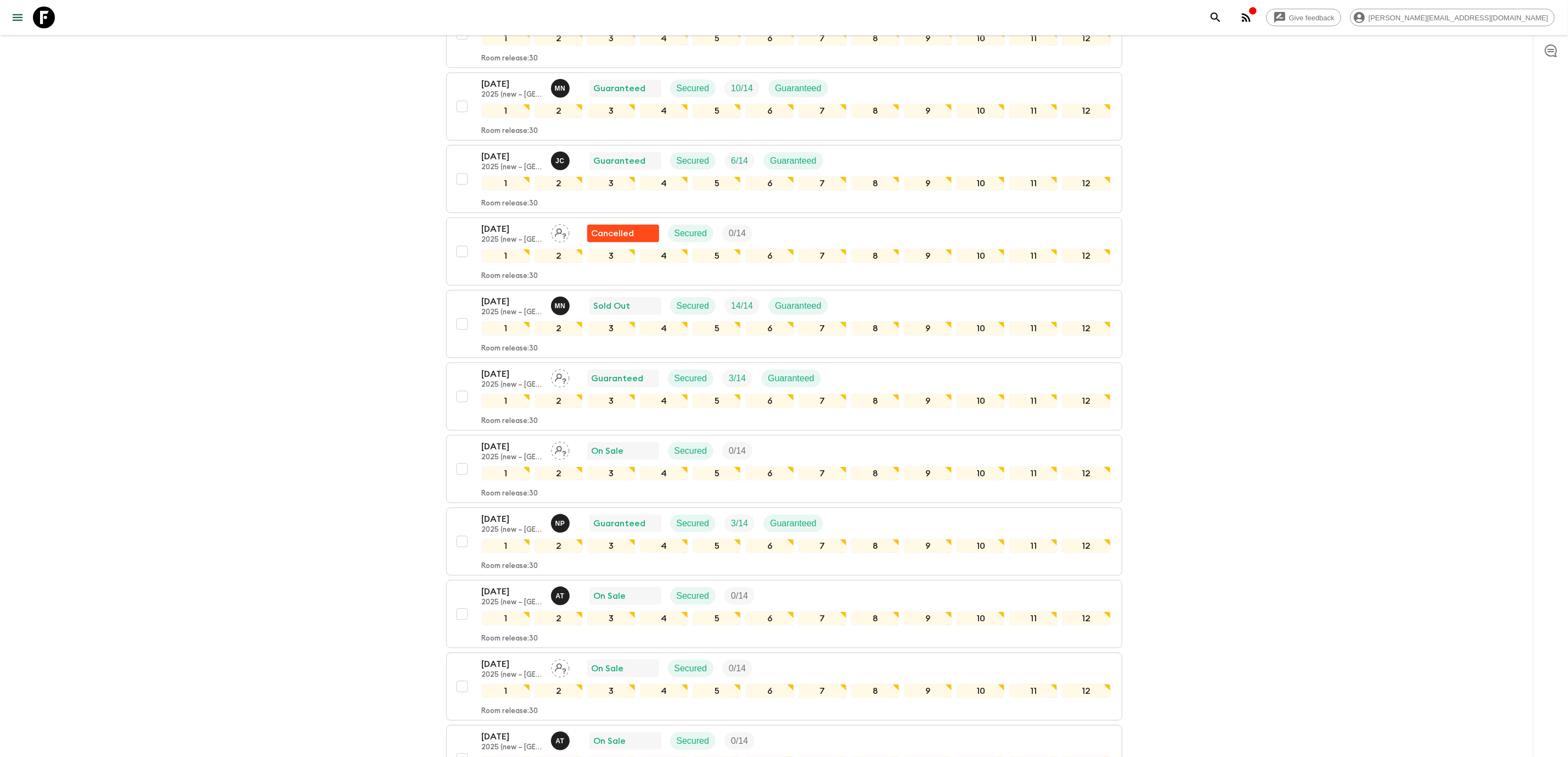
scroll to position [697, 0]
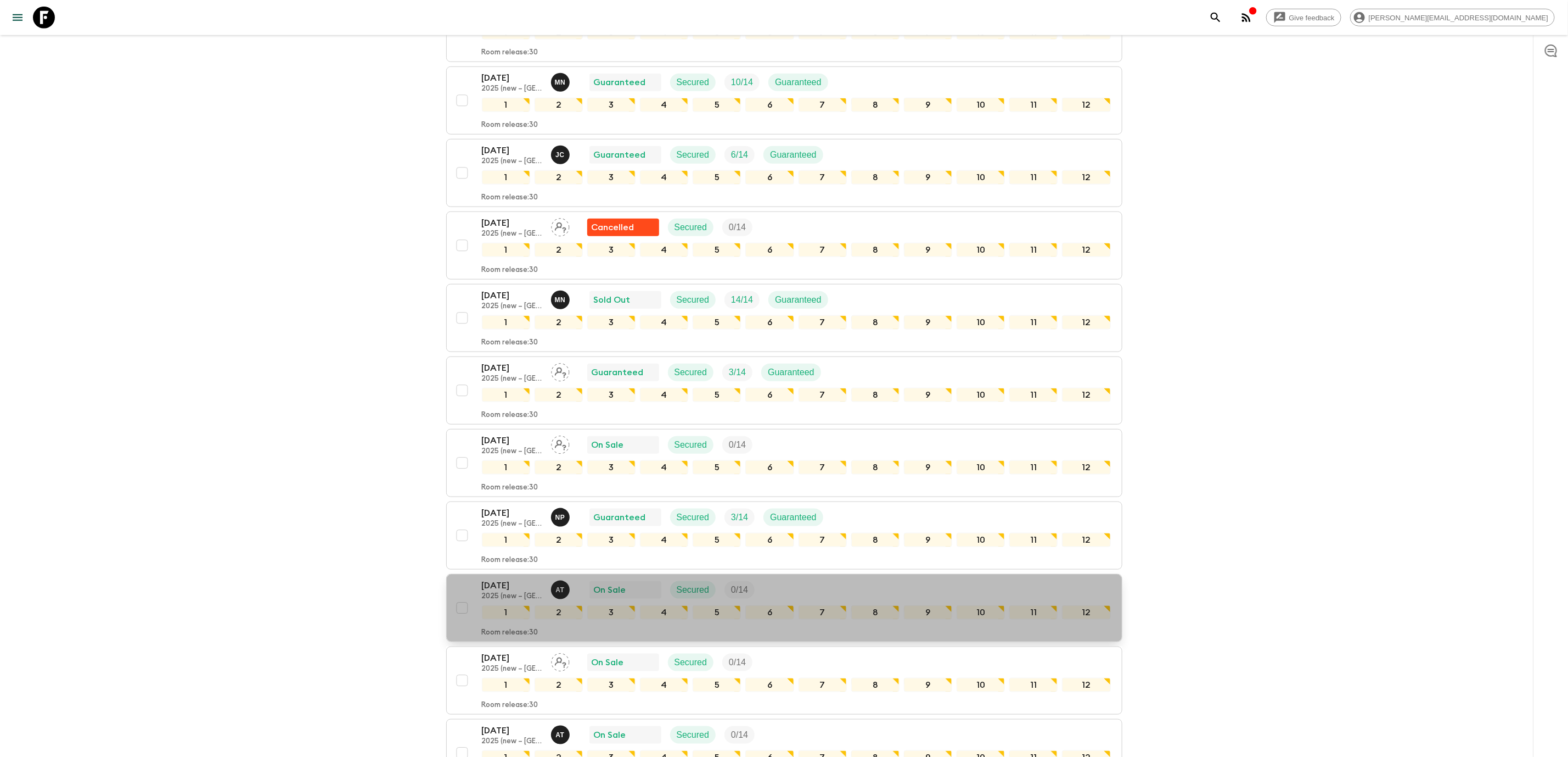
click at [885, 588] on div "[DATE] 2025 (new – [GEOGRAPHIC_DATA]) A T On Sale Secured 0 / 14" at bounding box center [796, 590] width 629 height 22
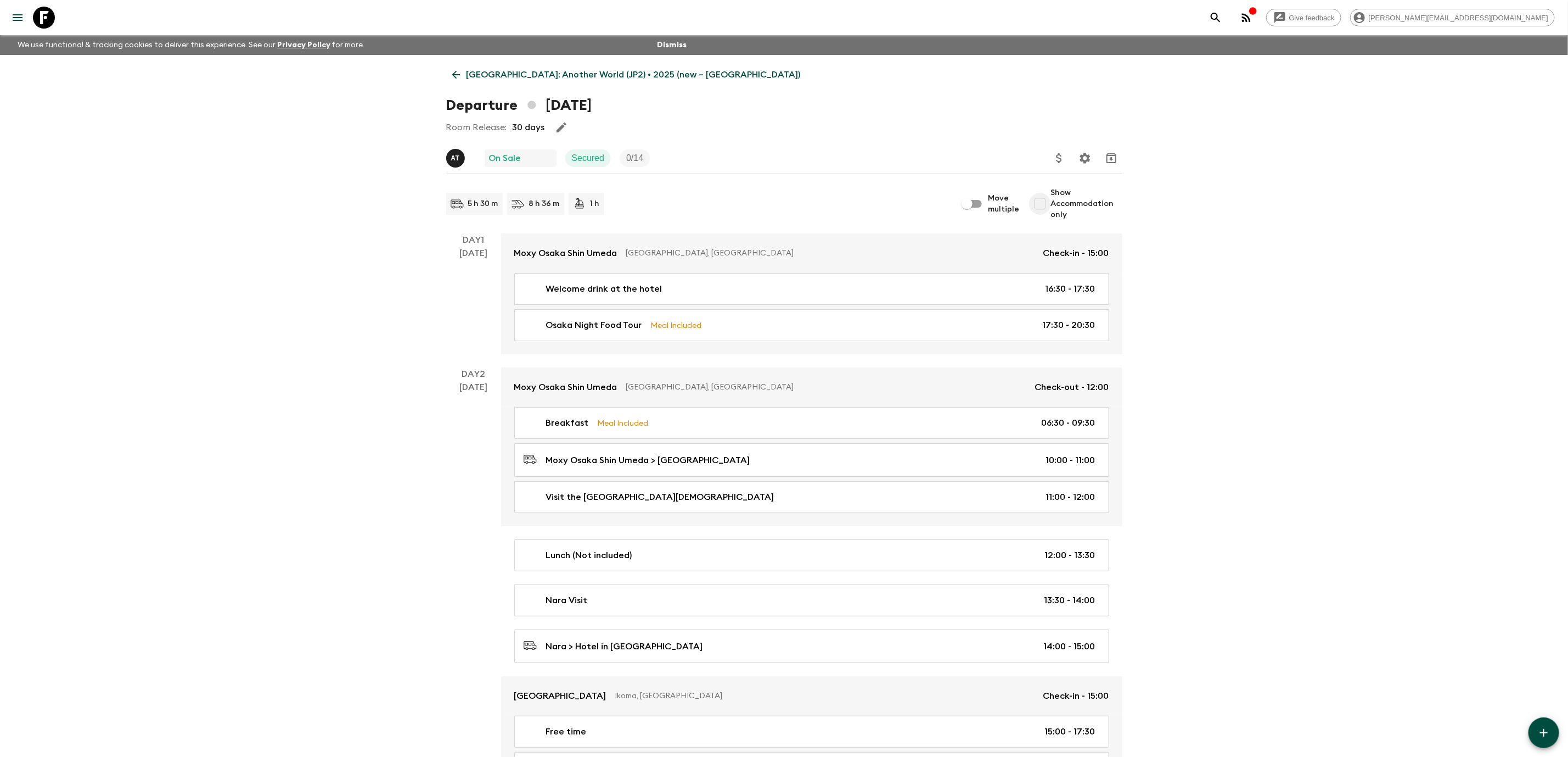
click at [1044, 205] on input "Show Accommodation only" at bounding box center [1040, 204] width 22 height 22
checkbox input "true"
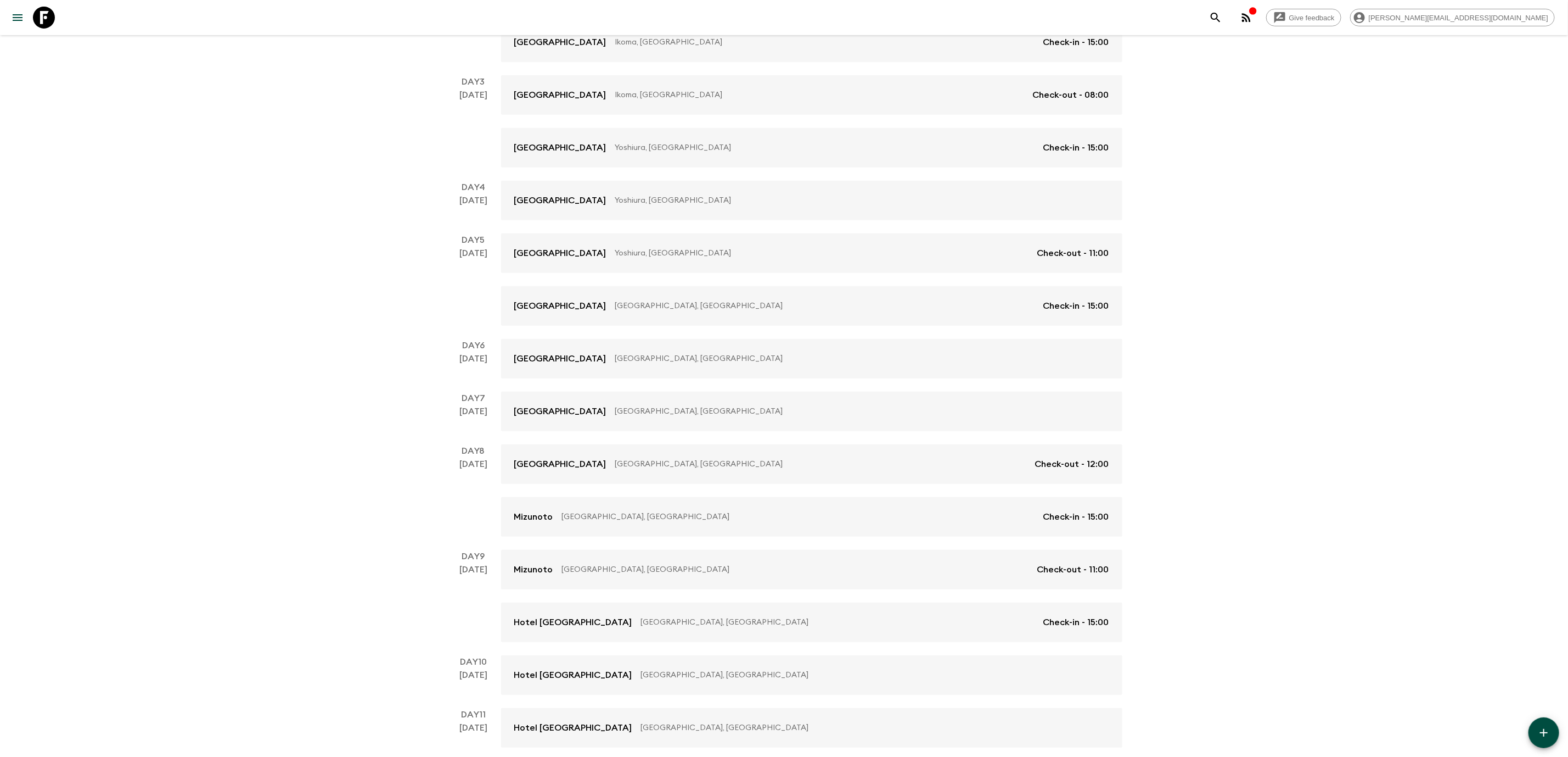
scroll to position [420, 0]
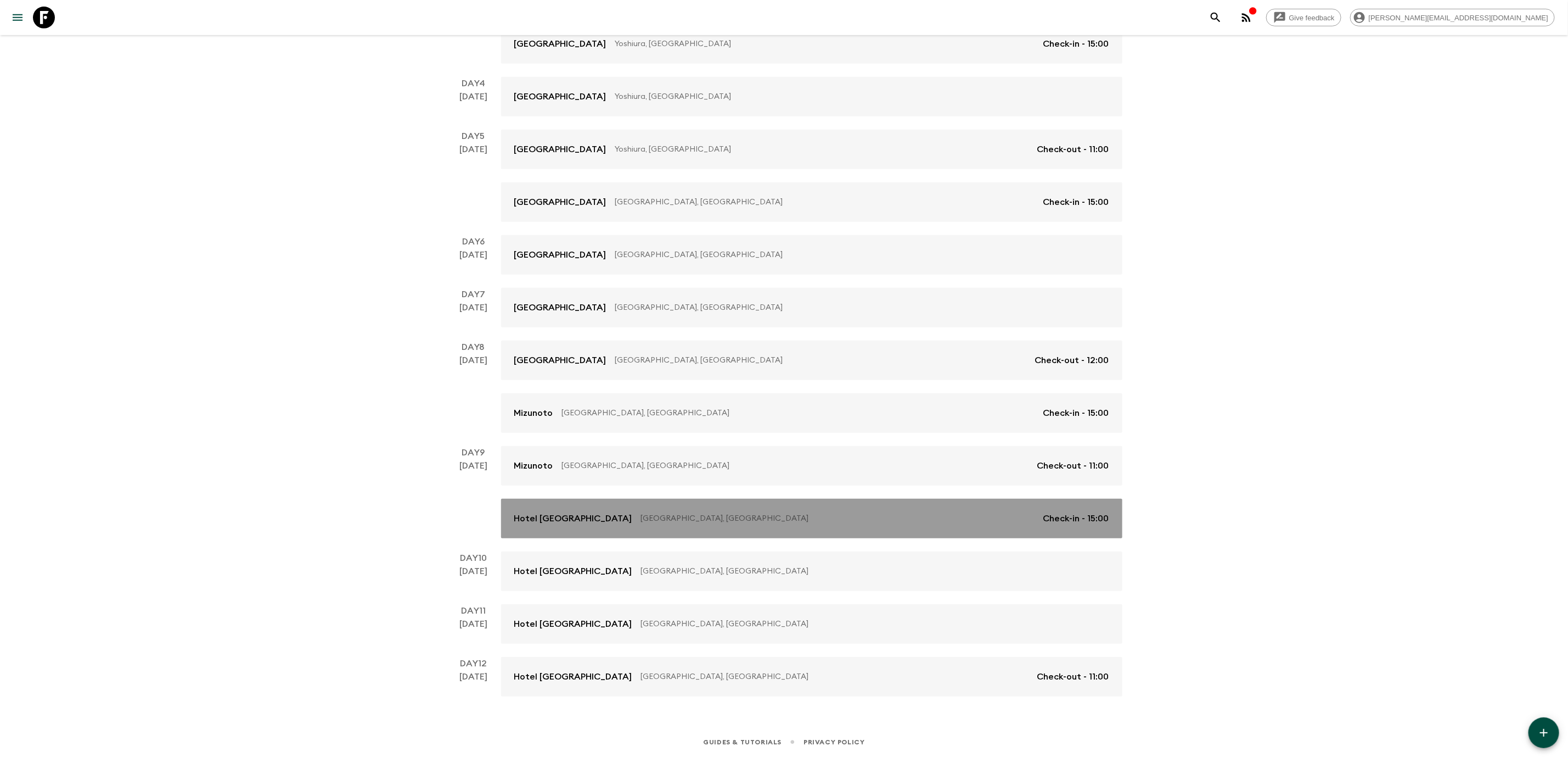
click at [954, 521] on p "[GEOGRAPHIC_DATA], [GEOGRAPHIC_DATA]" at bounding box center [838, 518] width 393 height 11
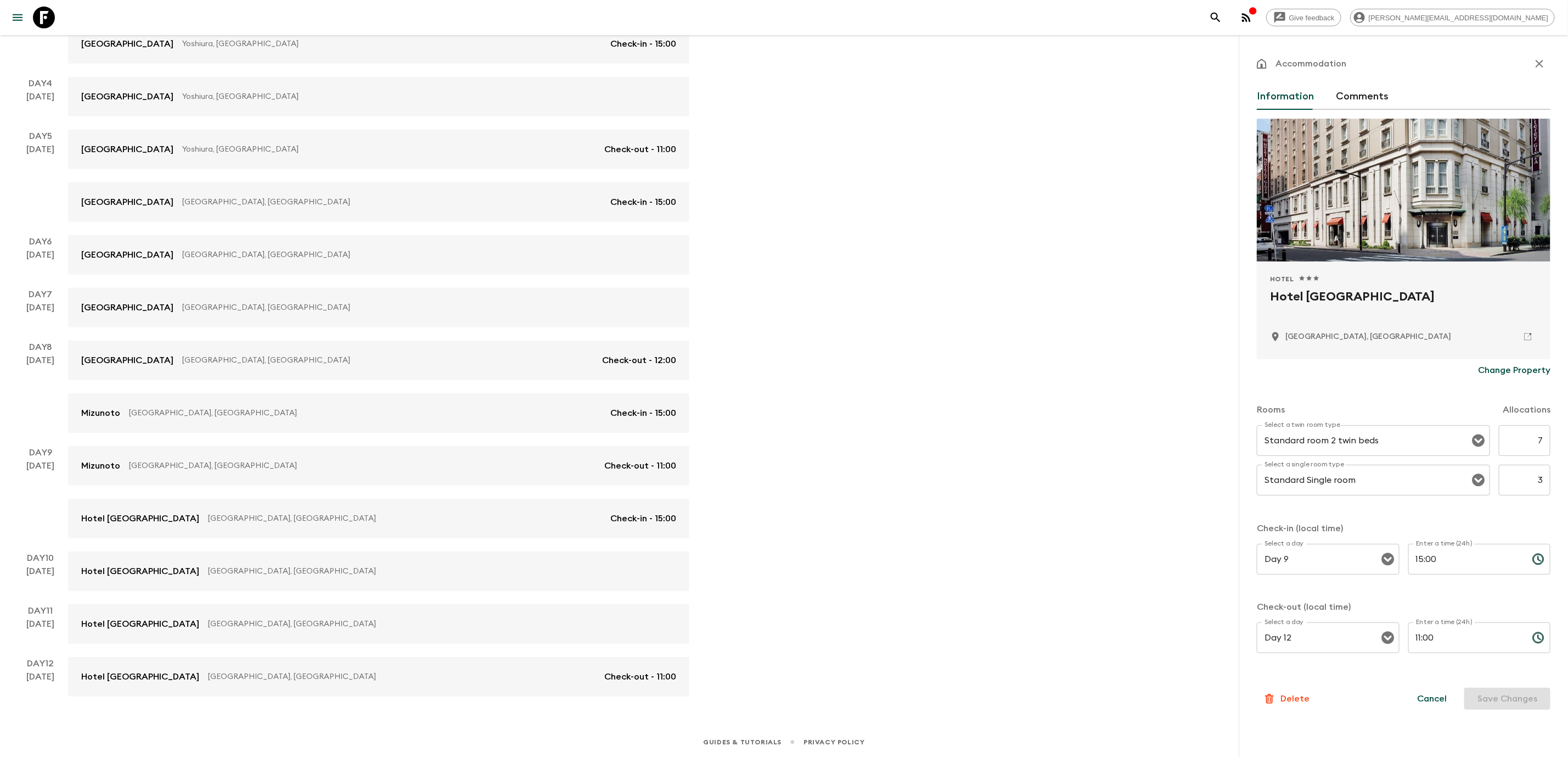
click at [1499, 371] on p "Change Property" at bounding box center [1515, 370] width 72 height 13
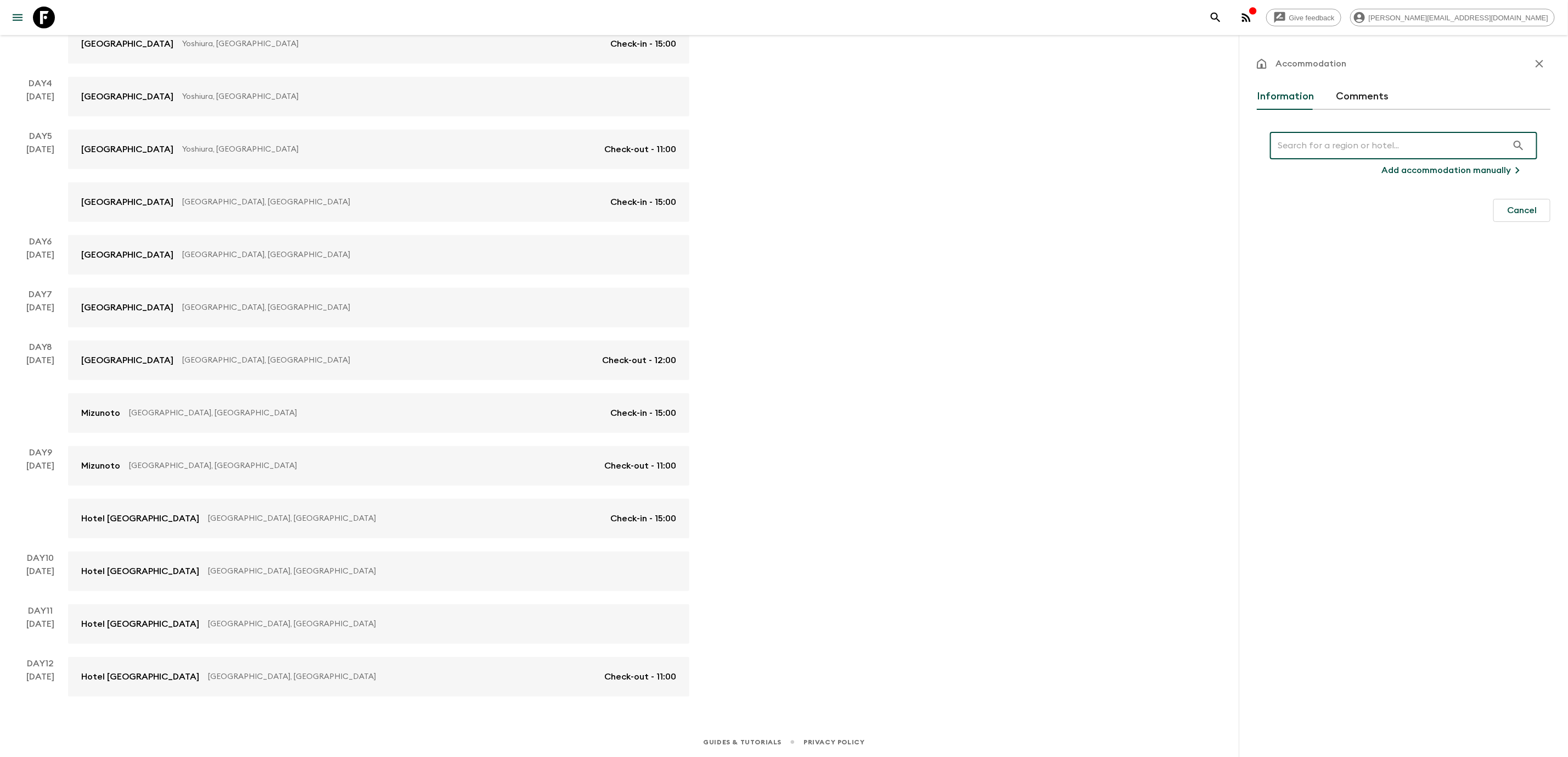
click at [1397, 153] on input "text" at bounding box center [1389, 146] width 238 height 31
paste input "[PERSON_NAME] Bettei"
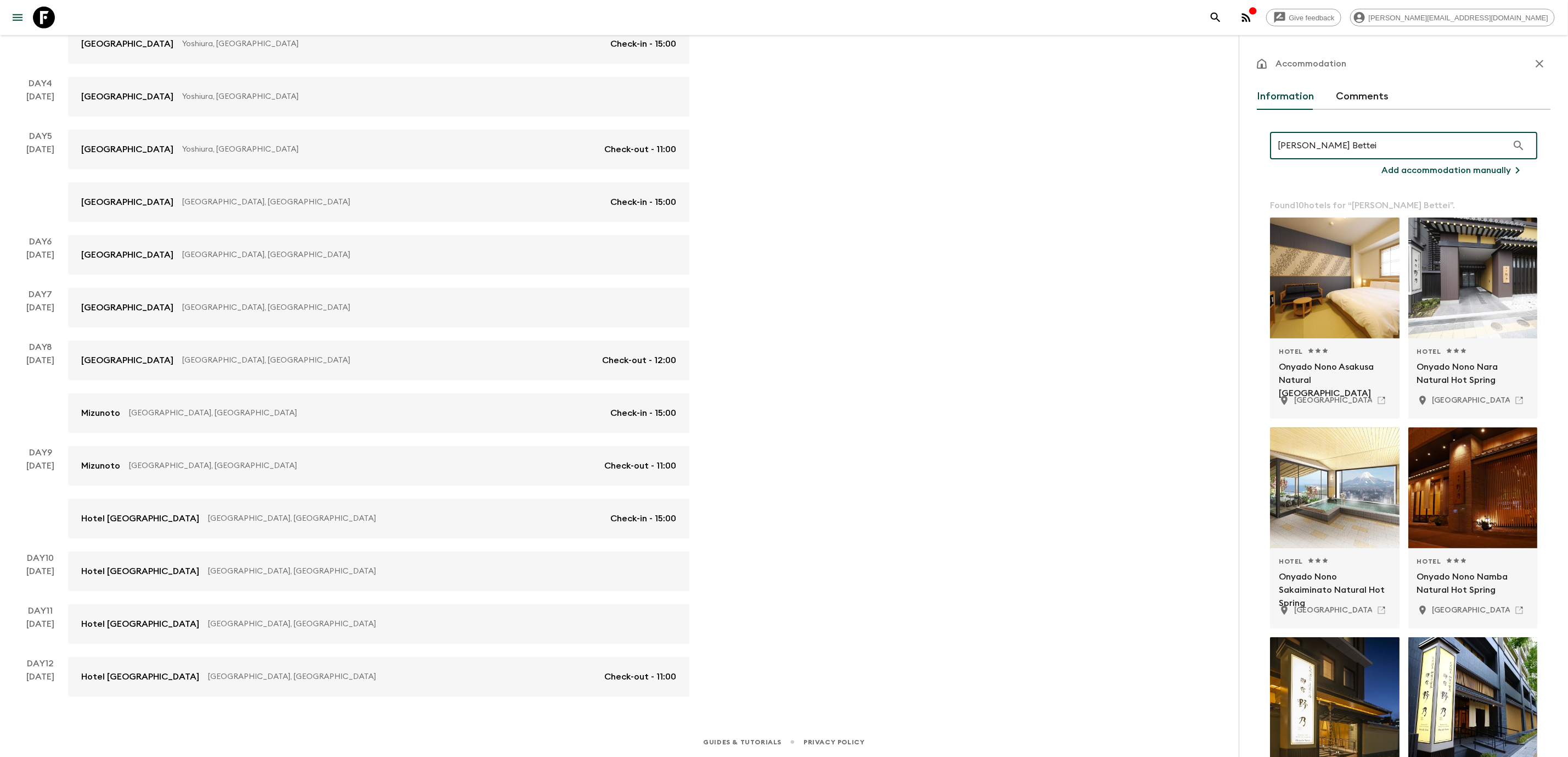
type input "[PERSON_NAME] Bettei"
click at [1466, 169] on p "Add accommodation manually" at bounding box center [1446, 170] width 129 height 13
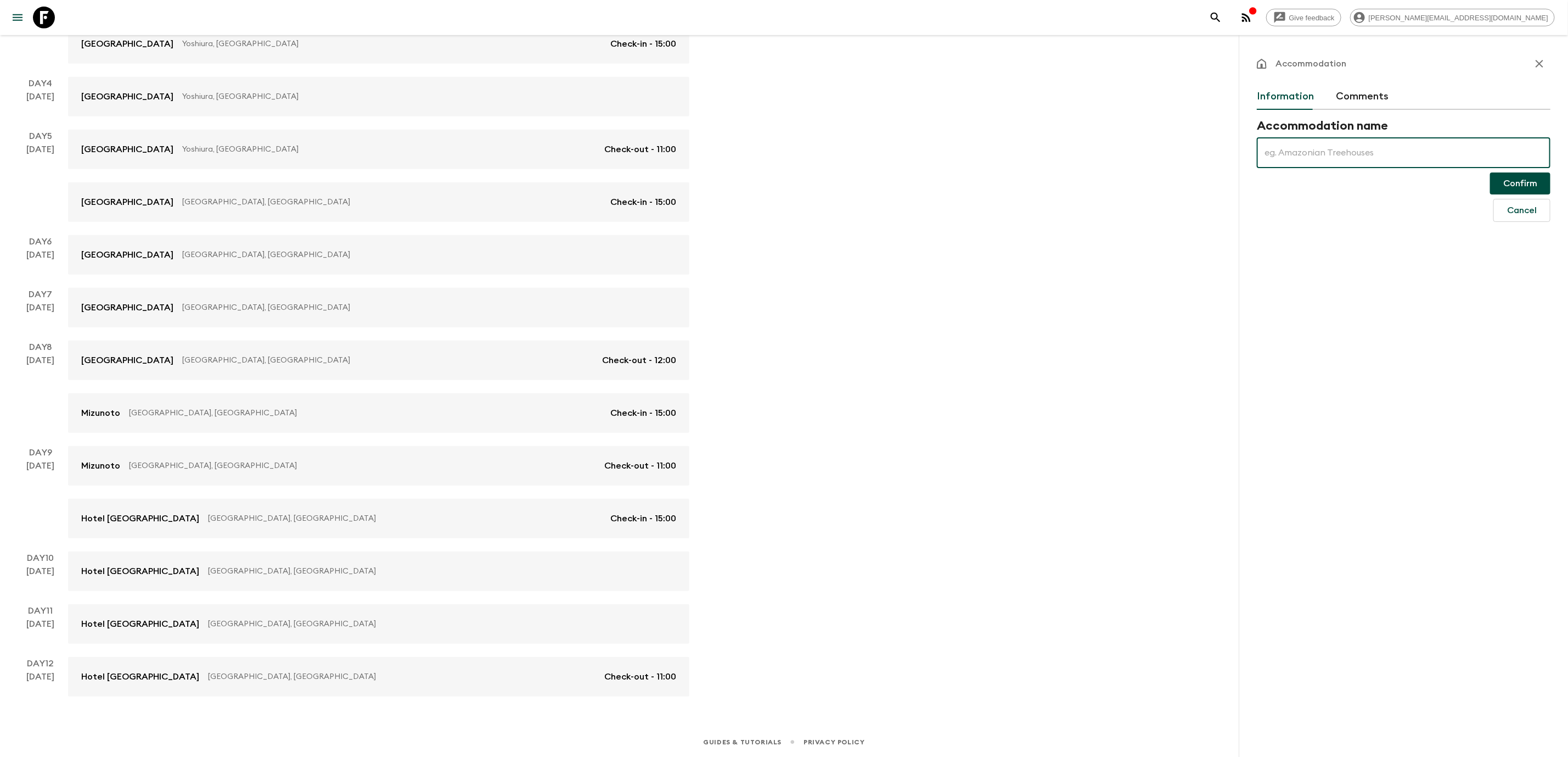
click at [1416, 153] on input "text" at bounding box center [1404, 153] width 294 height 31
paste input "[PERSON_NAME] Bettei"
type input "[PERSON_NAME] Bettei"
click at [1504, 180] on button "Confirm" at bounding box center [1520, 184] width 60 height 22
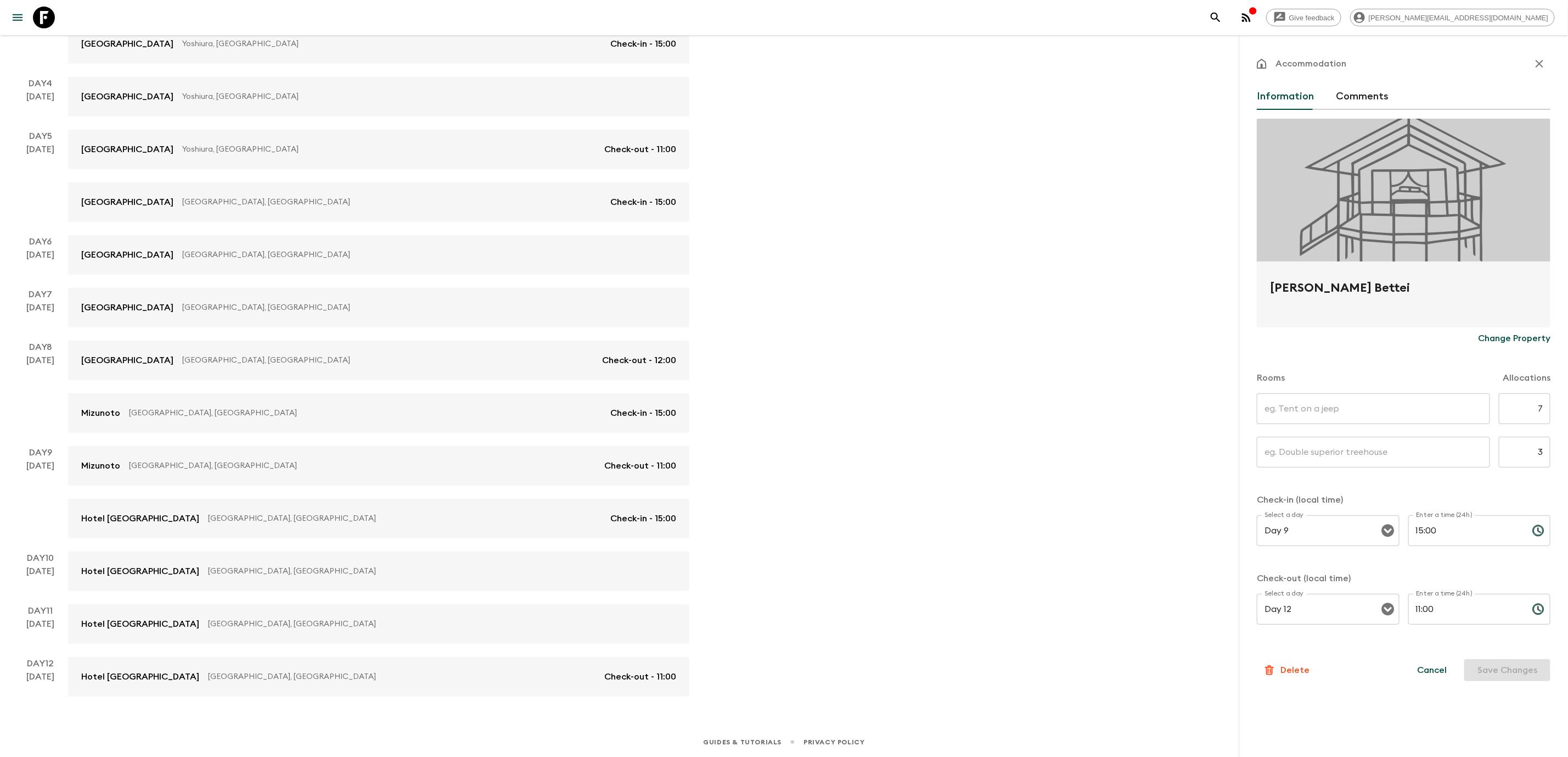
click at [1373, 417] on input "text" at bounding box center [1373, 408] width 233 height 31
type input "Twin room standard"
click at [1350, 452] on input "text" at bounding box center [1373, 452] width 233 height 31
type input "Superior Queen room"
click at [1492, 676] on button "Save Changes" at bounding box center [1507, 670] width 86 height 22
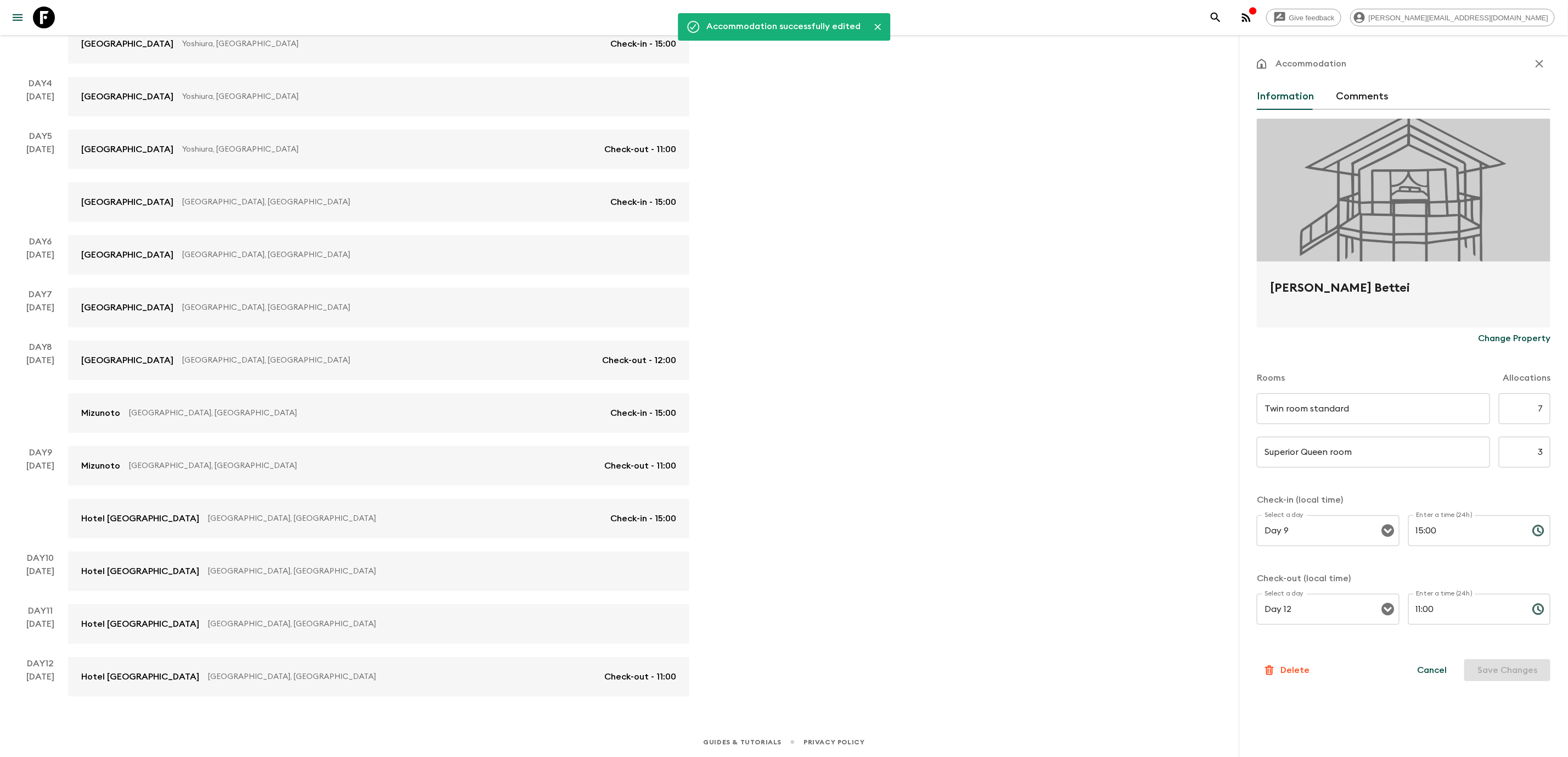
click at [1003, 279] on div "Give feedback [PERSON_NAME][EMAIL_ADDRESS][DOMAIN_NAME] We use functional & tra…" at bounding box center [784, 168] width 1568 height 1177
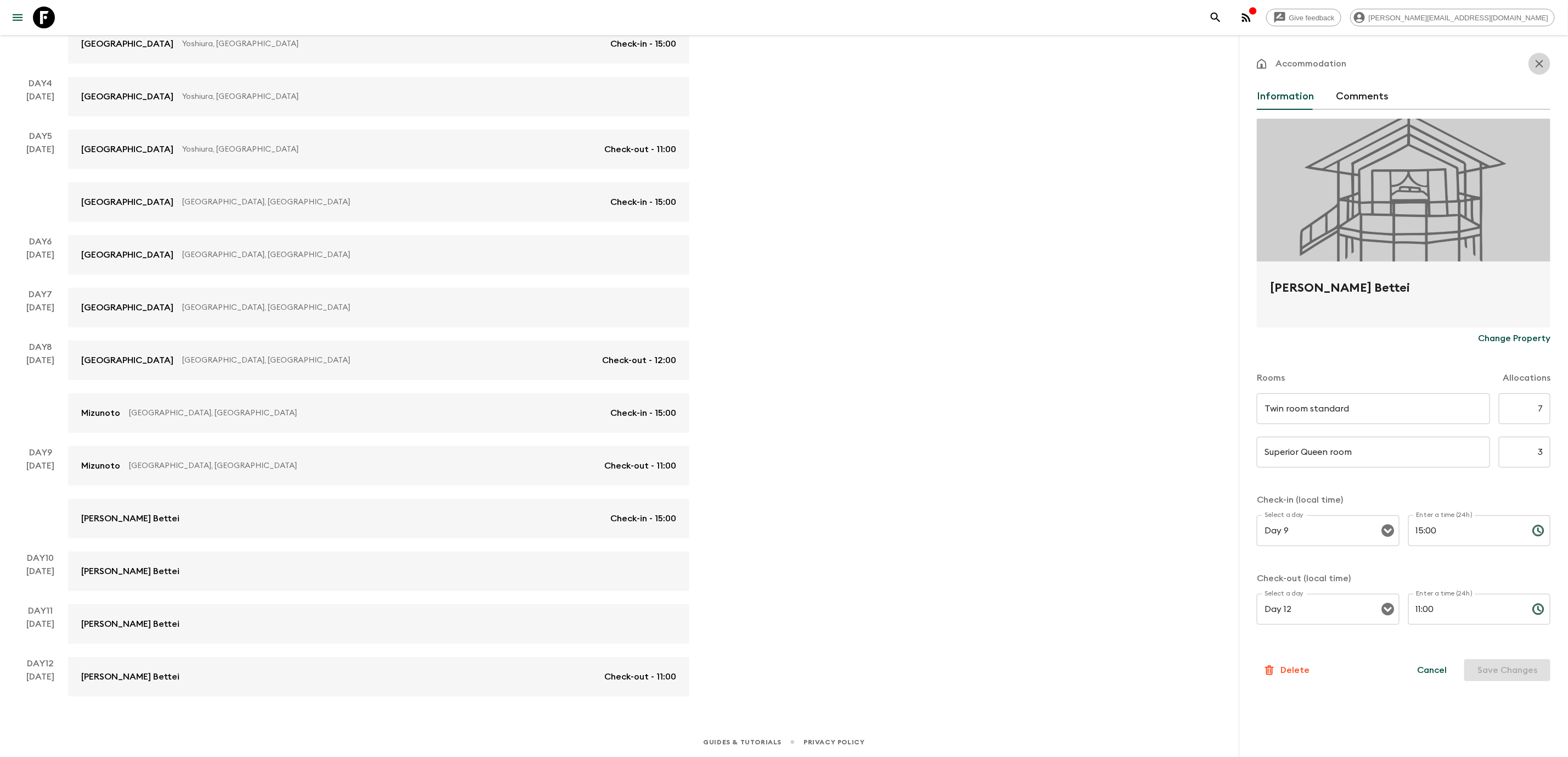
click at [1543, 60] on icon "button" at bounding box center [1539, 63] width 13 height 13
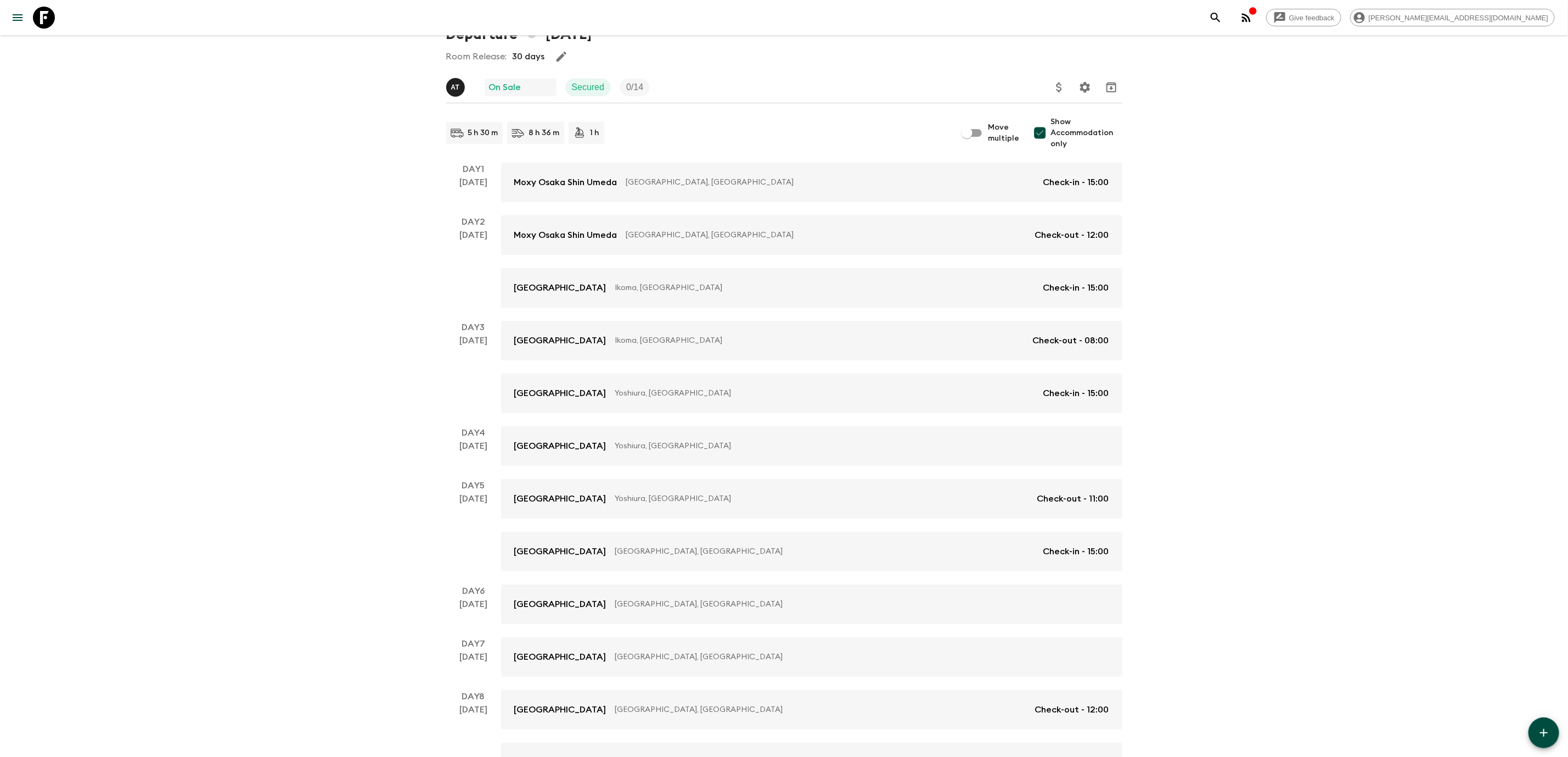
scroll to position [51, 0]
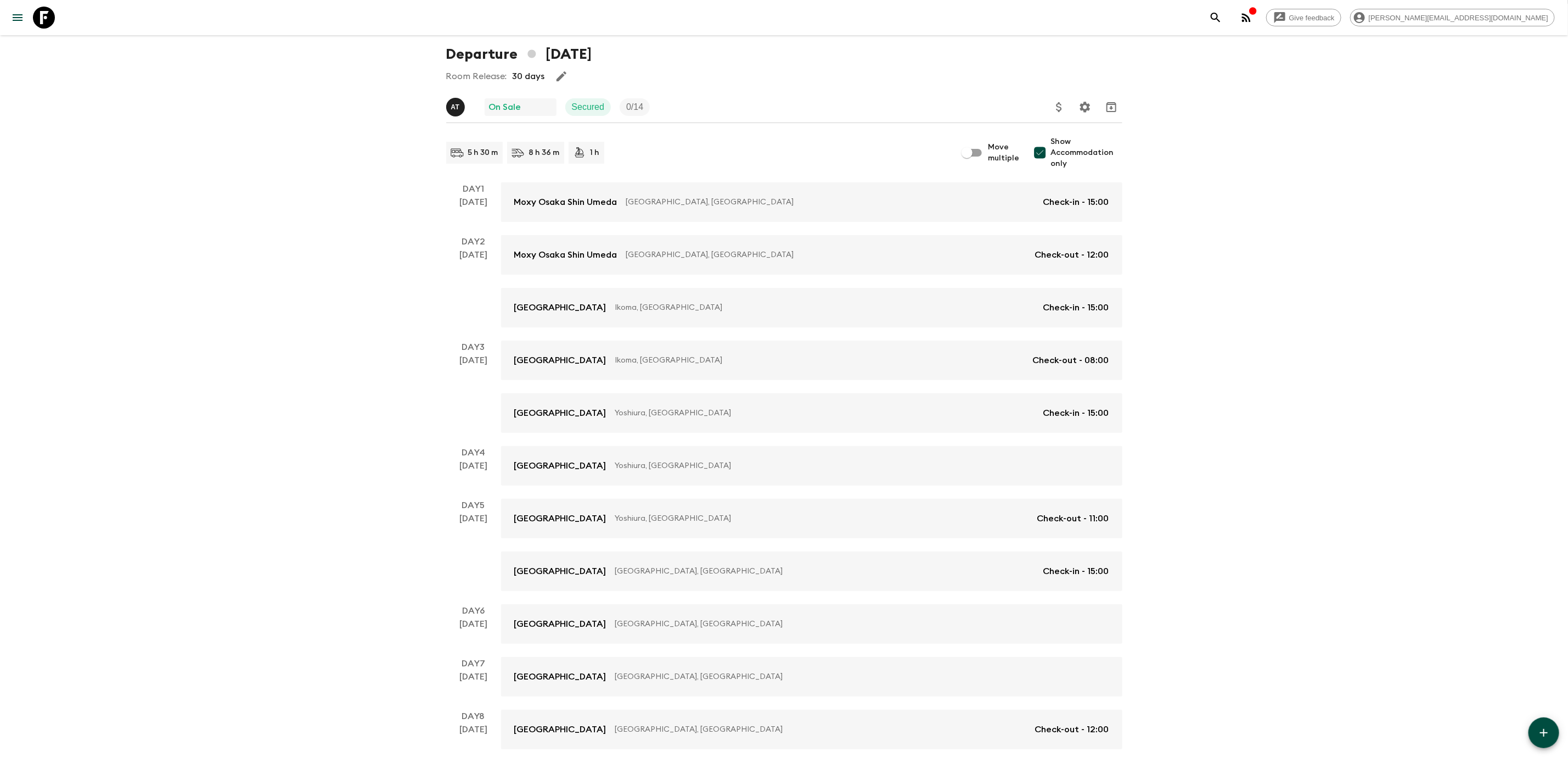
scroll to position [420, 0]
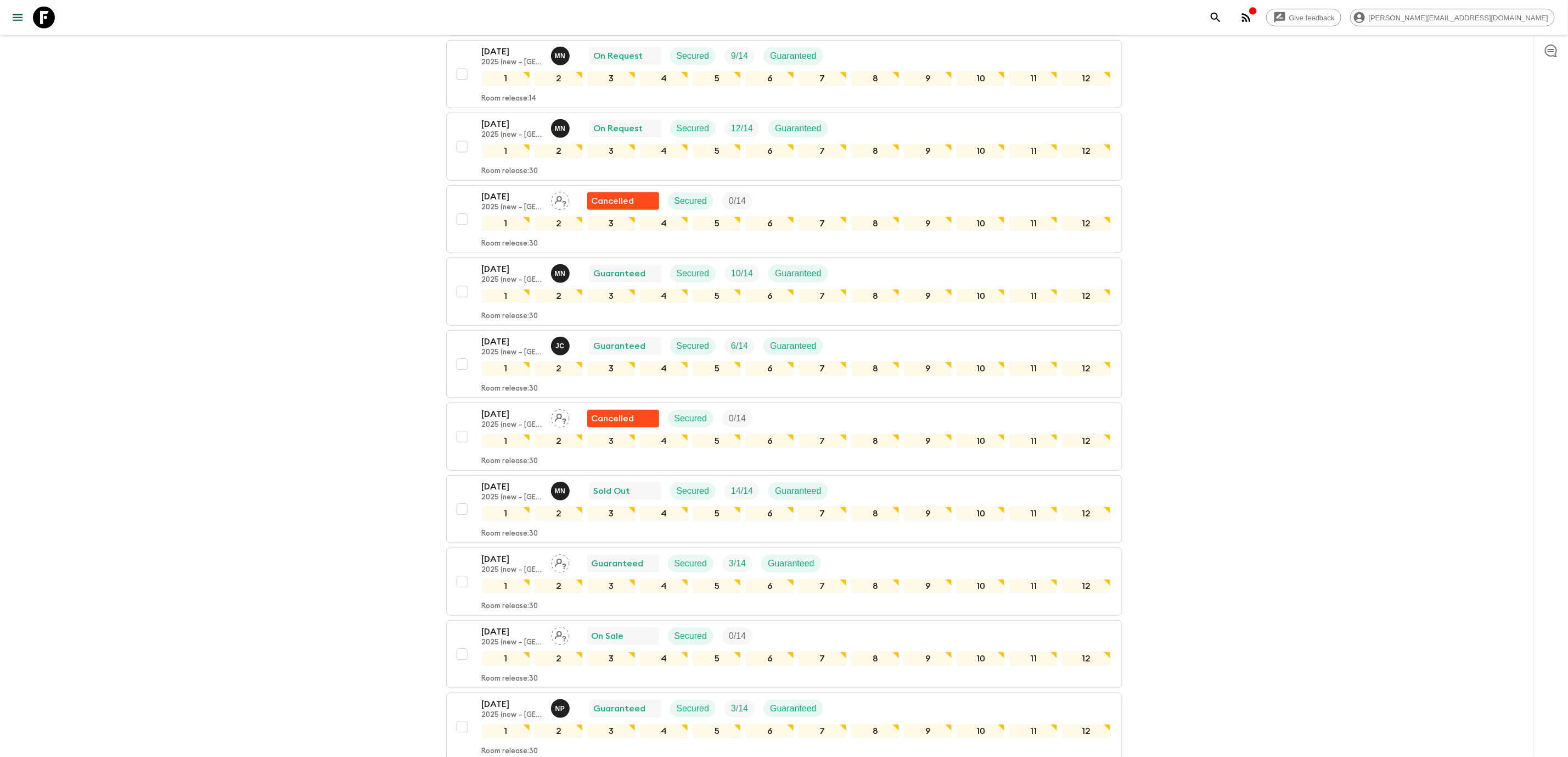
scroll to position [897, 0]
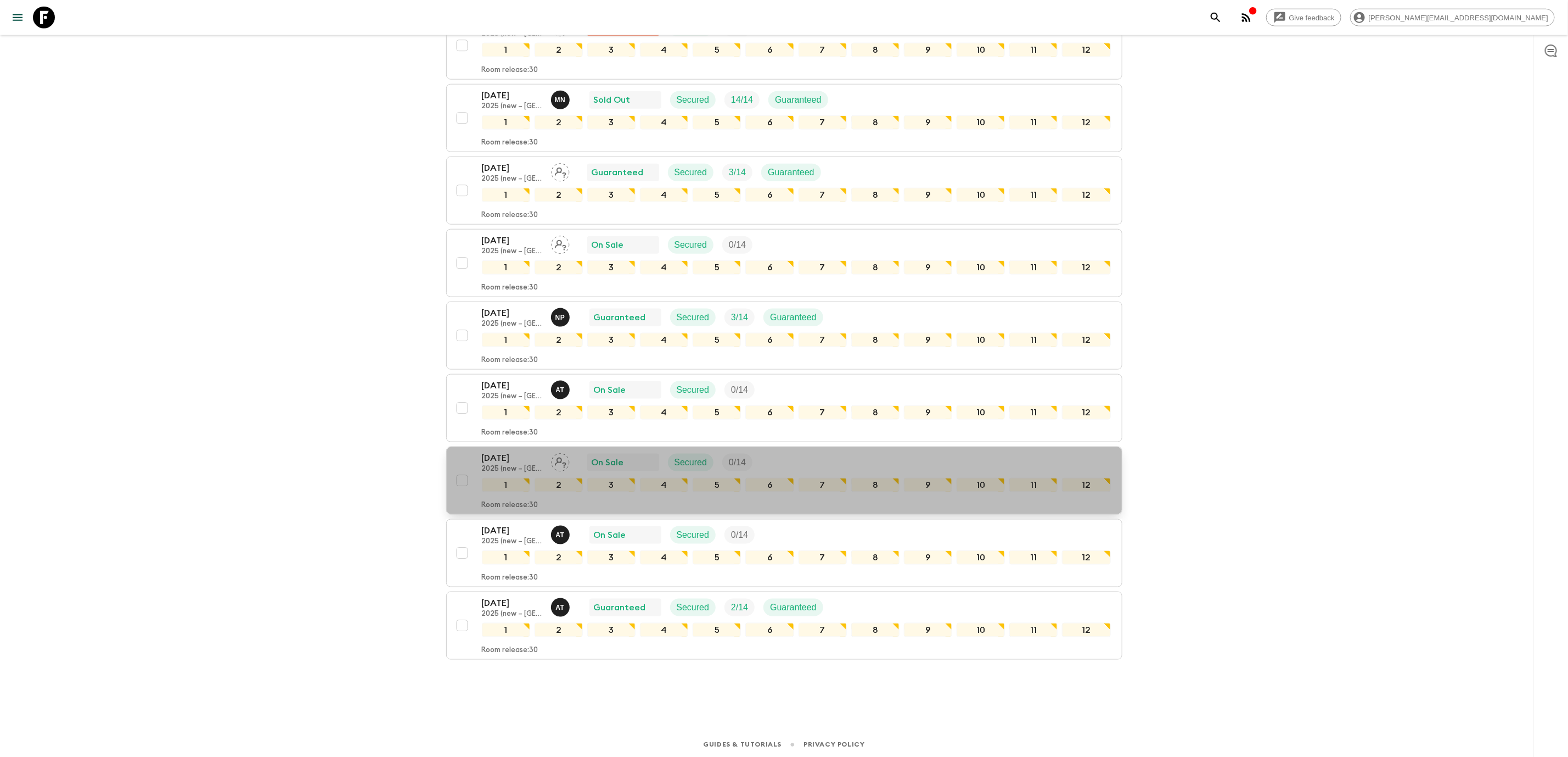
click at [793, 463] on div "[DATE] 2025 (new – [GEOGRAPHIC_DATA]) On Sale Secured 0 / 14" at bounding box center [796, 462] width 629 height 22
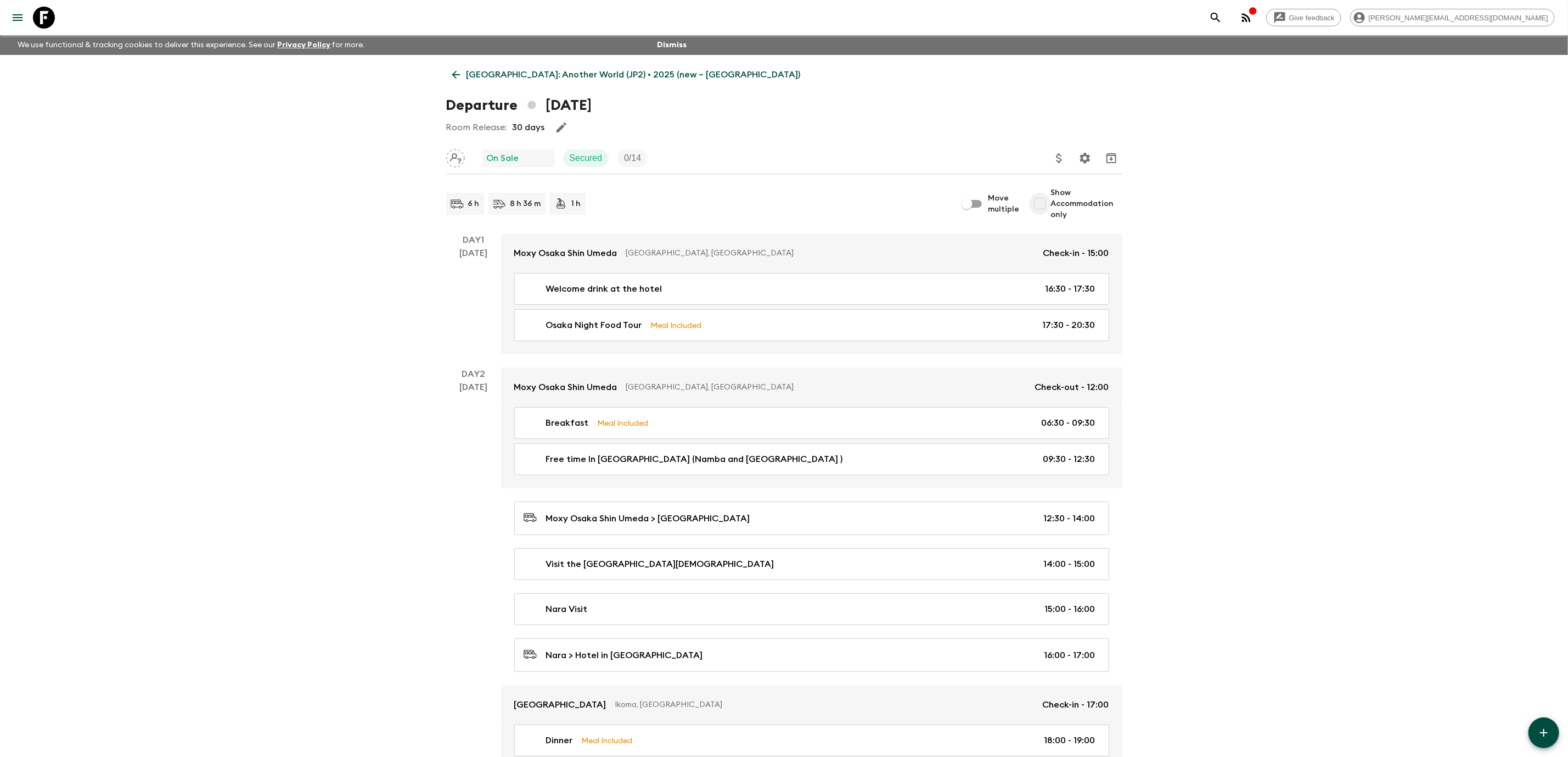
click at [1051, 201] on input "Show Accommodation only" at bounding box center [1040, 204] width 22 height 22
checkbox input "true"
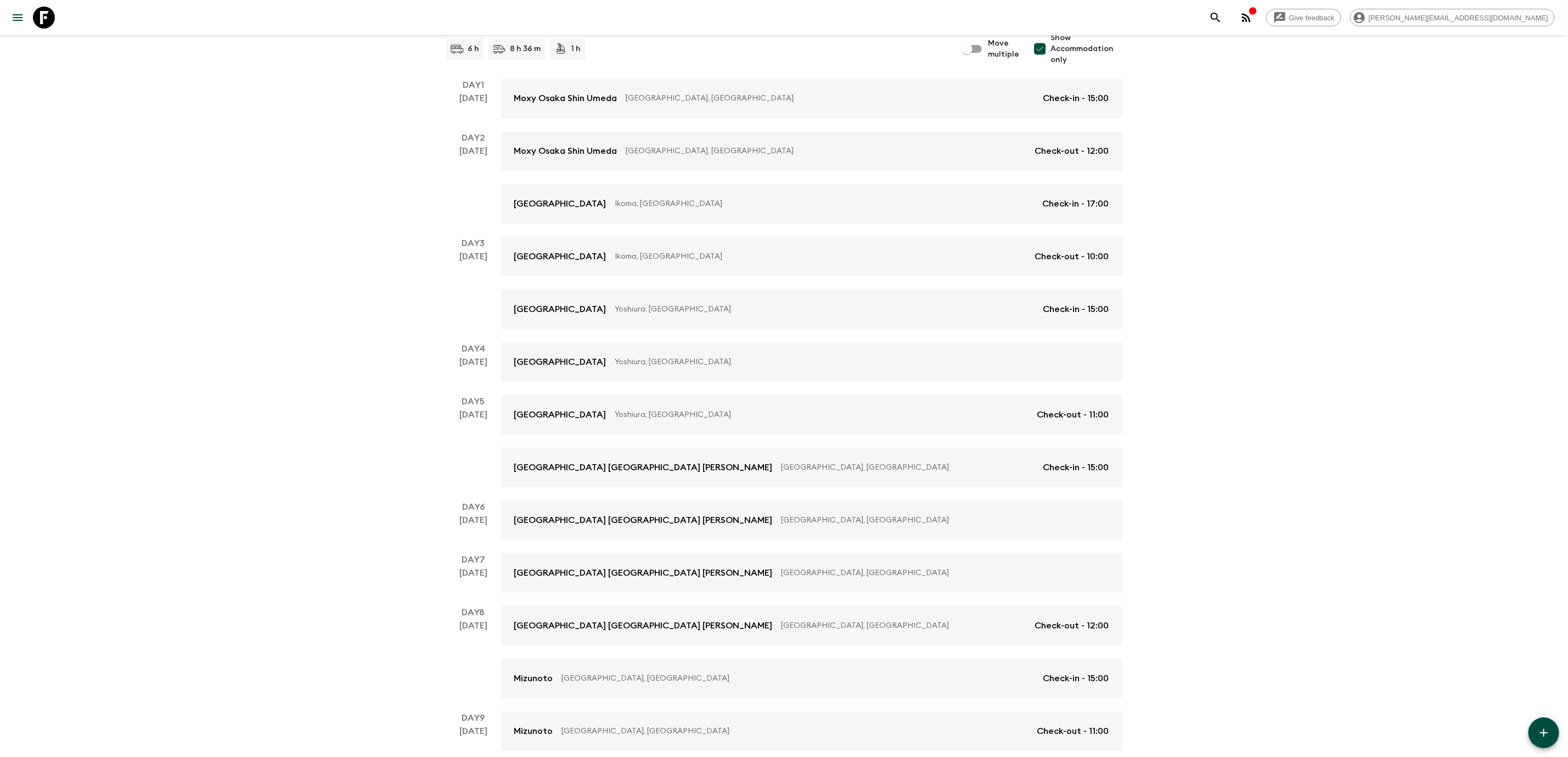
scroll to position [420, 0]
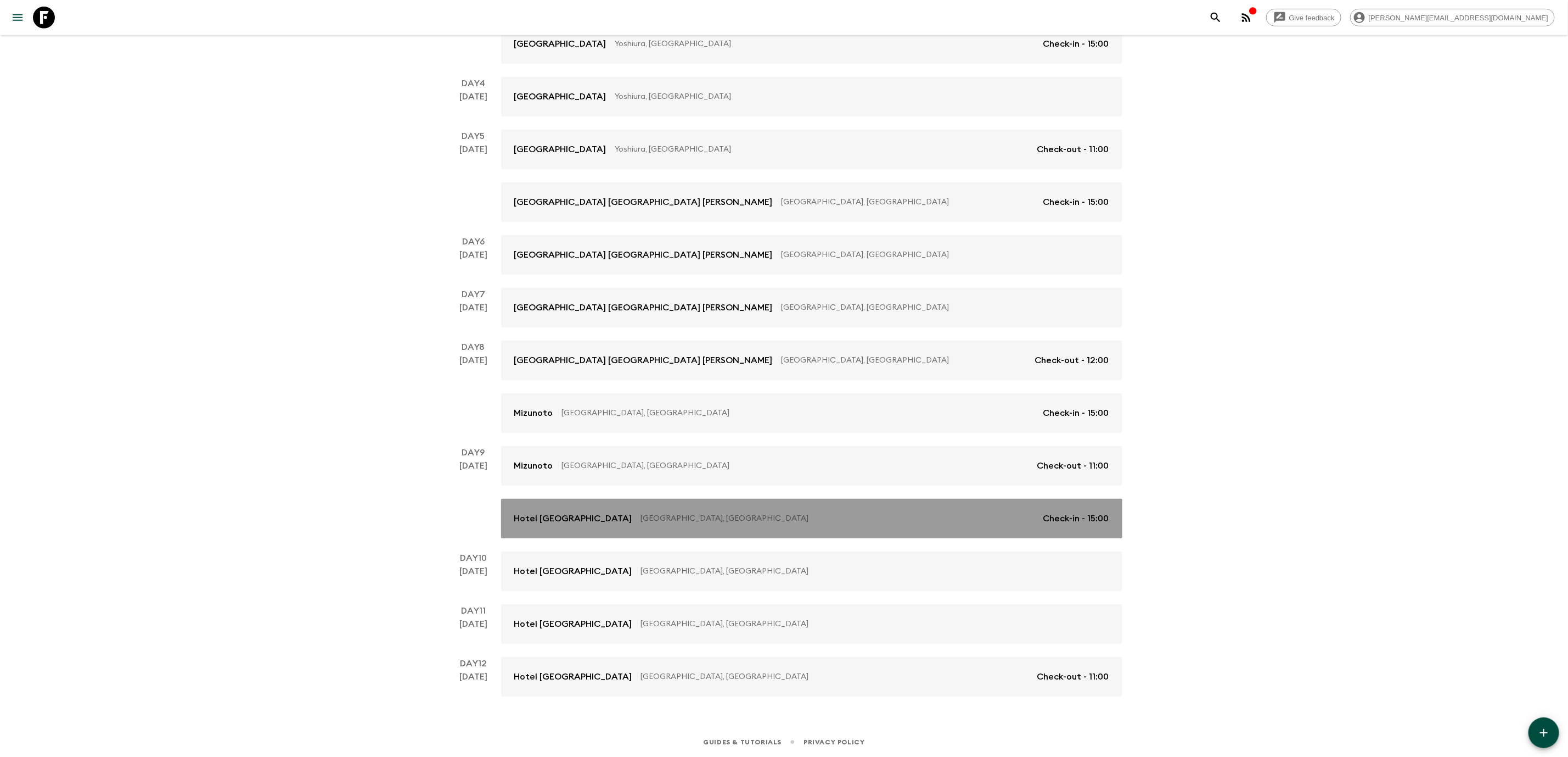
click at [929, 516] on p "[GEOGRAPHIC_DATA], [GEOGRAPHIC_DATA]" at bounding box center [838, 518] width 393 height 11
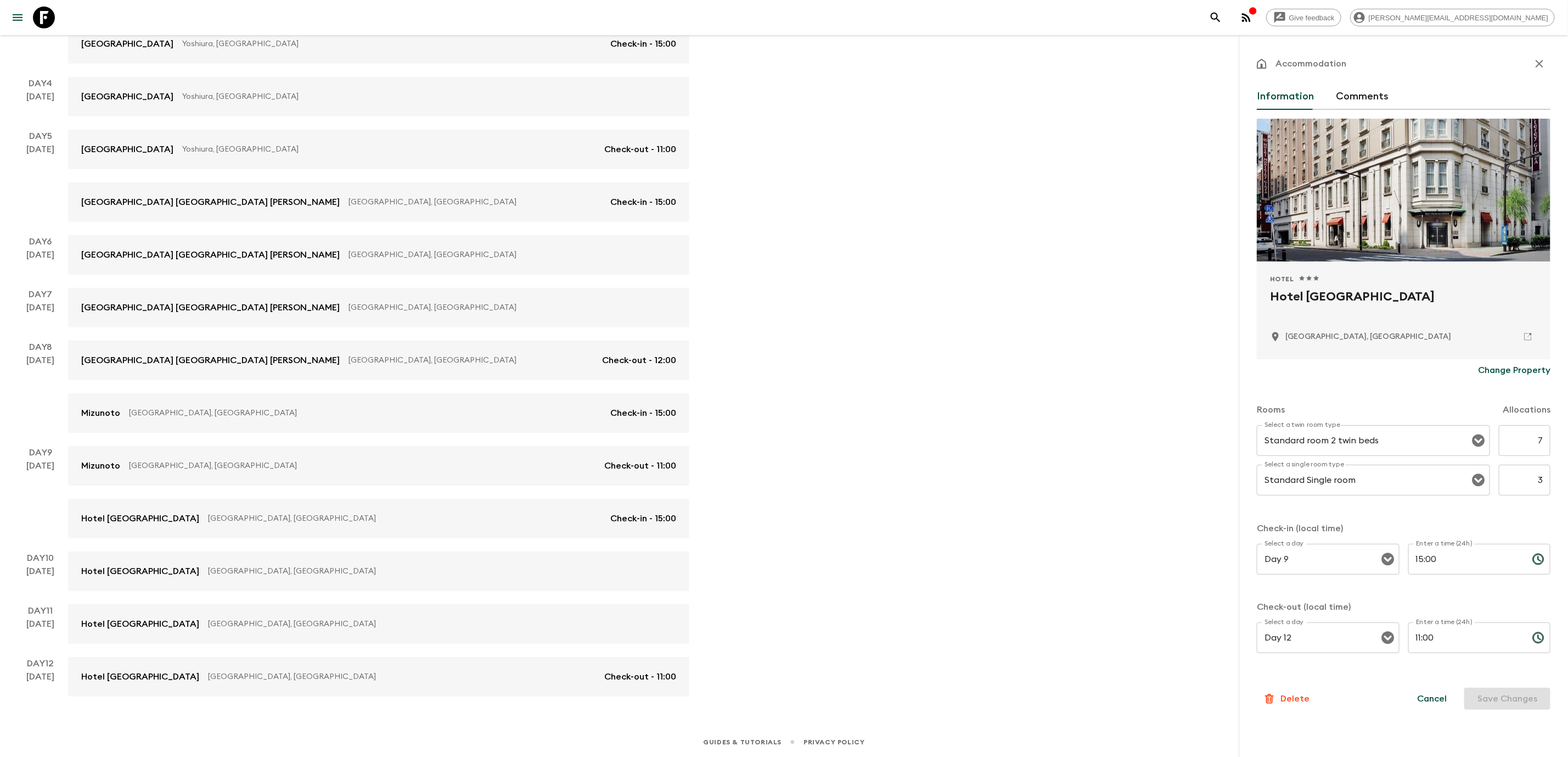
click at [1505, 367] on p "Change Property" at bounding box center [1515, 370] width 72 height 13
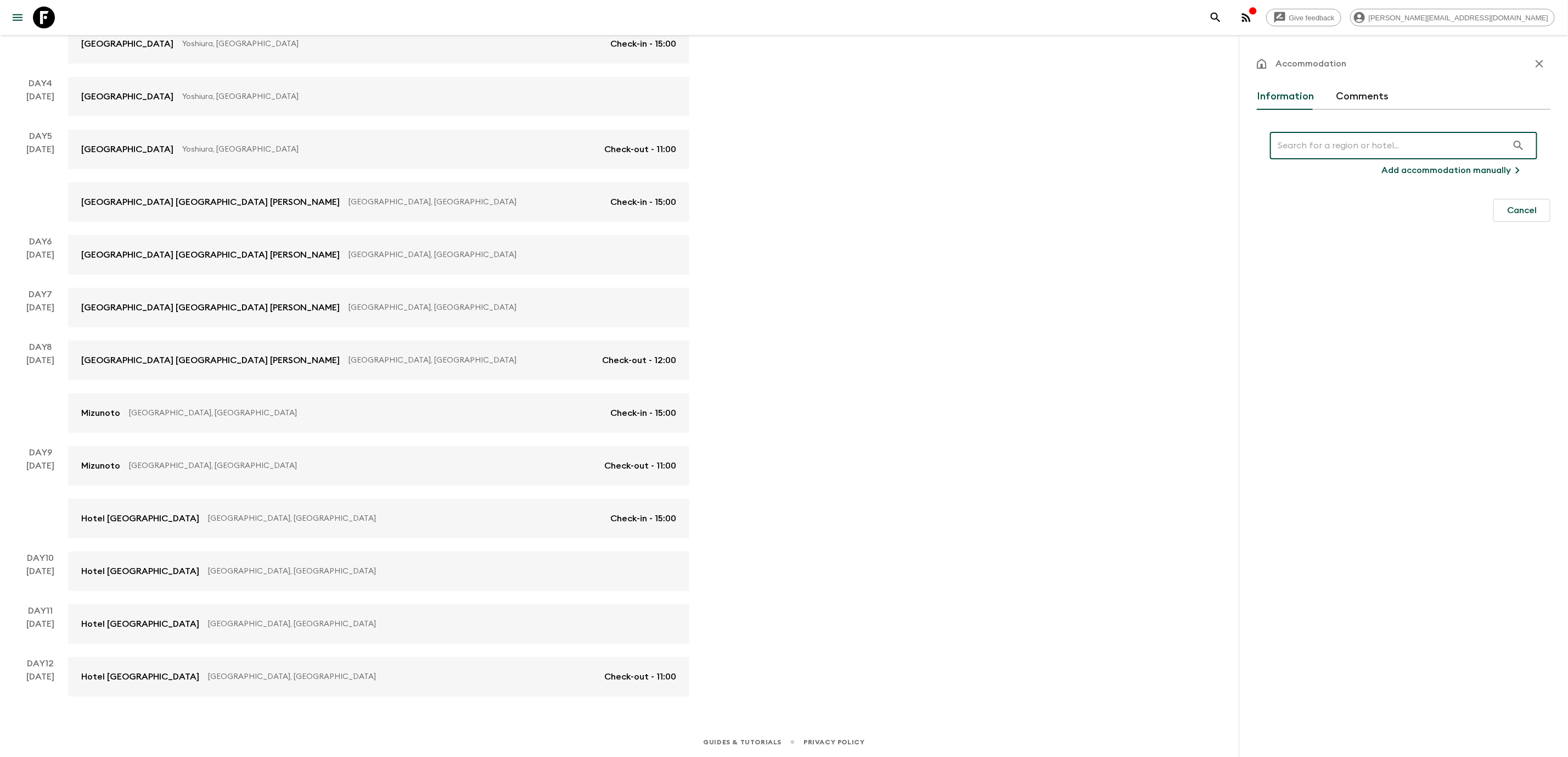
click at [1413, 177] on button "Add accommodation manually" at bounding box center [1453, 170] width 169 height 22
click at [1396, 147] on input "text" at bounding box center [1404, 153] width 294 height 31
paste input "[PERSON_NAME] Bettei"
type input "[PERSON_NAME] Bettei"
click at [1511, 179] on button "Confirm" at bounding box center [1520, 184] width 60 height 22
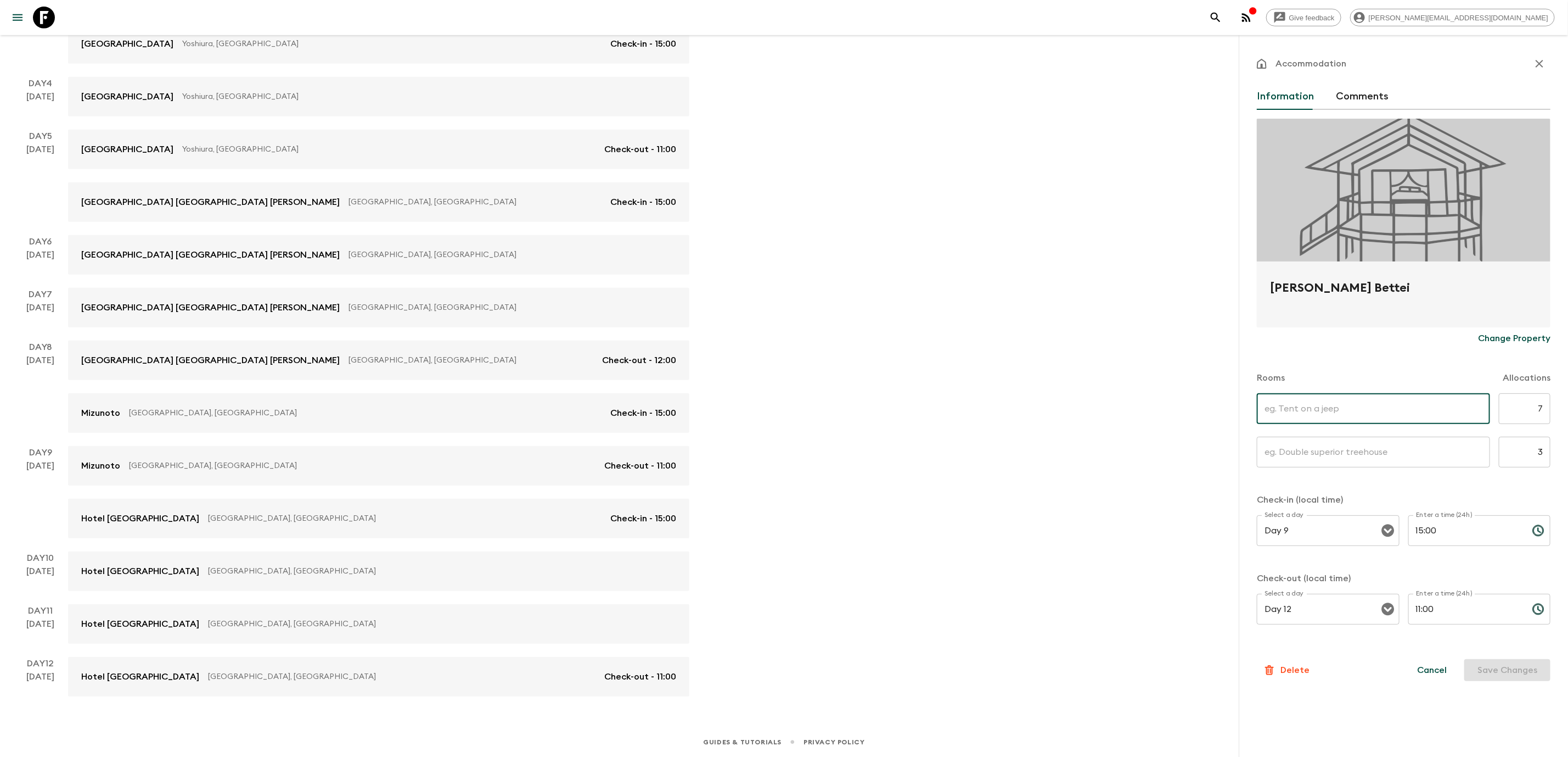
click at [1397, 404] on input "text" at bounding box center [1373, 408] width 233 height 31
type input "Twin room standard"
click at [1359, 462] on input "text" at bounding box center [1373, 452] width 233 height 31
type input "Superior Queen room"
click at [1493, 674] on button "Save Changes" at bounding box center [1507, 670] width 86 height 22
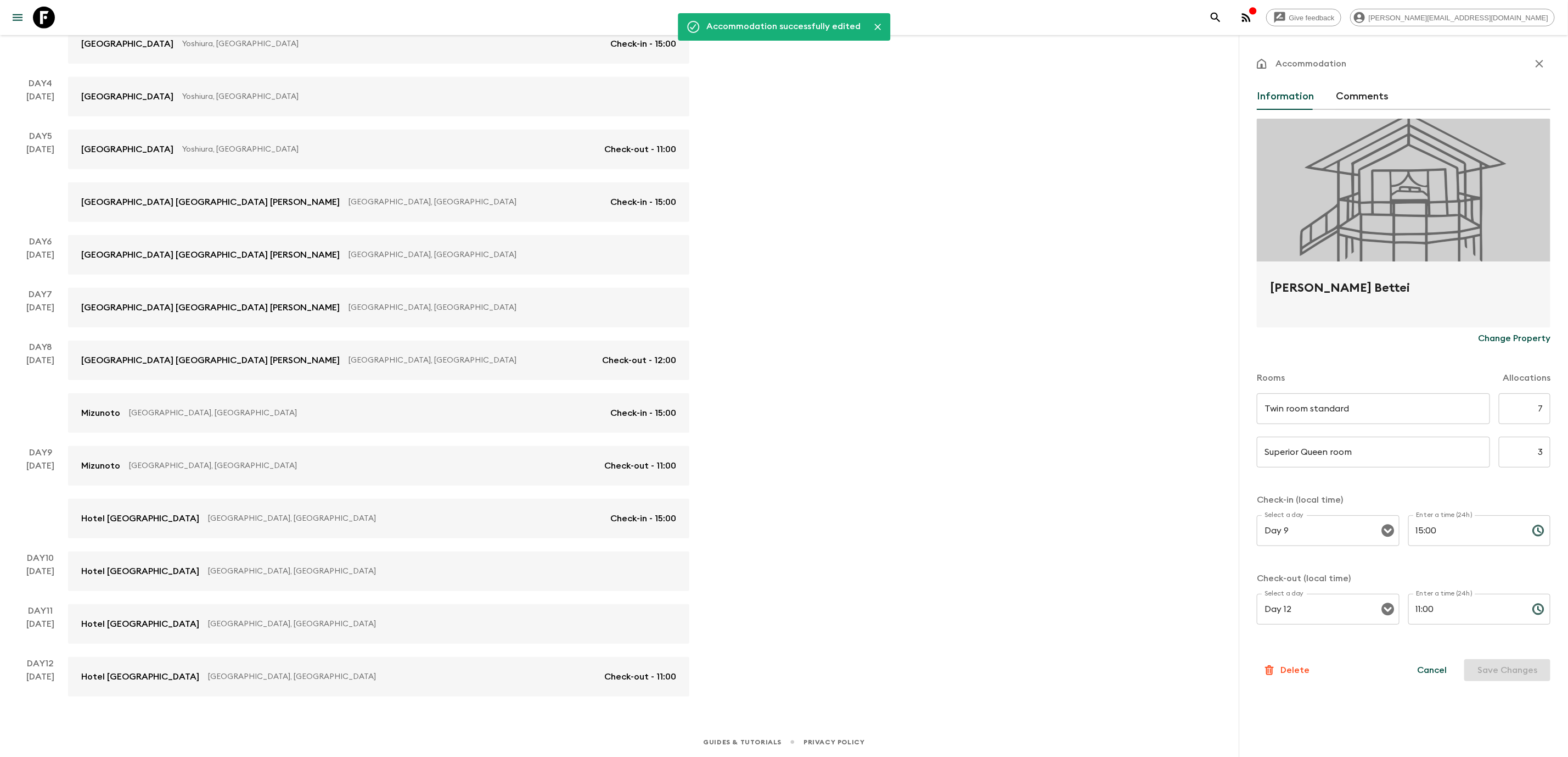
click at [1540, 60] on icon "button" at bounding box center [1539, 63] width 13 height 13
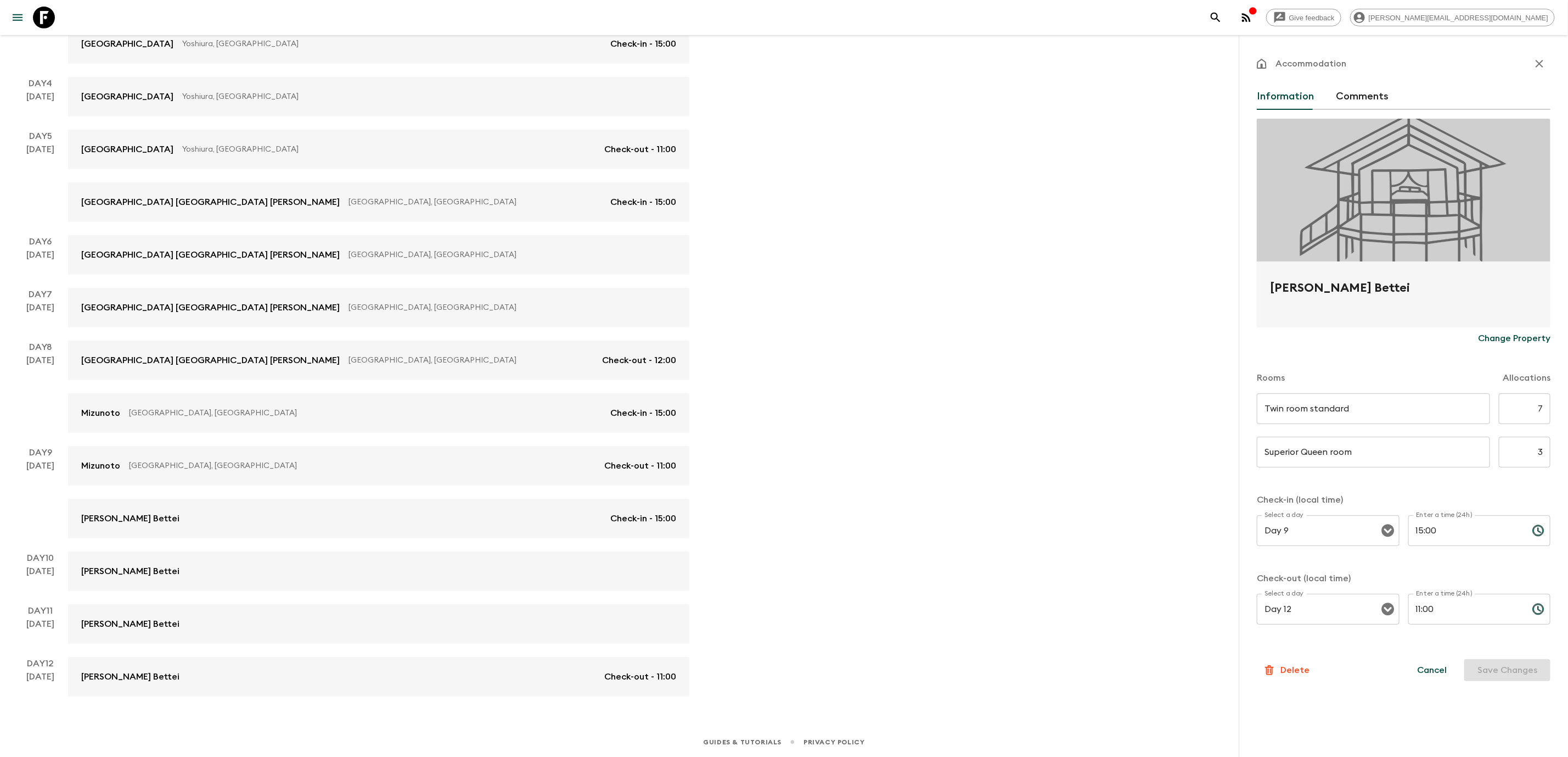
click at [1045, 347] on div "Give feedback [PERSON_NAME][EMAIL_ADDRESS][DOMAIN_NAME] We use functional & tra…" at bounding box center [784, 168] width 1568 height 1177
click at [791, 254] on div "Give feedback [PERSON_NAME][EMAIL_ADDRESS][DOMAIN_NAME] We use functional & tra…" at bounding box center [784, 168] width 1568 height 1177
